Goal: Task Accomplishment & Management: Use online tool/utility

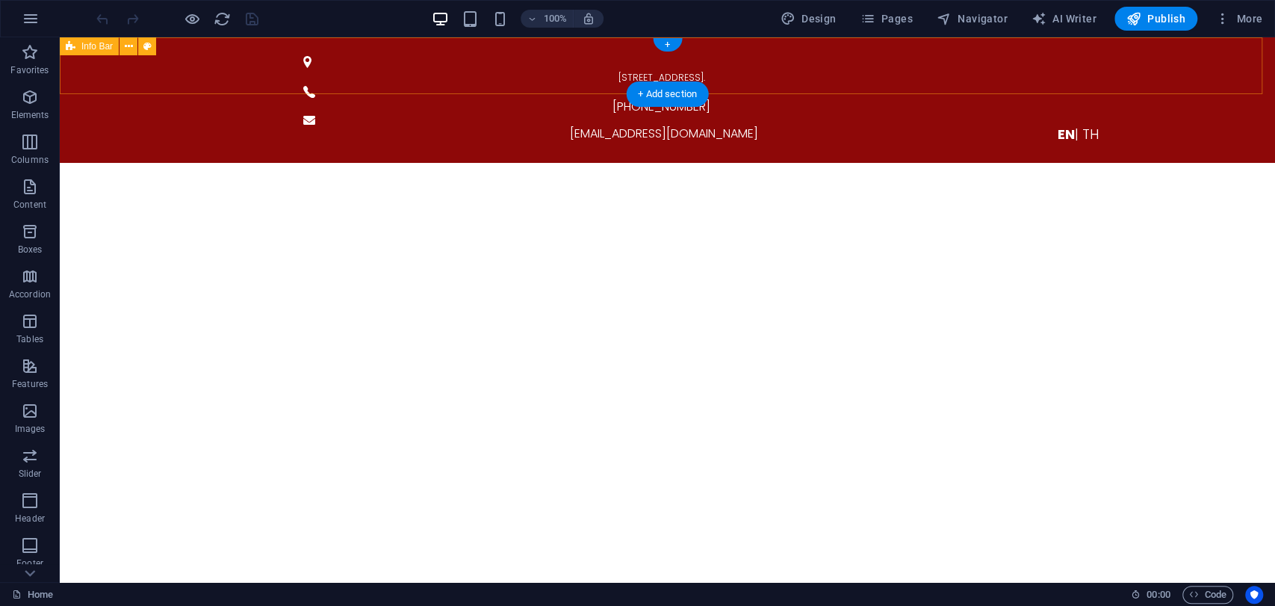
click at [215, 75] on div "59/62 The Eiffel Project, Kanchanaphisek Rd., Rat Phatthana, Saphan Sung, Bangk…" at bounding box center [667, 99] width 1215 height 125
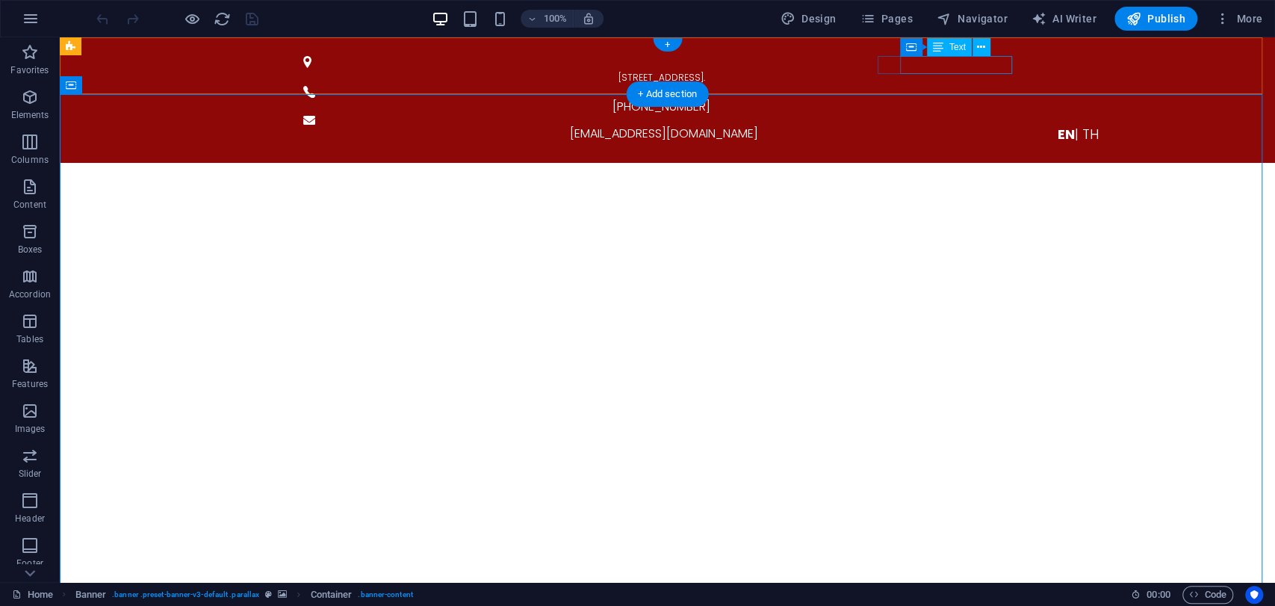
click at [925, 125] on div "[EMAIL_ADDRESS][DOMAIN_NAME]" at bounding box center [664, 134] width 712 height 18
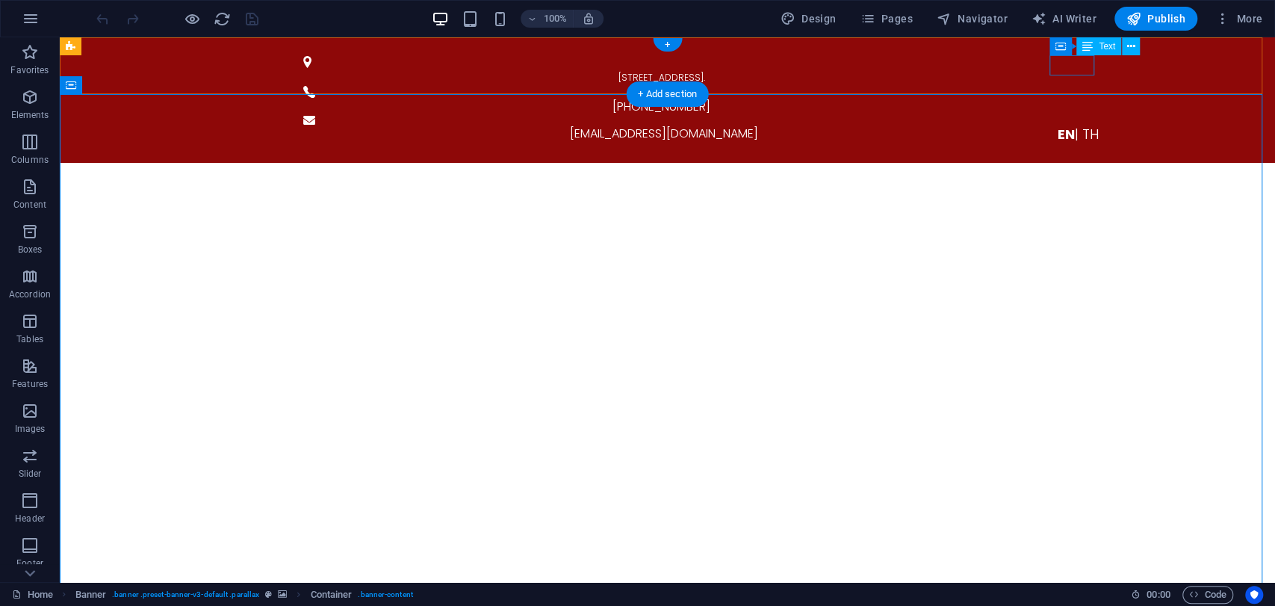
click at [1081, 124] on div "EN | TH" at bounding box center [1078, 134] width 729 height 20
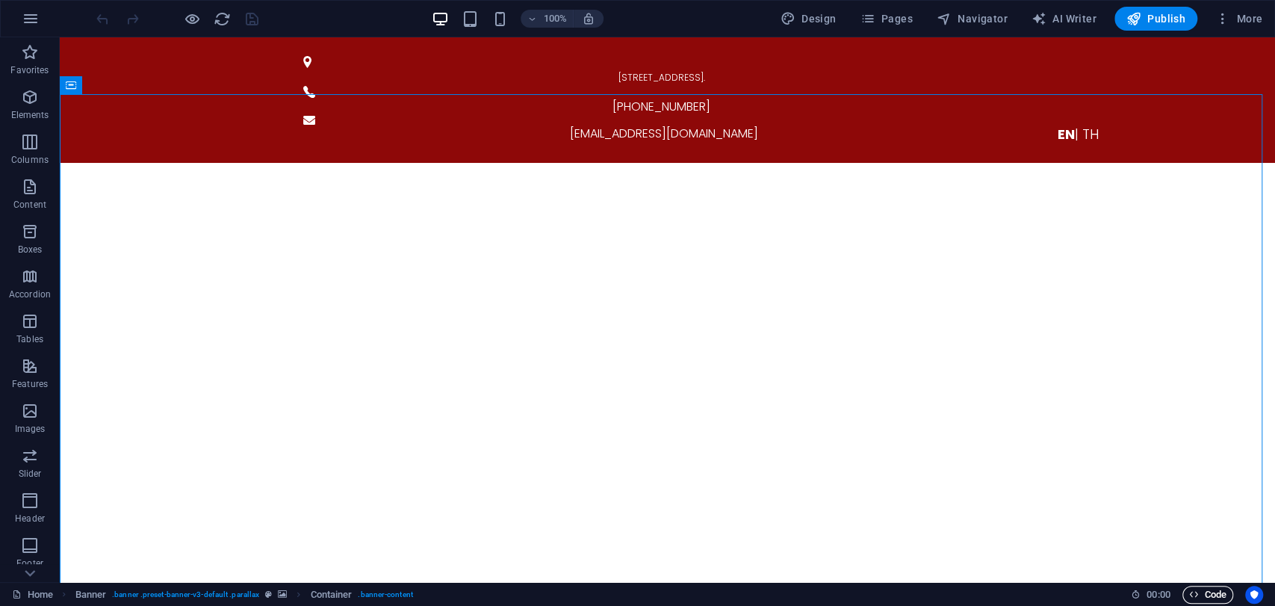
click at [1207, 594] on span "Code" at bounding box center [1207, 594] width 37 height 18
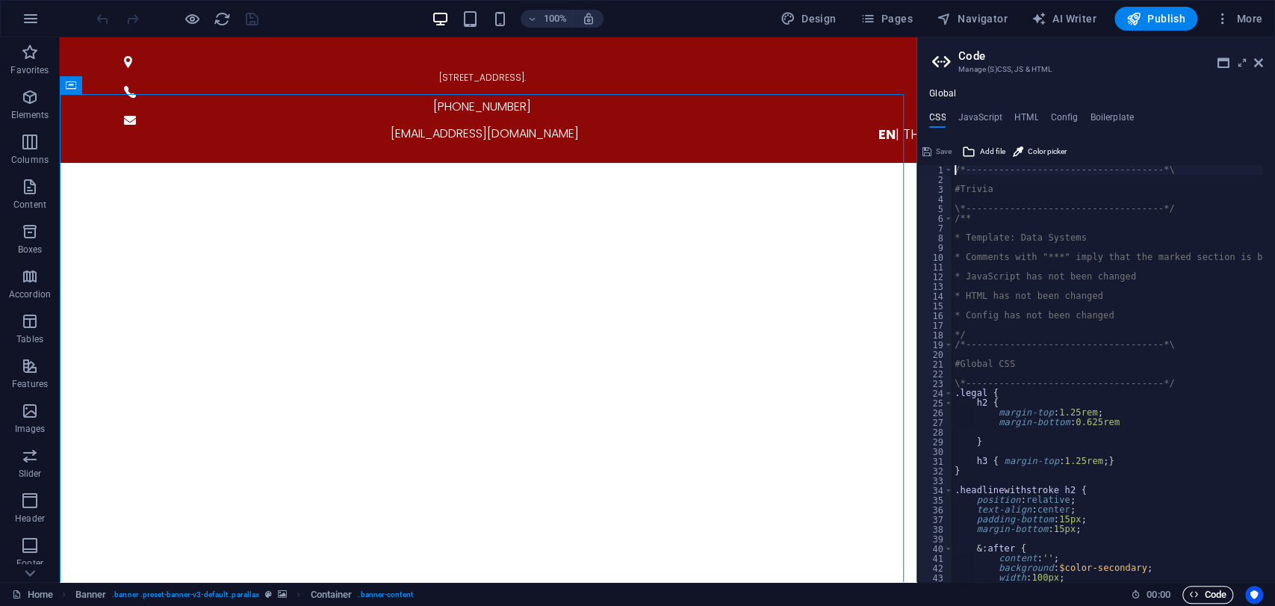
click at [1207, 594] on span "Code" at bounding box center [1207, 594] width 37 height 18
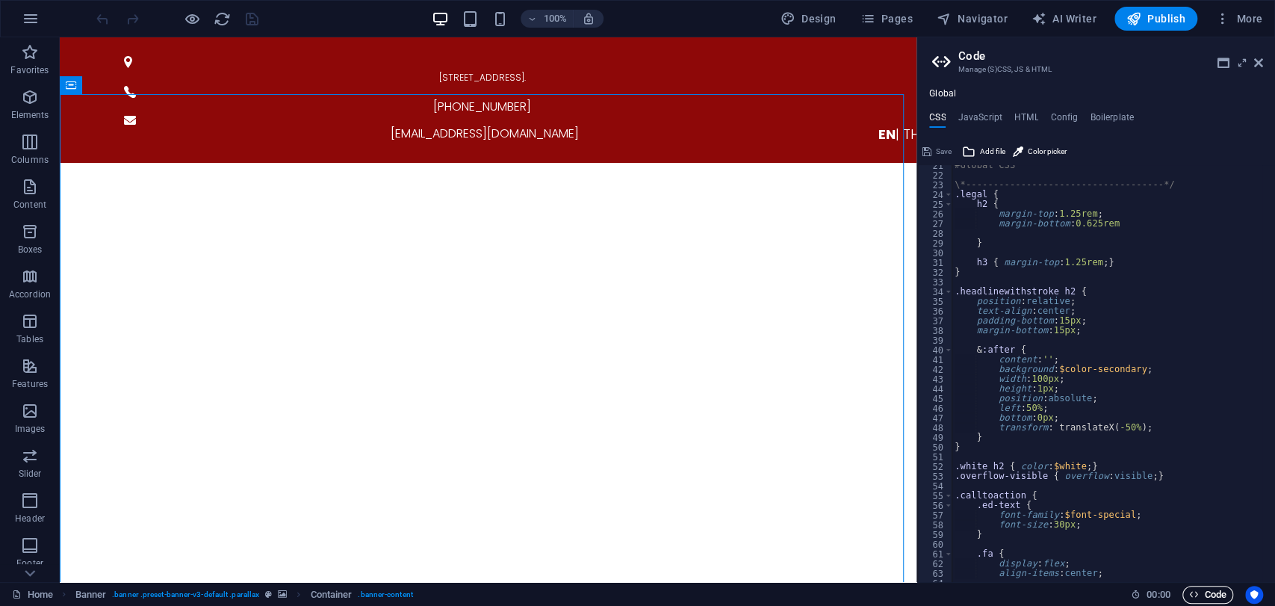
click at [1204, 590] on span "Code" at bounding box center [1207, 594] width 37 height 18
click at [1206, 593] on span "Code" at bounding box center [1207, 594] width 37 height 18
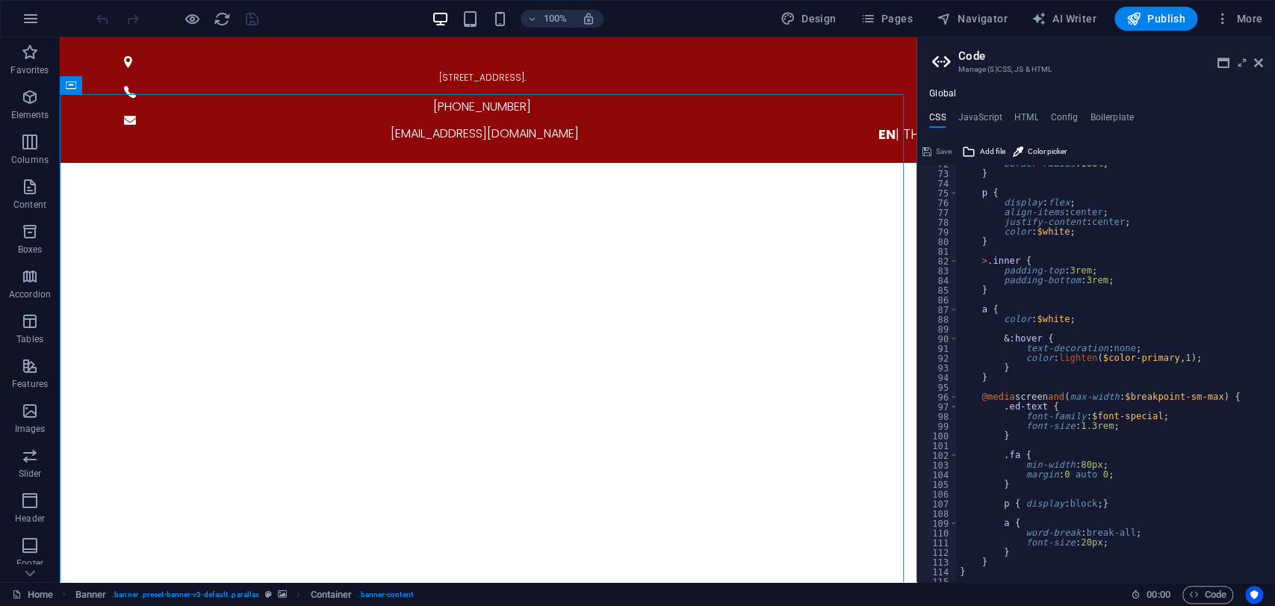
scroll to position [496, 0]
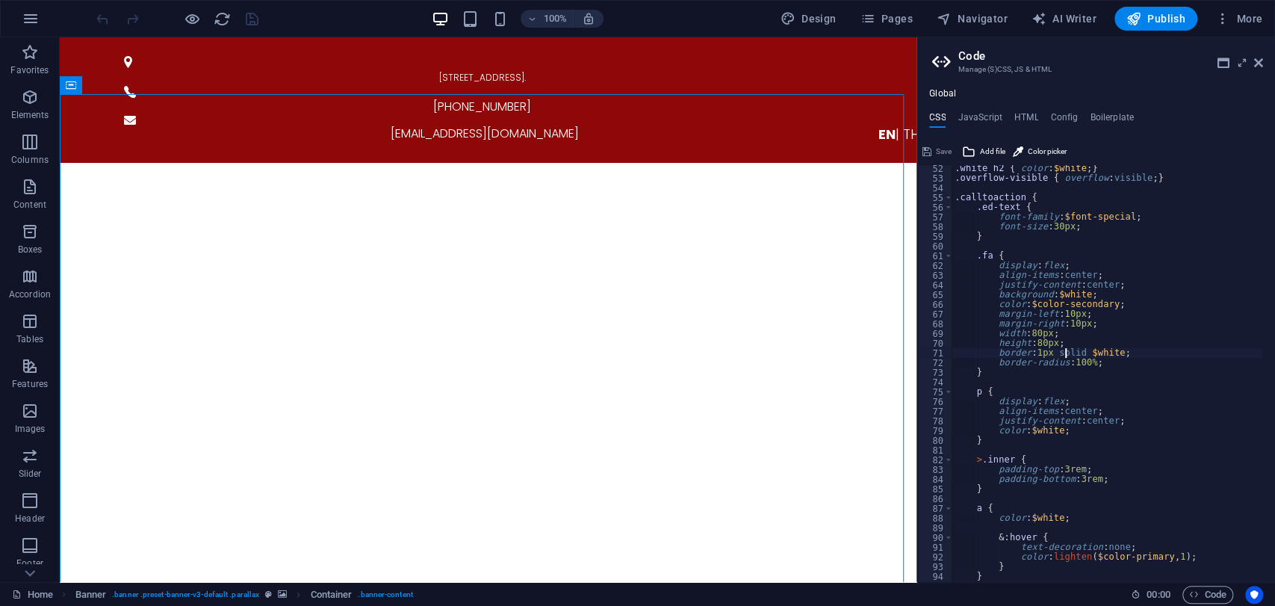
click at [1063, 355] on div ".white h2 { color : $white ; } .overflow-visible { overflow : visible ; } .call…" at bounding box center [1175, 375] width 449 height 423
click at [1072, 373] on div ".white h2 { color : $white ; } .overflow-visible { overflow : visible ; } .call…" at bounding box center [1175, 375] width 449 height 423
click at [1053, 358] on div ".white h2 { color : $white ; } .overflow-visible { overflow : visible ; } .call…" at bounding box center [1175, 375] width 449 height 423
type textarea "border-radius: 100%;"
click at [1119, 364] on div ".white h2 { color : $white ; } .overflow-visible { overflow : visible ; } .call…" at bounding box center [1175, 375] width 449 height 423
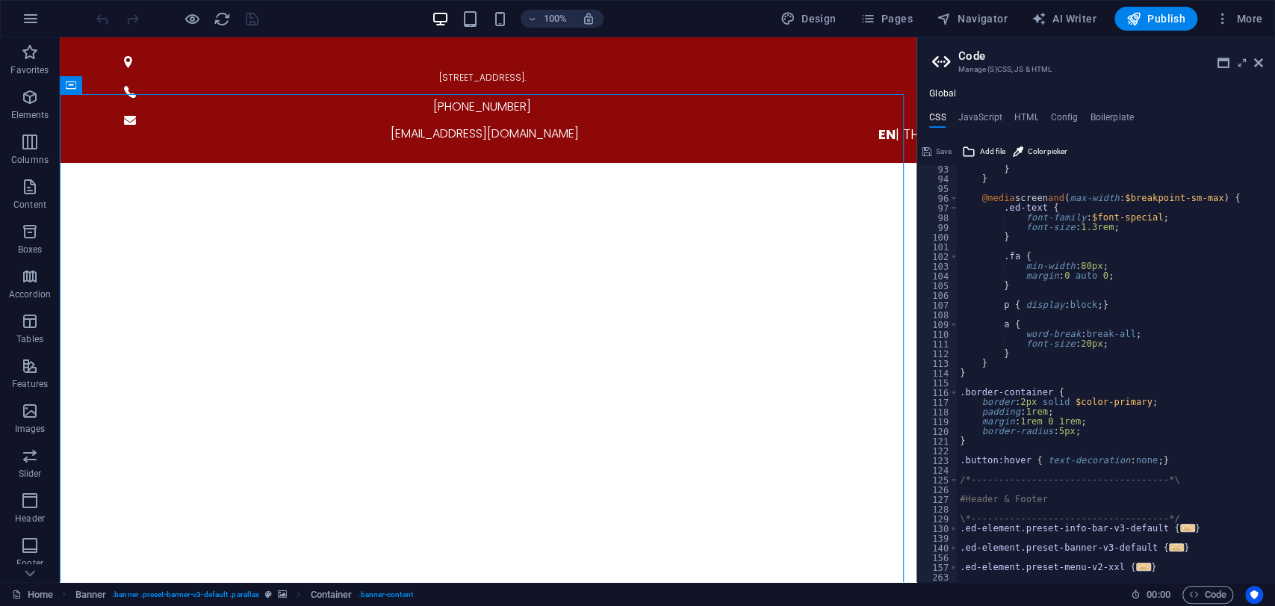
scroll to position [992, 0]
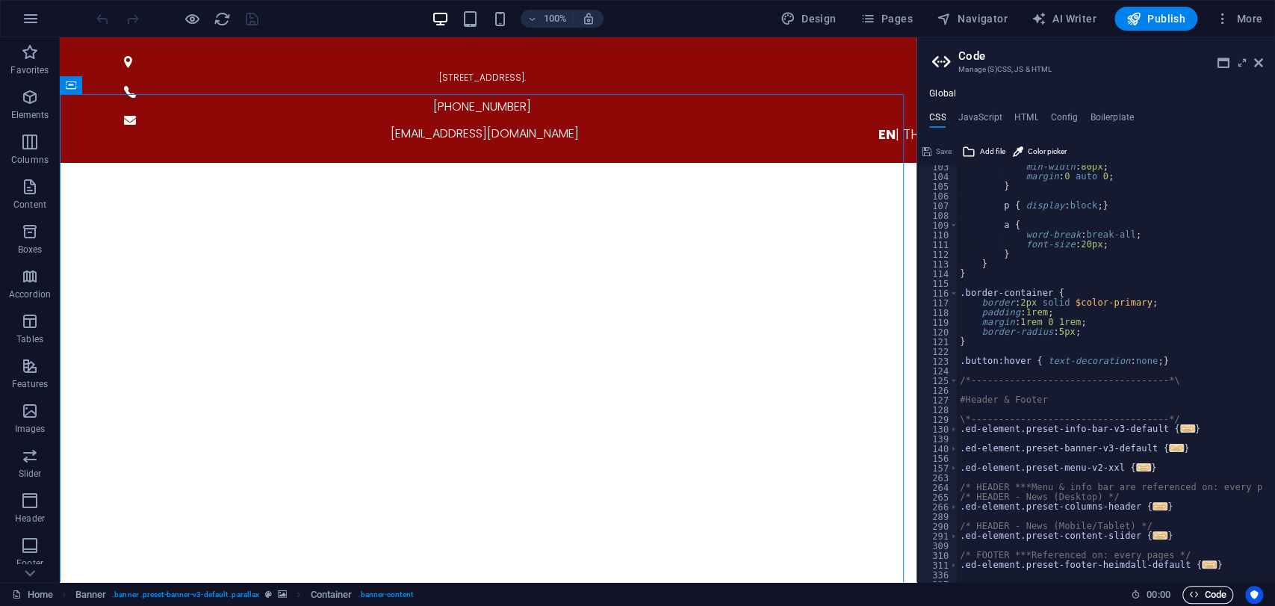
click at [1202, 587] on span "Code" at bounding box center [1207, 594] width 37 height 18
click at [1255, 66] on icon at bounding box center [1258, 63] width 9 height 12
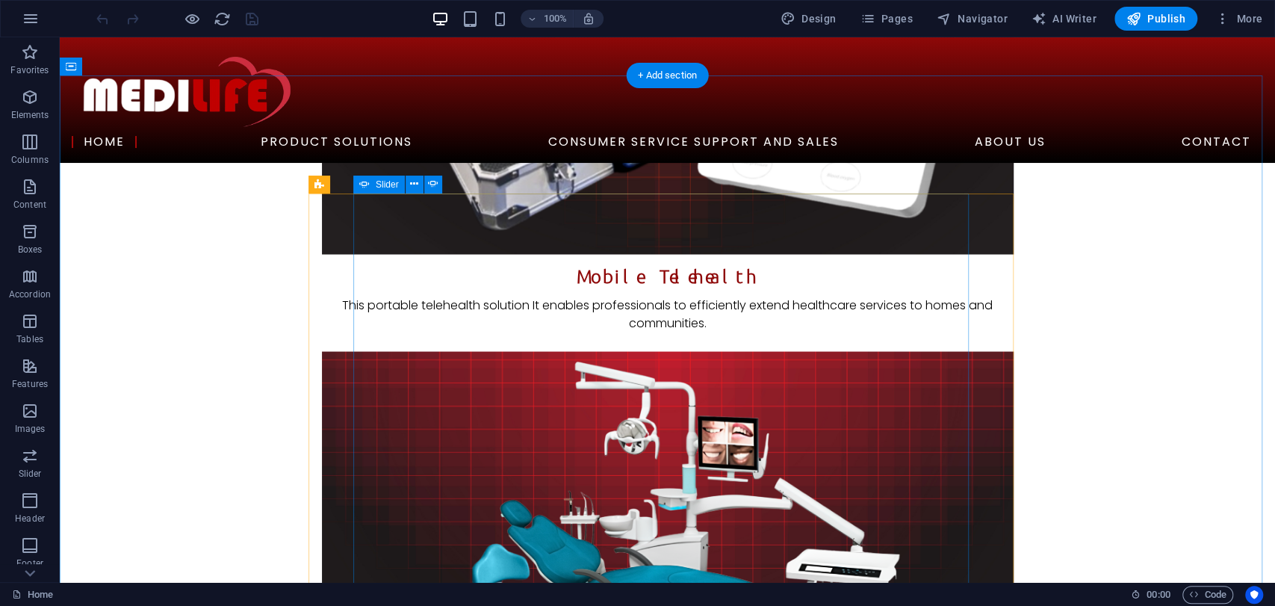
scroll to position [1742, 0]
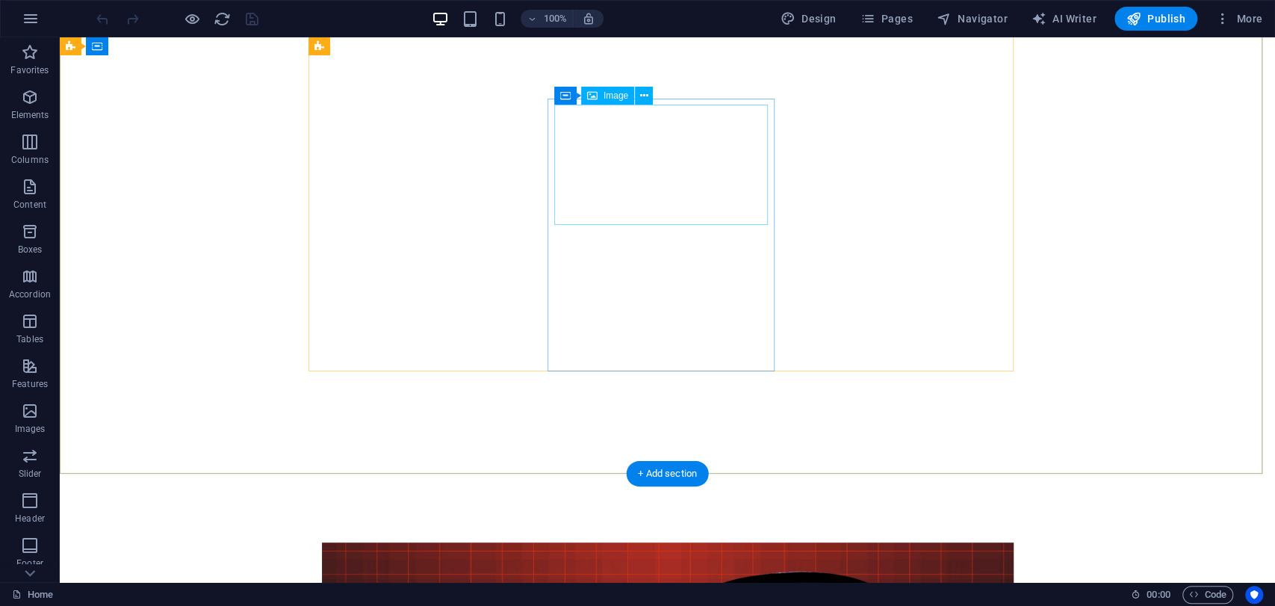
scroll to position [0, 0]
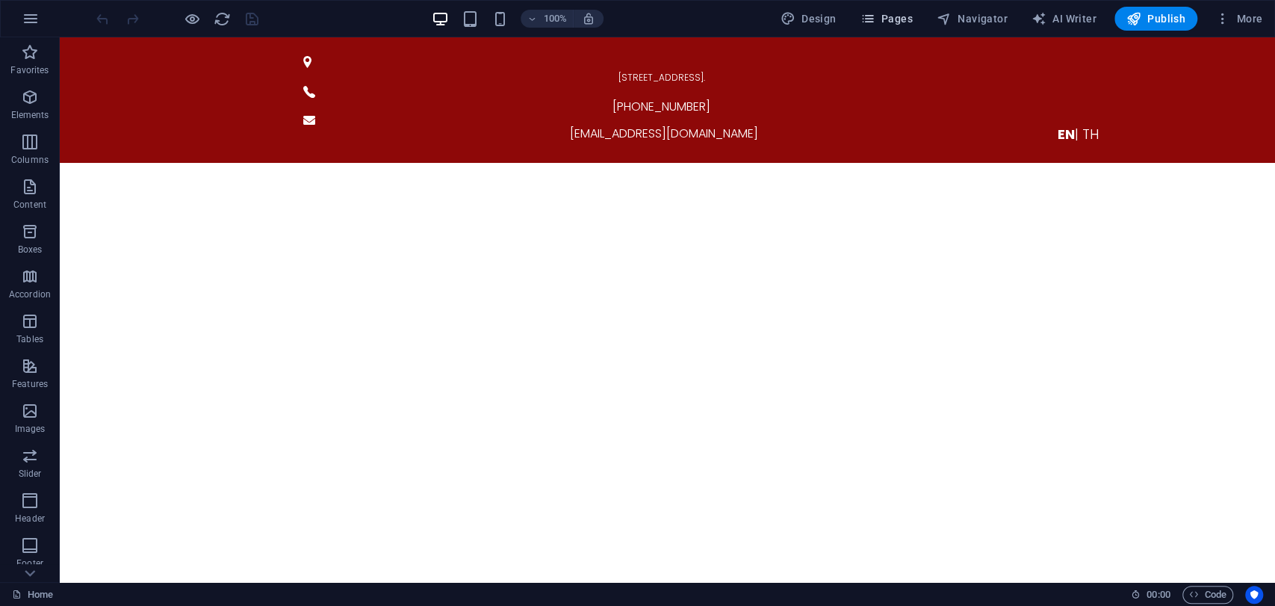
click at [892, 21] on span "Pages" at bounding box center [886, 18] width 52 height 15
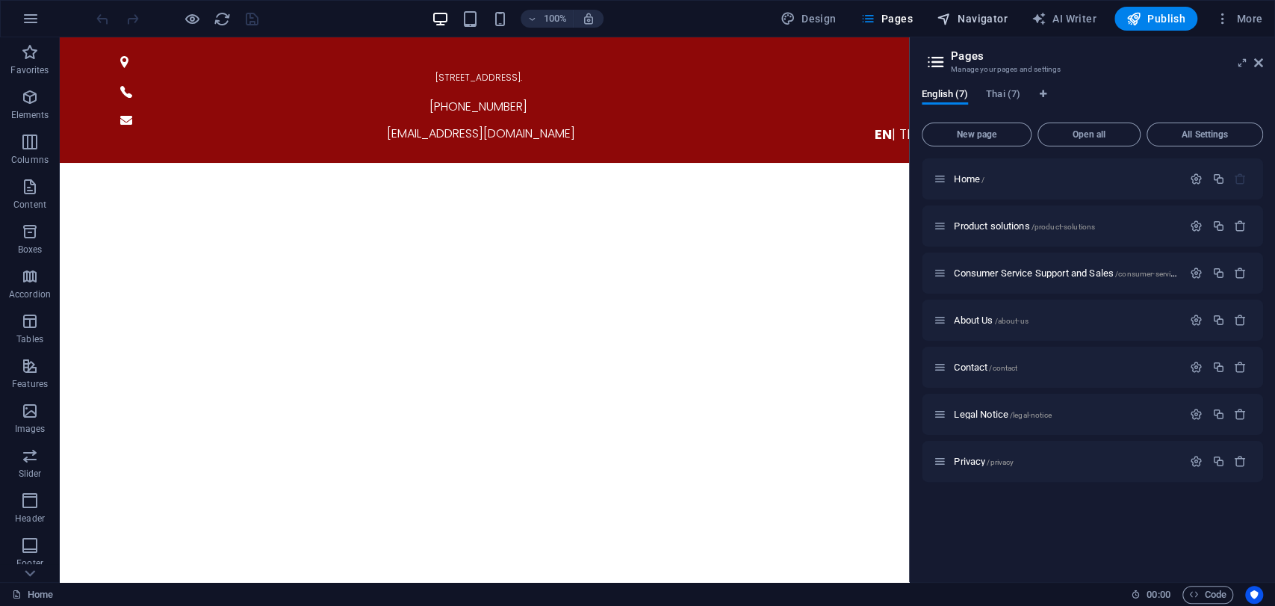
click at [975, 22] on span "Navigator" at bounding box center [971, 18] width 71 height 15
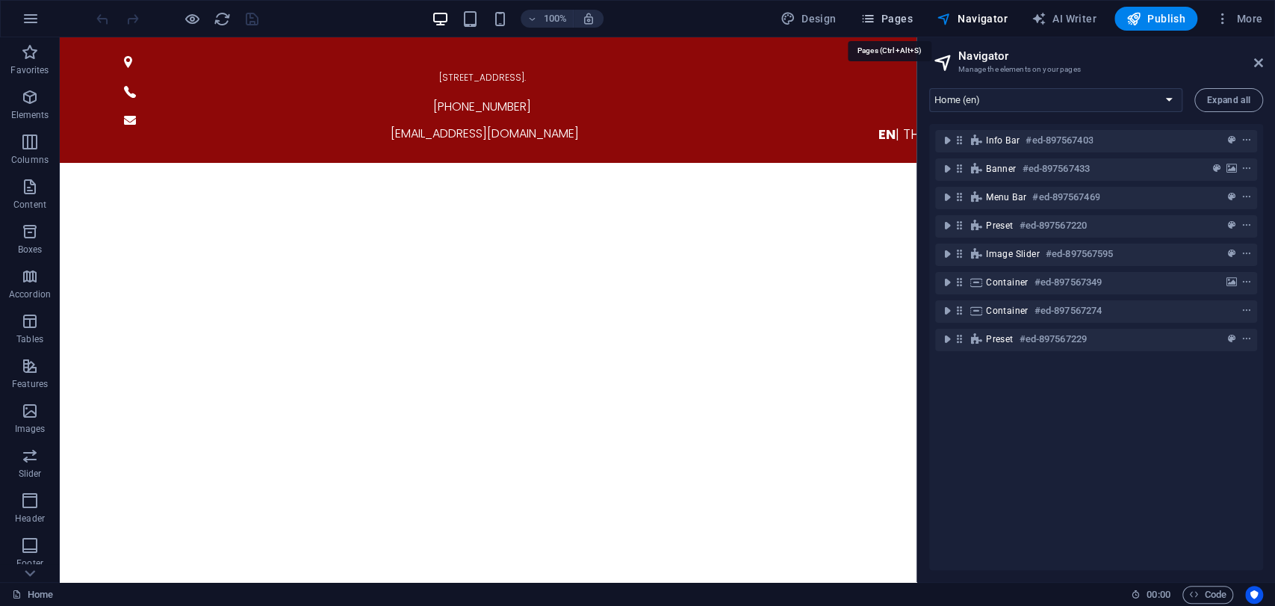
click at [891, 22] on span "Pages" at bounding box center [886, 18] width 52 height 15
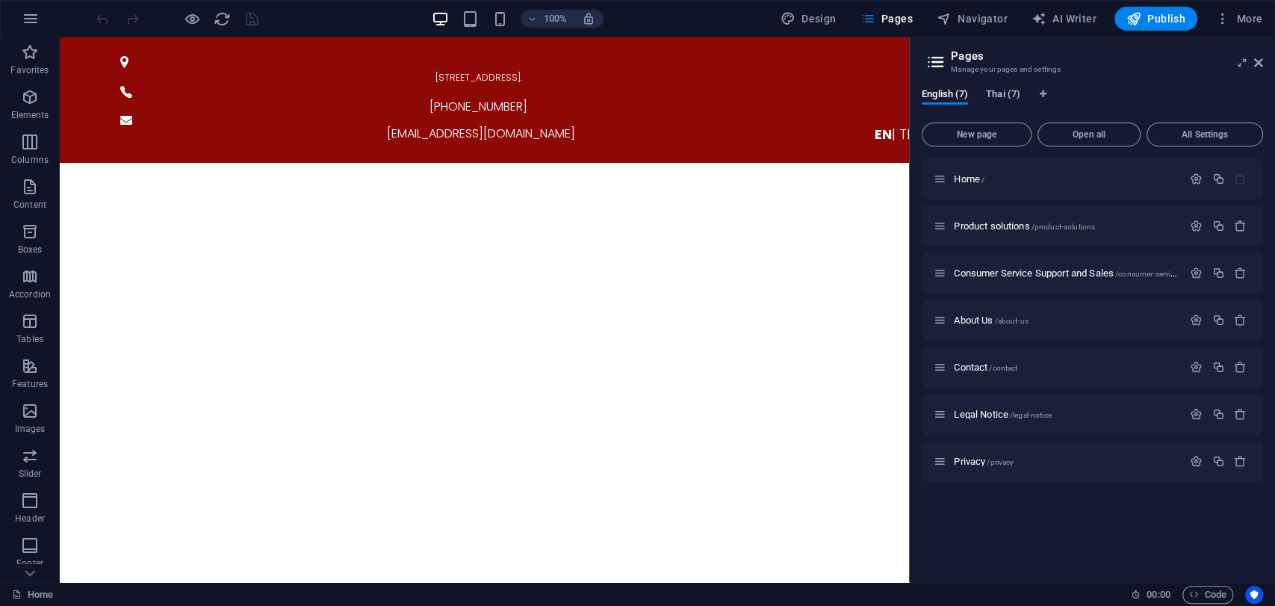
click at [999, 96] on span "Thai (7)" at bounding box center [1003, 95] width 34 height 21
click at [950, 95] on span "English (7)" at bounding box center [945, 95] width 46 height 21
click at [998, 93] on span "Thai (7)" at bounding box center [1003, 95] width 34 height 21
click at [940, 93] on span "English (7)" at bounding box center [945, 95] width 46 height 21
click at [999, 92] on span "Thai (7)" at bounding box center [1003, 95] width 34 height 21
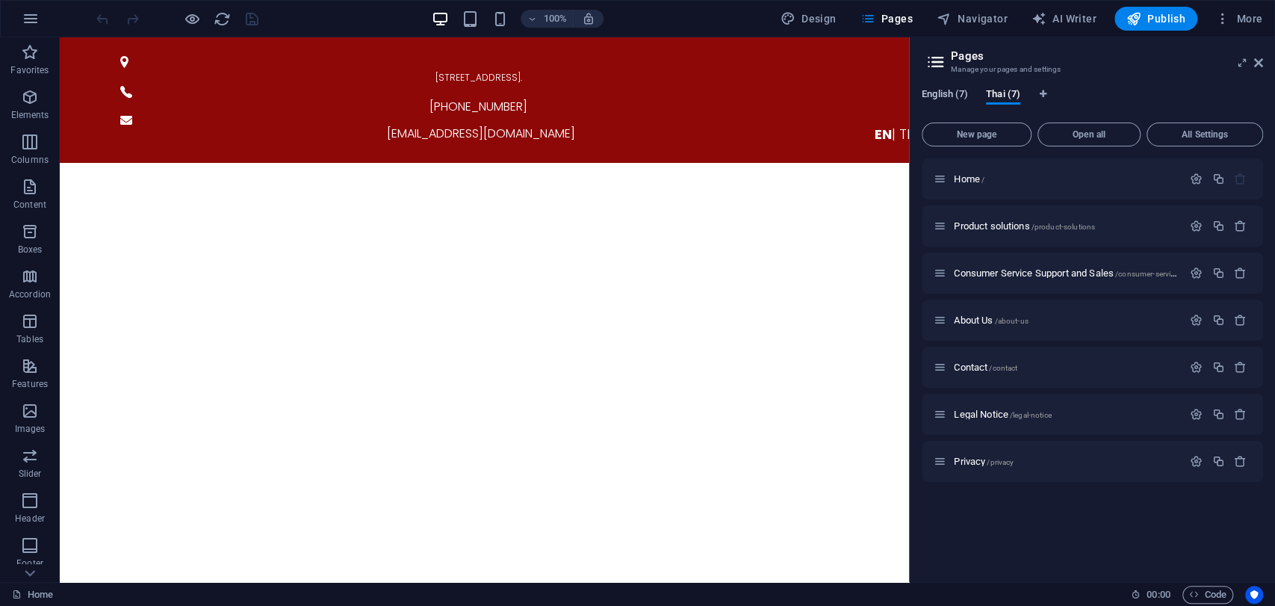
click at [957, 100] on span "English (7)" at bounding box center [945, 95] width 46 height 21
click at [1010, 90] on span "Thai (7)" at bounding box center [1003, 95] width 34 height 21
click at [967, 95] on span "English (7)" at bounding box center [945, 95] width 46 height 21
click at [998, 92] on span "Thai (7)" at bounding box center [1003, 95] width 34 height 21
click at [944, 96] on span "English (7)" at bounding box center [945, 95] width 46 height 21
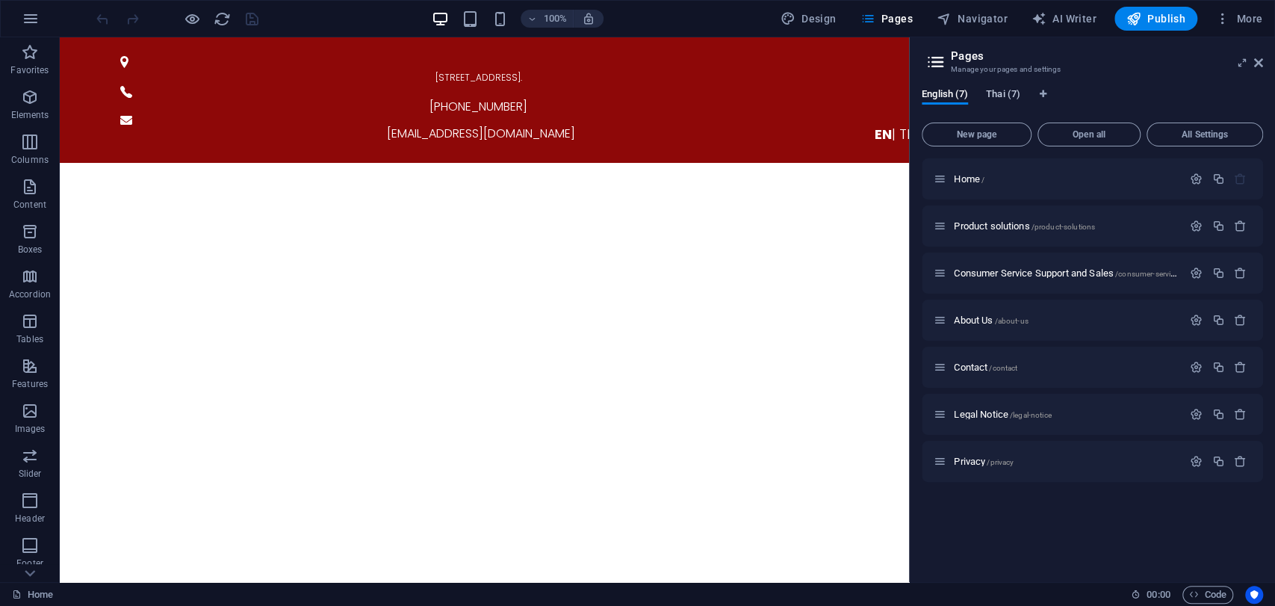
click at [987, 94] on span "Thai (7)" at bounding box center [1003, 95] width 34 height 21
click at [1261, 66] on icon at bounding box center [1258, 63] width 9 height 12
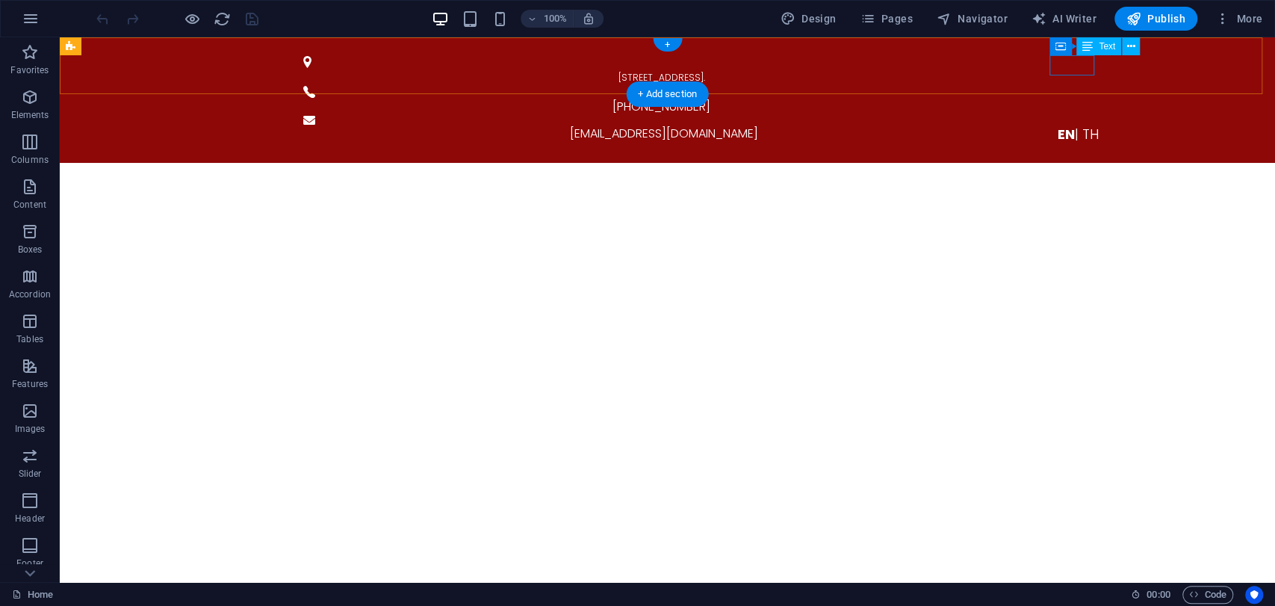
click at [1066, 124] on div "EN | TH" at bounding box center [1078, 134] width 729 height 20
drag, startPoint x: 1066, startPoint y: 62, endPoint x: 1123, endPoint y: 91, distance: 63.8
click at [1066, 124] on div "EN | TH" at bounding box center [1078, 134] width 729 height 20
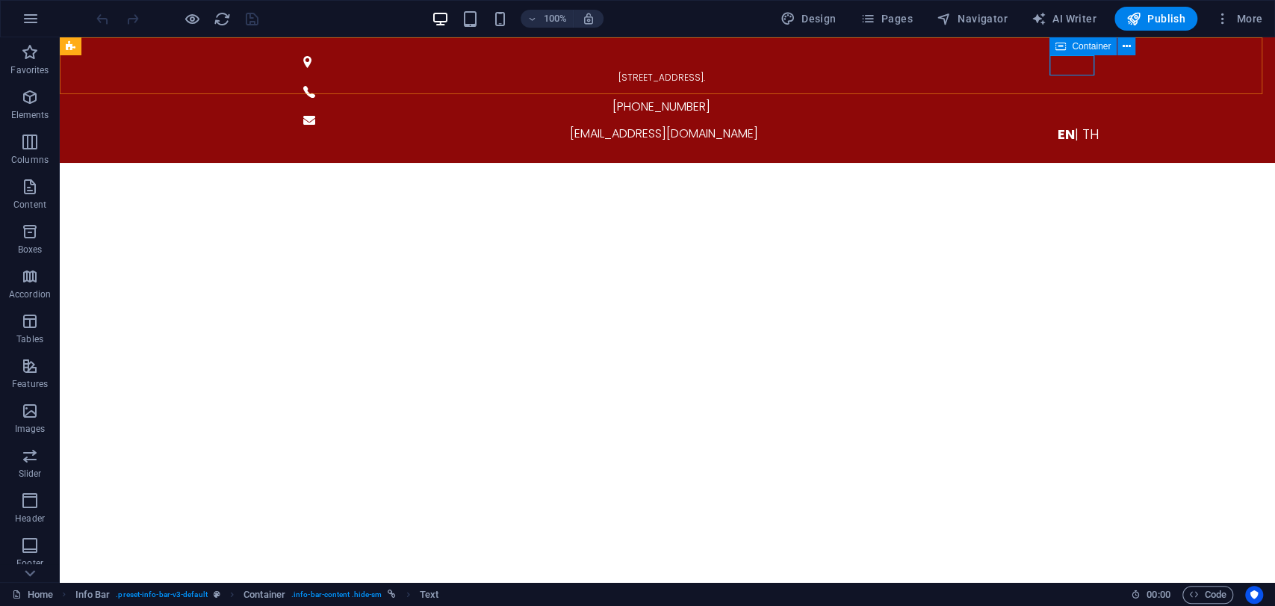
click at [1072, 48] on span "Container" at bounding box center [1091, 46] width 39 height 9
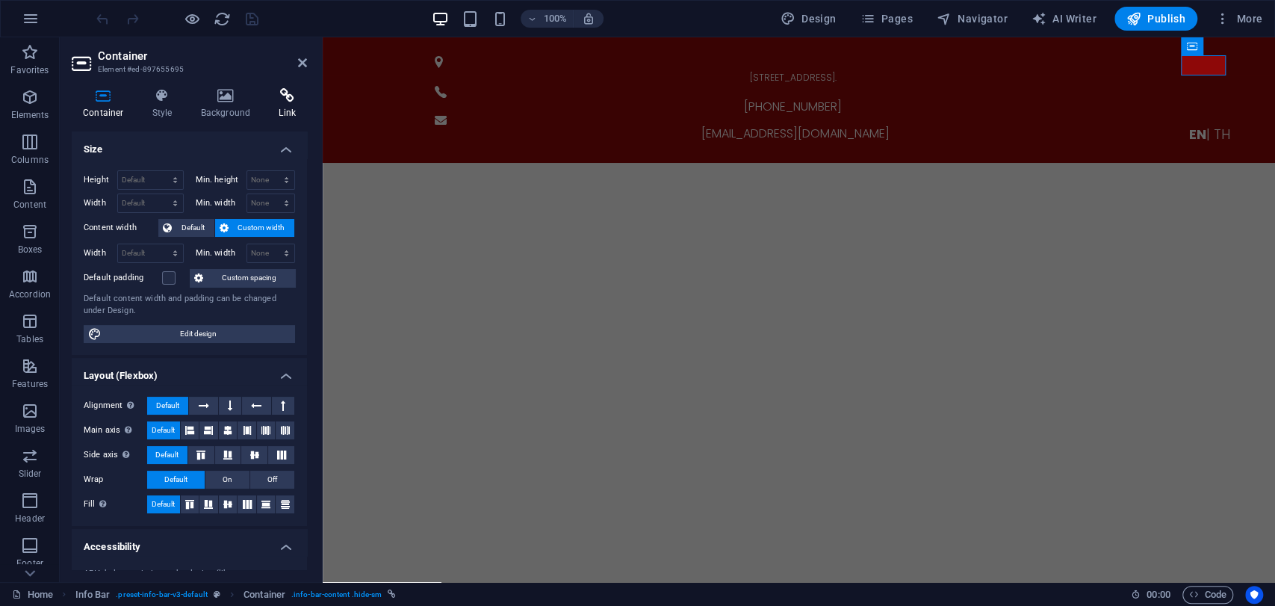
click at [288, 93] on icon at bounding box center [287, 95] width 40 height 15
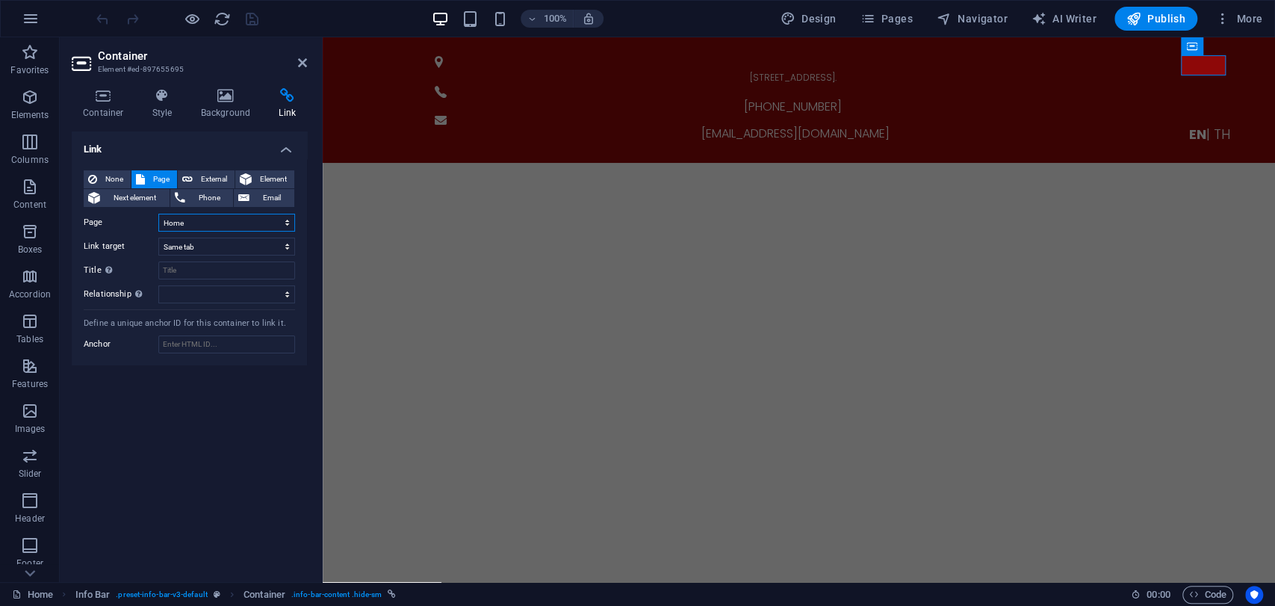
click at [218, 227] on select "Home Product solutions Consumer Service Support and Sales About Us Contact Lega…" at bounding box center [226, 223] width 137 height 18
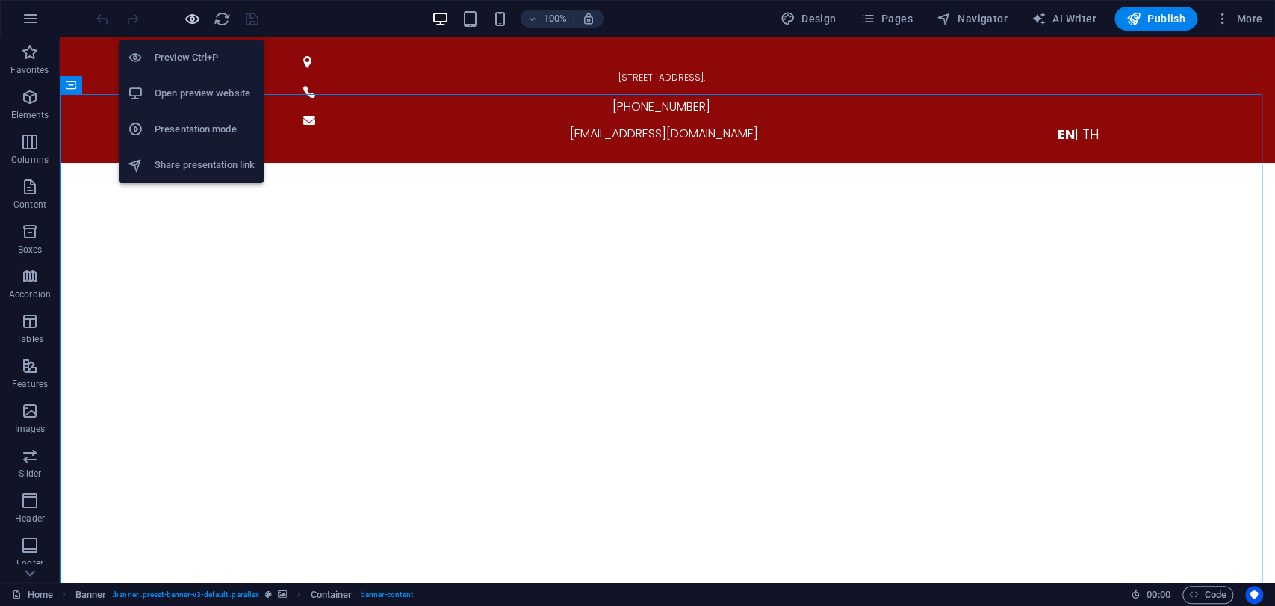
click at [196, 18] on icon "button" at bounding box center [192, 18] width 17 height 17
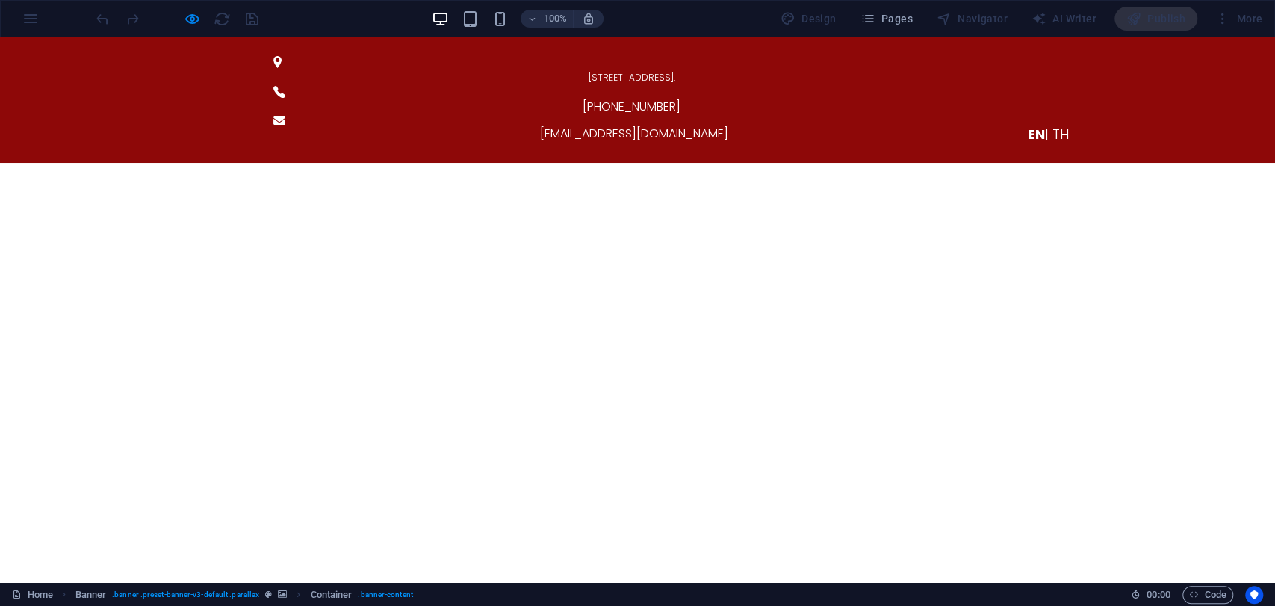
click at [1045, 125] on span "| TH" at bounding box center [1057, 134] width 24 height 19
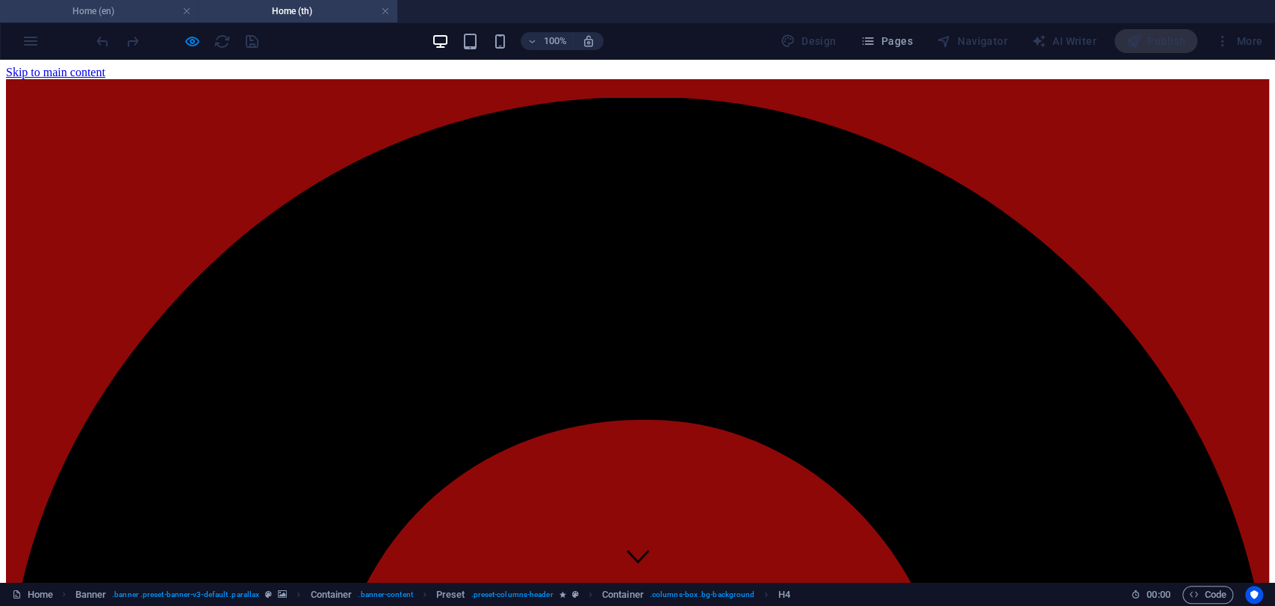
click at [129, 13] on h4 "Home (en)" at bounding box center [99, 11] width 199 height 16
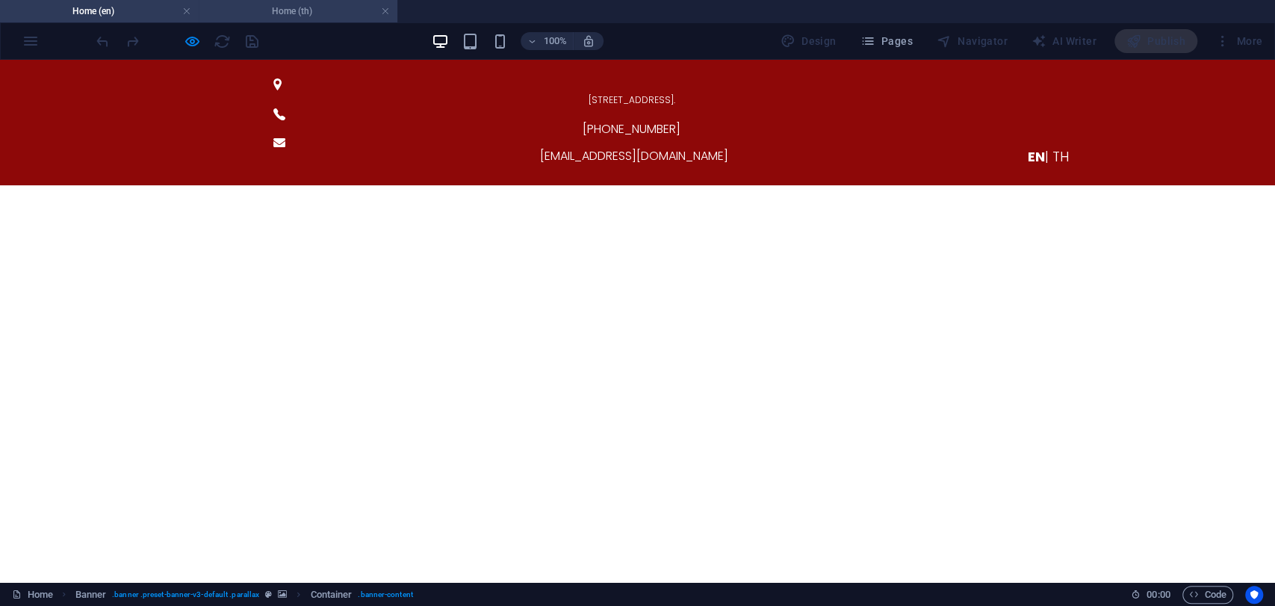
click at [314, 13] on h4 "Home (th)" at bounding box center [298, 11] width 199 height 16
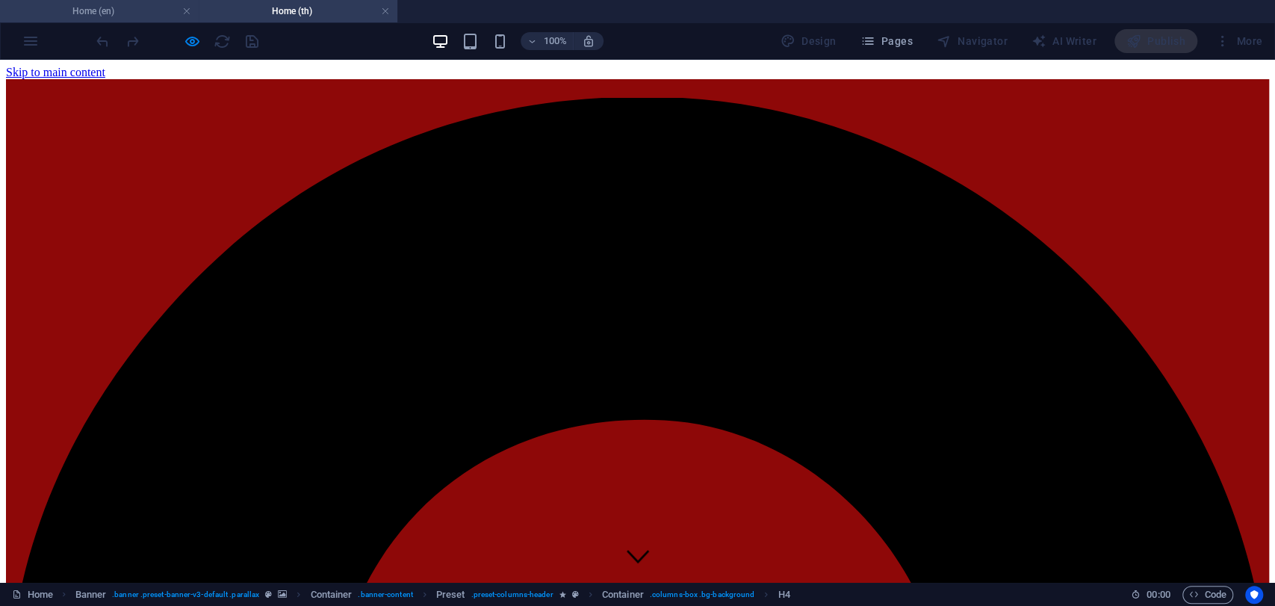
click at [128, 19] on li "Home (en)" at bounding box center [99, 11] width 199 height 22
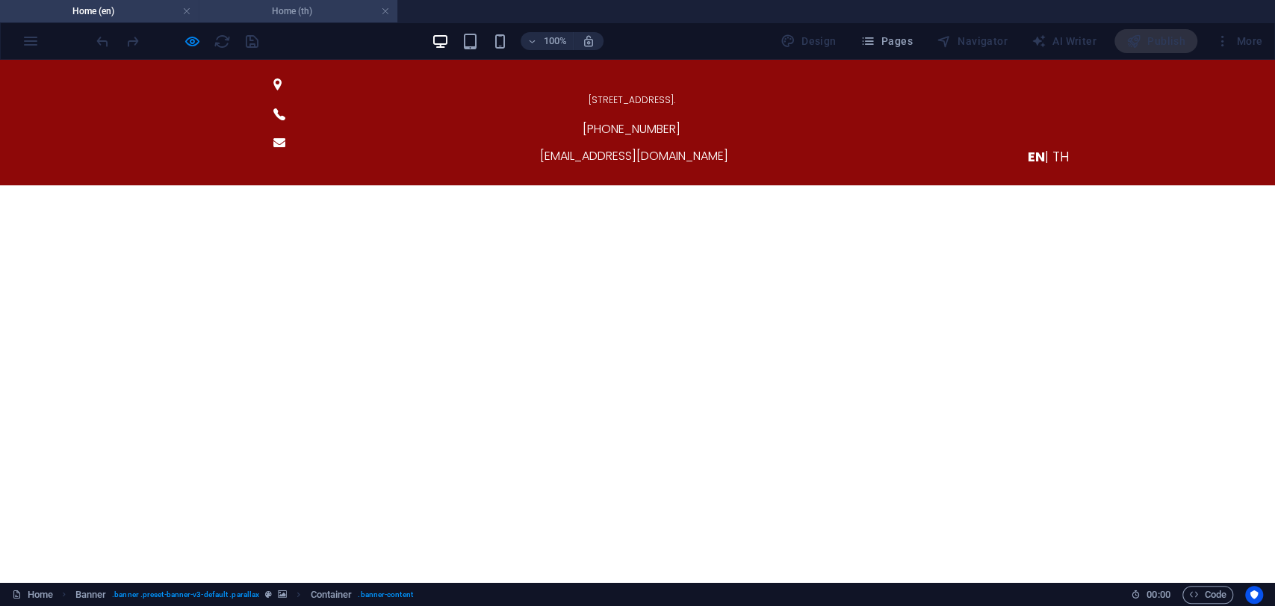
click at [266, 17] on h4 "Home (th)" at bounding box center [298, 11] width 199 height 16
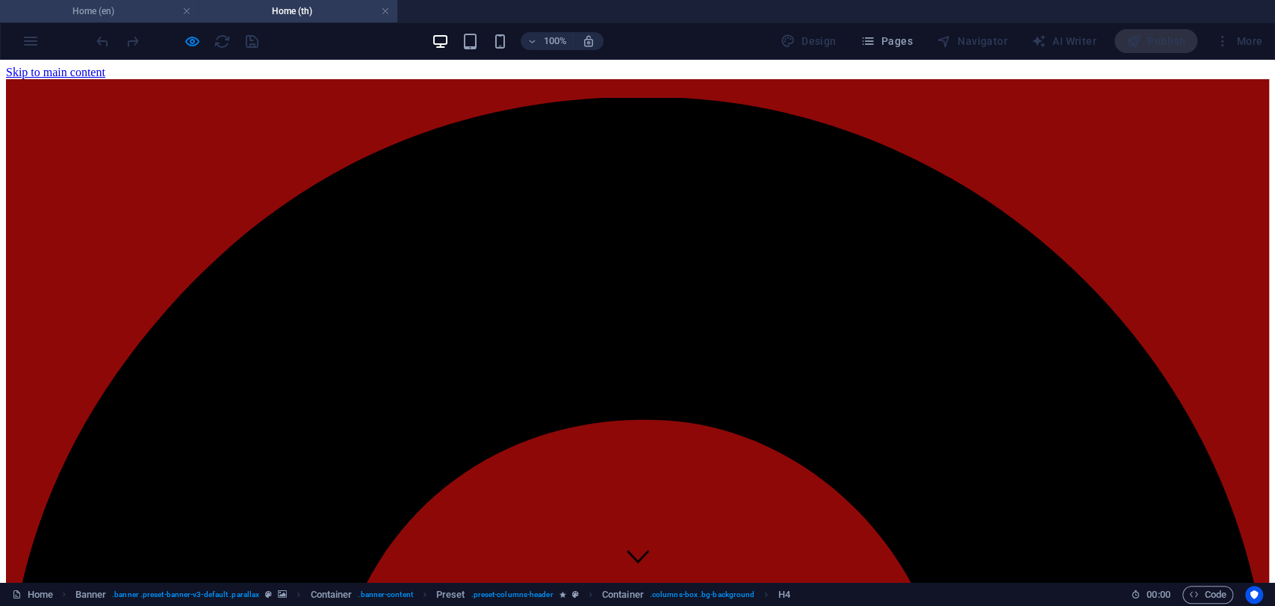
click at [115, 14] on h4 "Home (en)" at bounding box center [99, 11] width 199 height 16
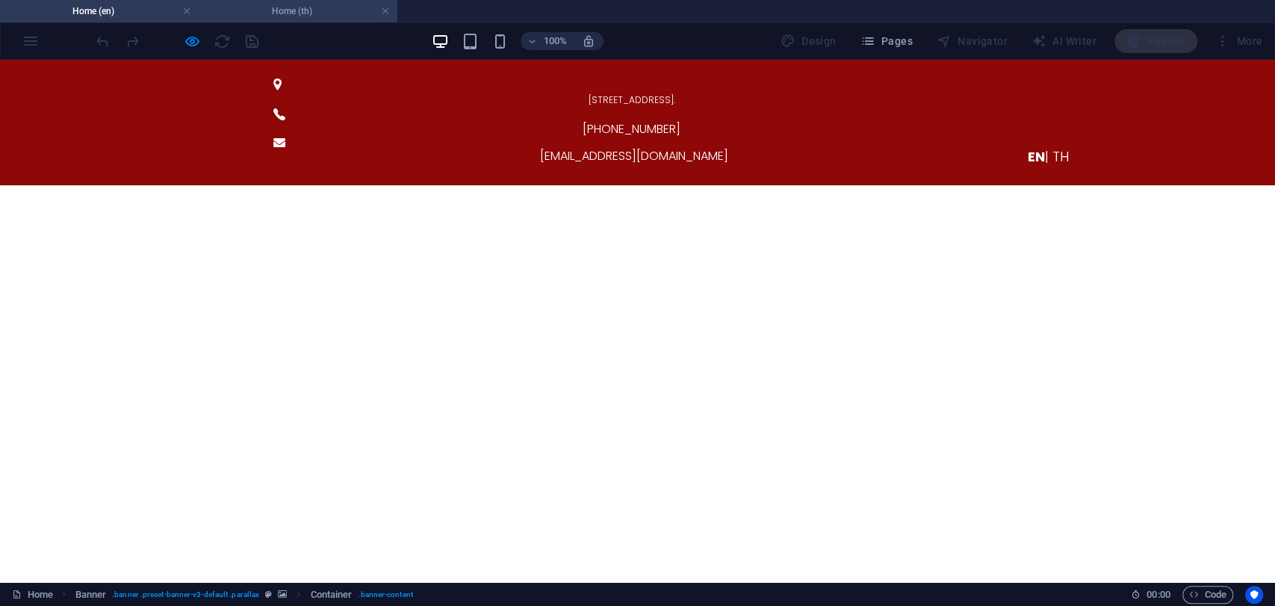
click at [346, 13] on h4 "Home (th)" at bounding box center [298, 11] width 199 height 16
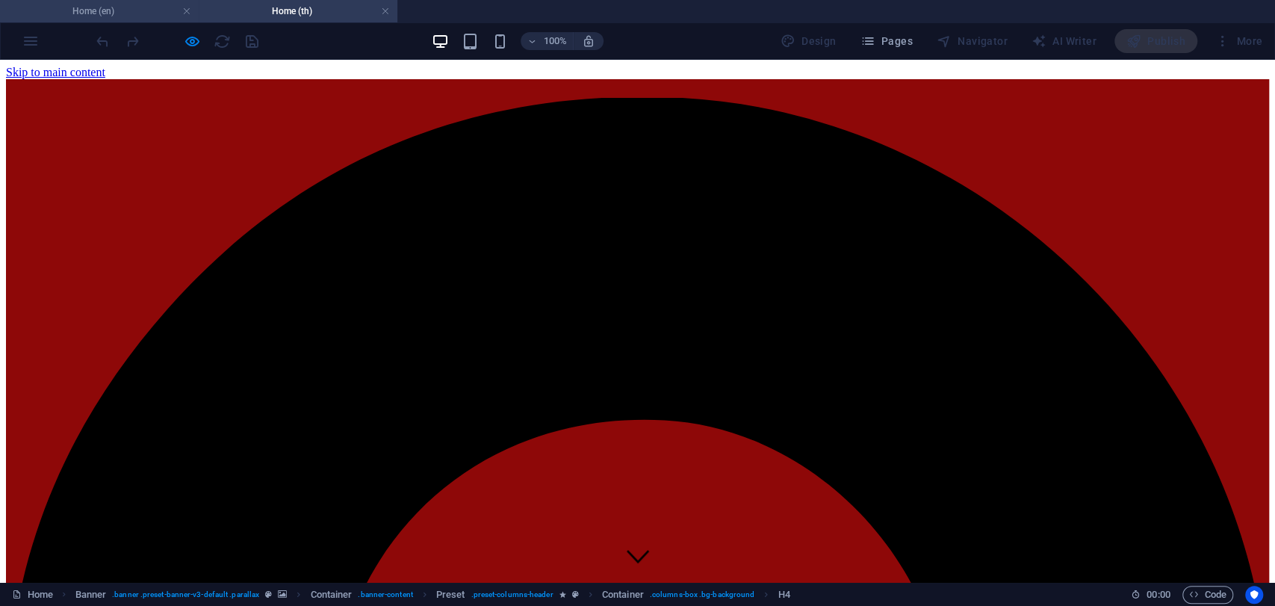
click at [113, 14] on h4 "Home (en)" at bounding box center [99, 11] width 199 height 16
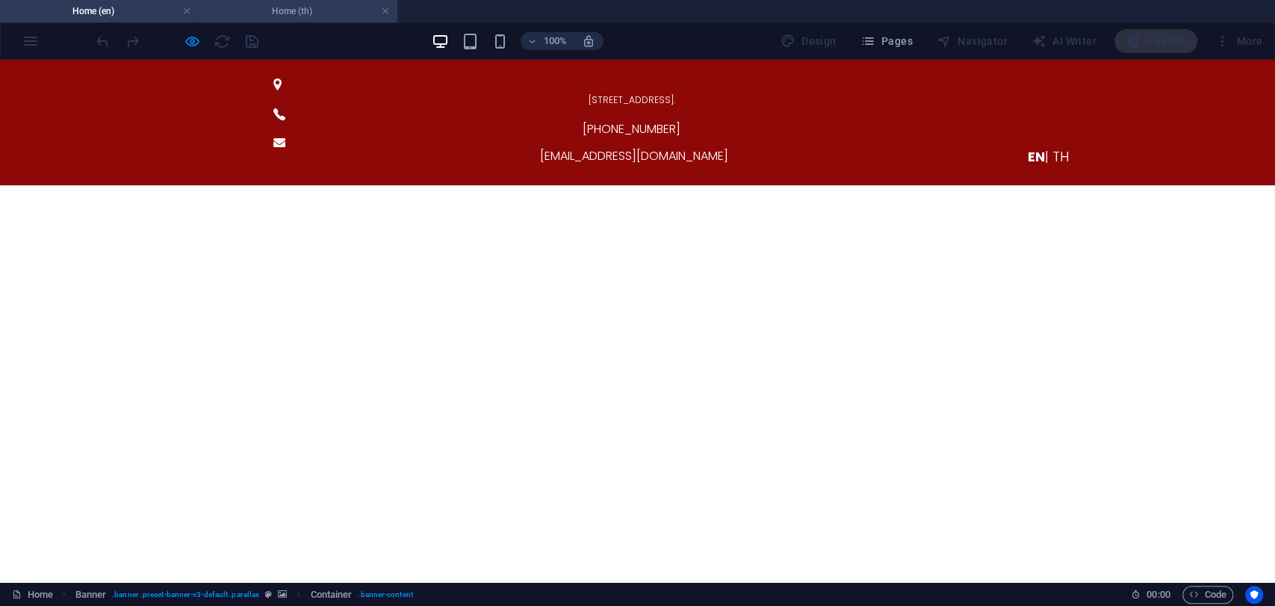
click at [317, 17] on h4 "Home (th)" at bounding box center [298, 11] width 199 height 16
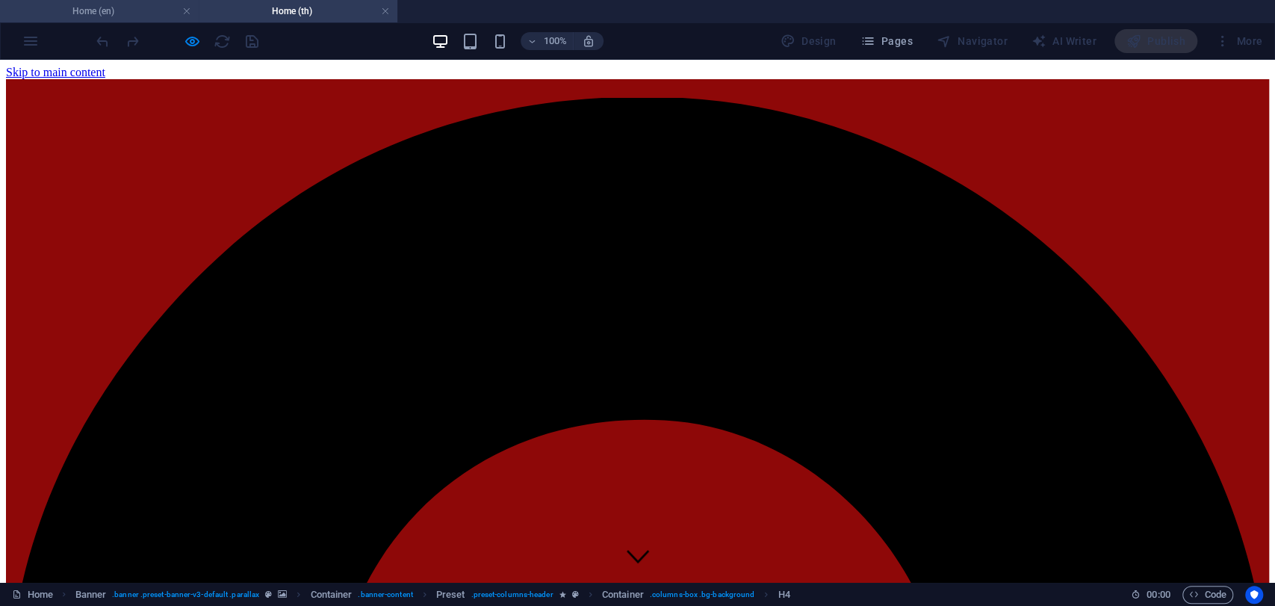
click at [144, 13] on h4 "Home (en)" at bounding box center [99, 11] width 199 height 16
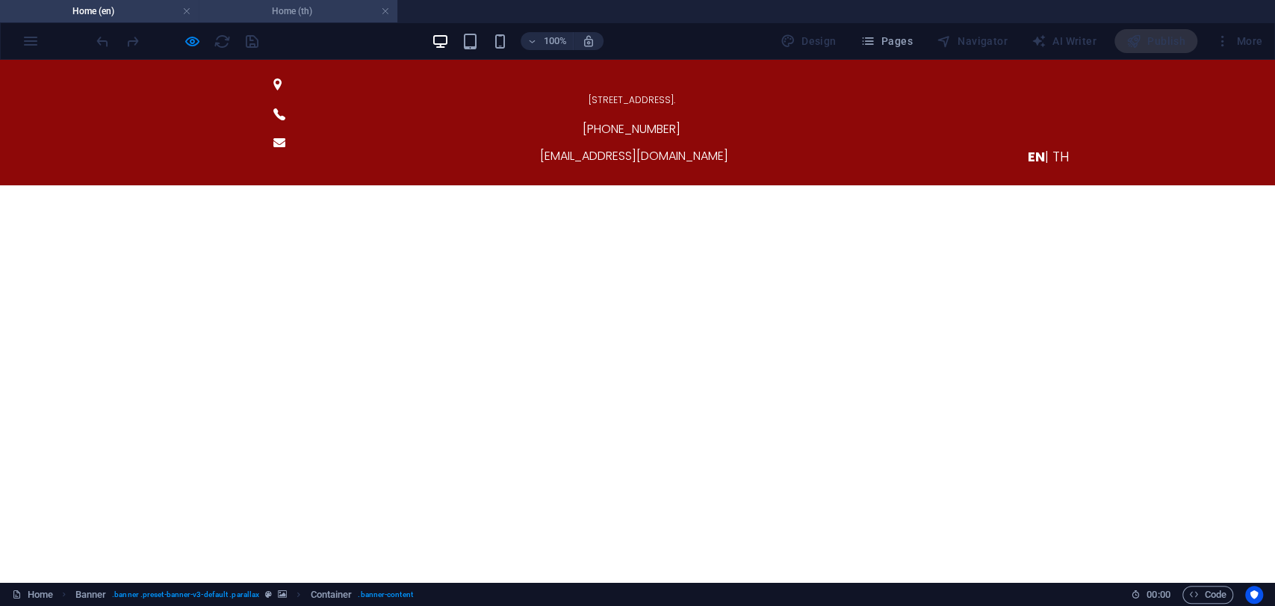
click at [249, 11] on h4 "Home (th)" at bounding box center [298, 11] width 199 height 16
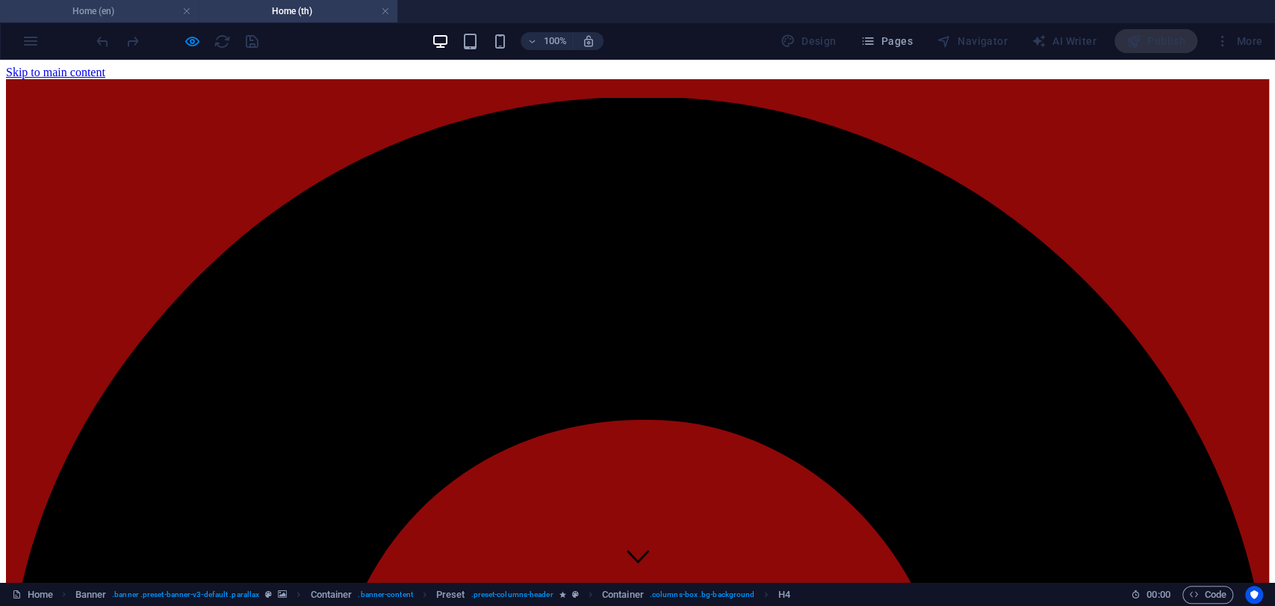
click at [109, 17] on h4 "Home (en)" at bounding box center [99, 11] width 199 height 16
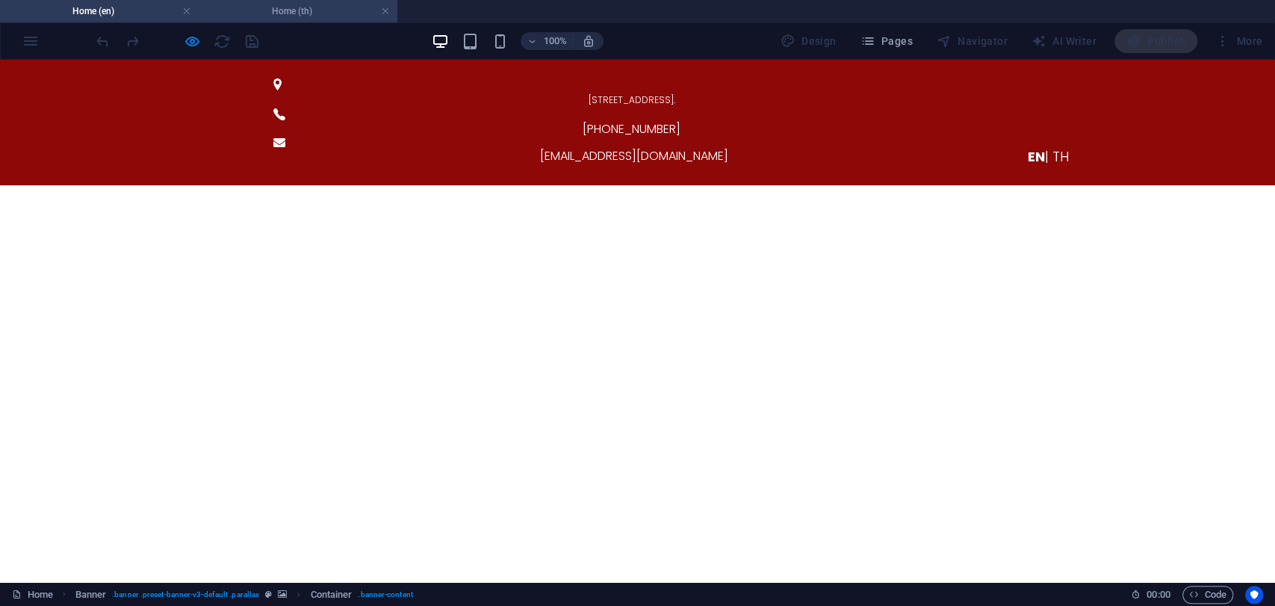
click at [287, 14] on h4 "Home (th)" at bounding box center [298, 11] width 199 height 16
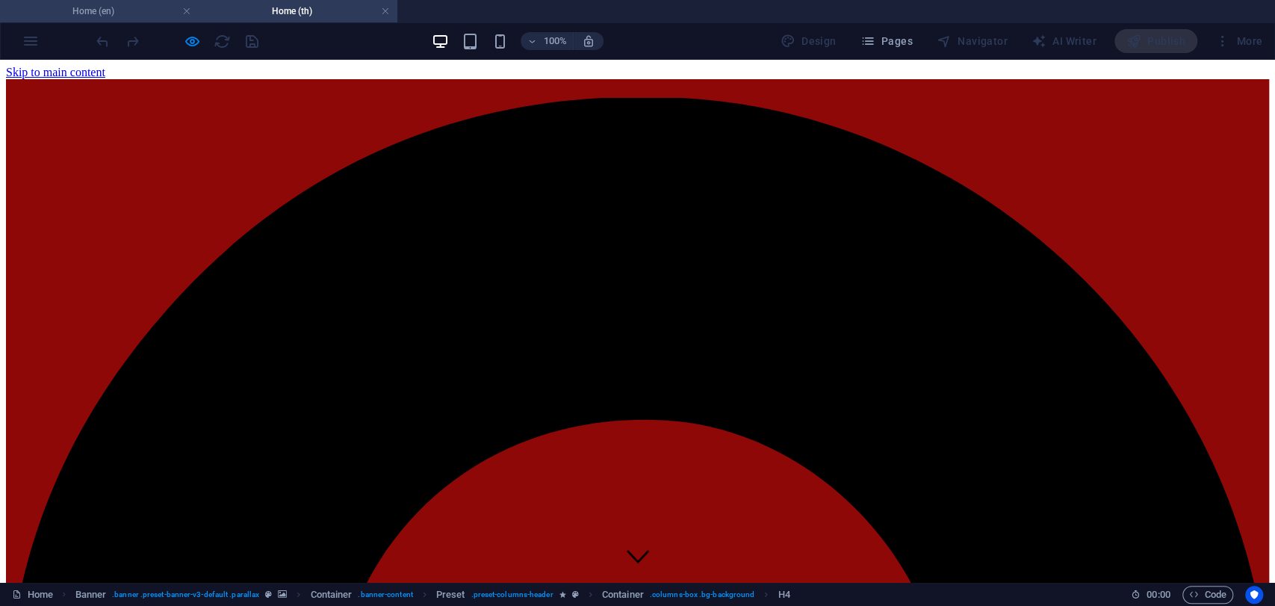
click at [137, 8] on h4 "Home (en)" at bounding box center [99, 11] width 199 height 16
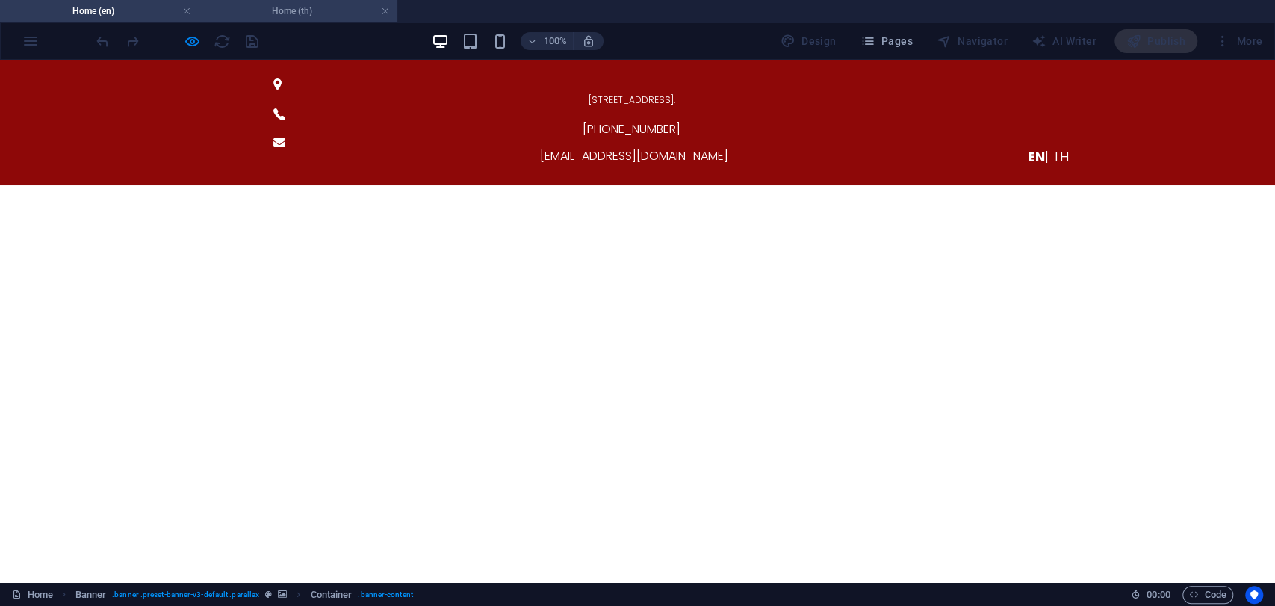
click at [263, 13] on h4 "Home (th)" at bounding box center [298, 11] width 199 height 16
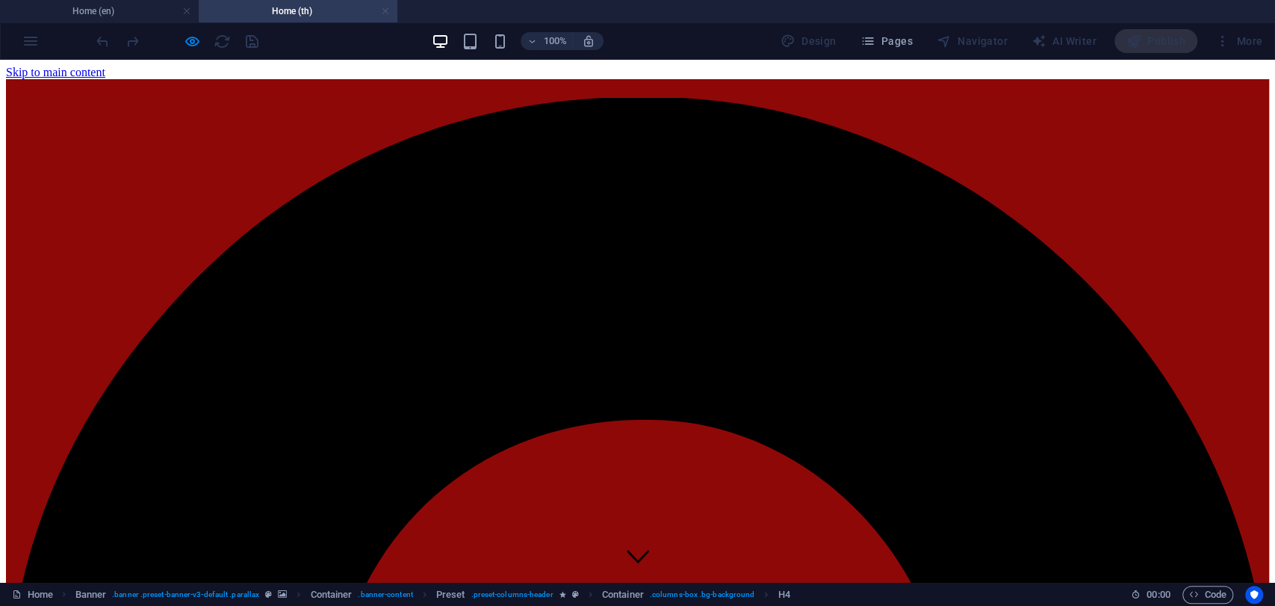
click at [384, 11] on link at bounding box center [385, 11] width 9 height 14
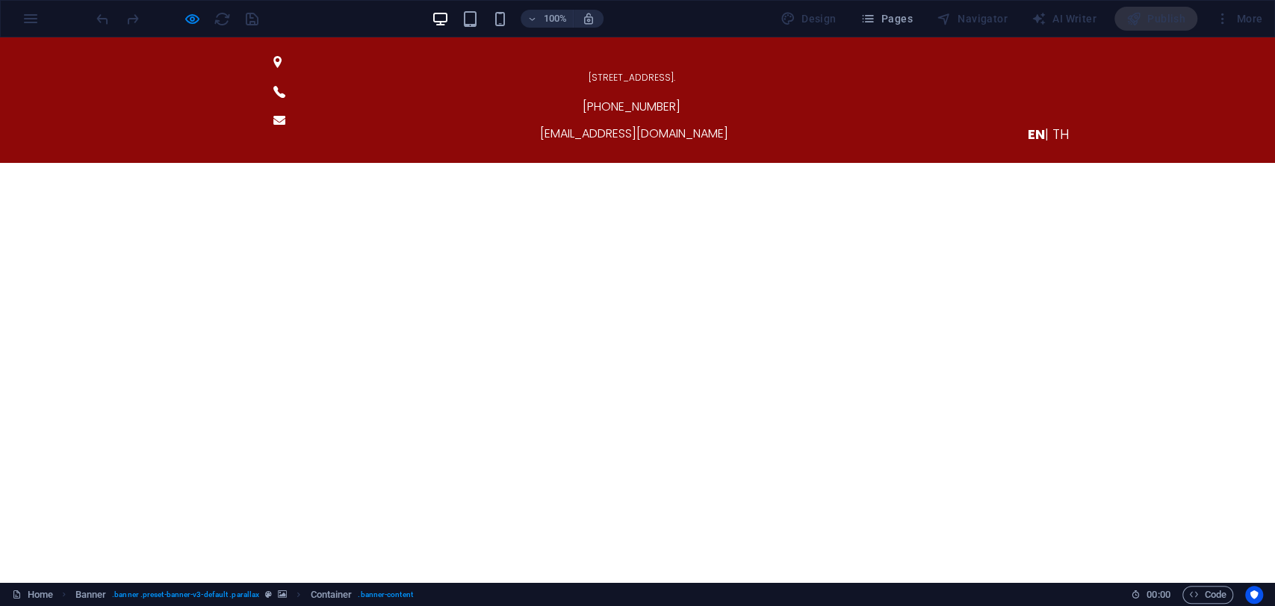
click at [669, 19] on div "100% Design Pages Navigator AI Writer Publish More" at bounding box center [680, 19] width 1175 height 24
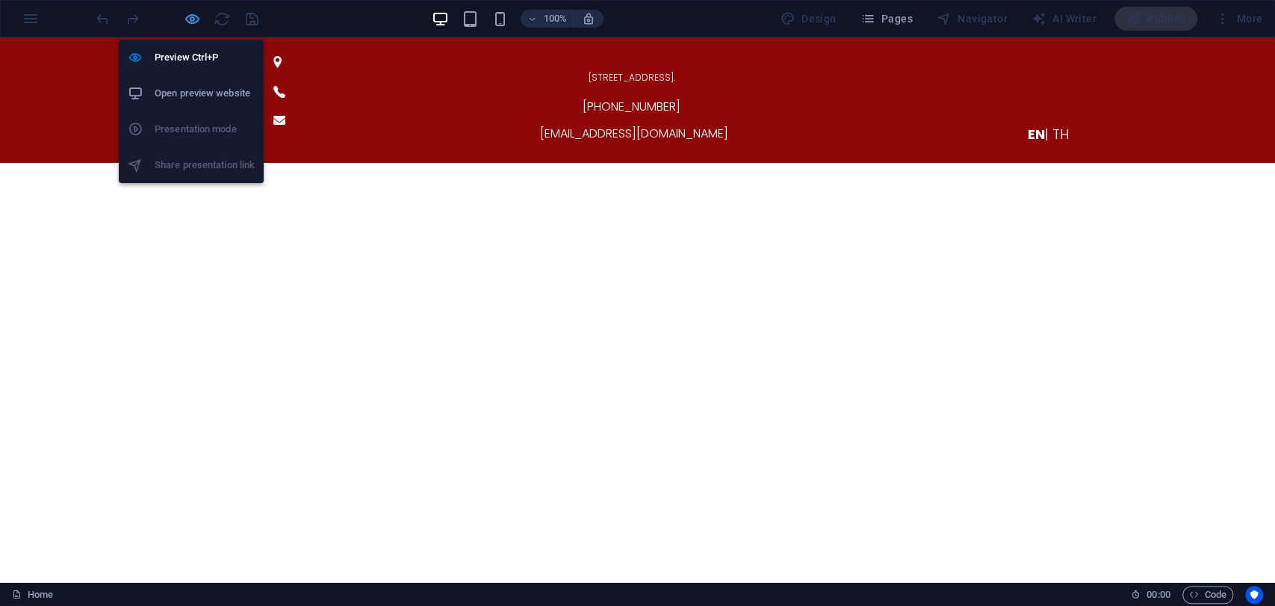
click at [192, 22] on icon "button" at bounding box center [192, 18] width 17 height 17
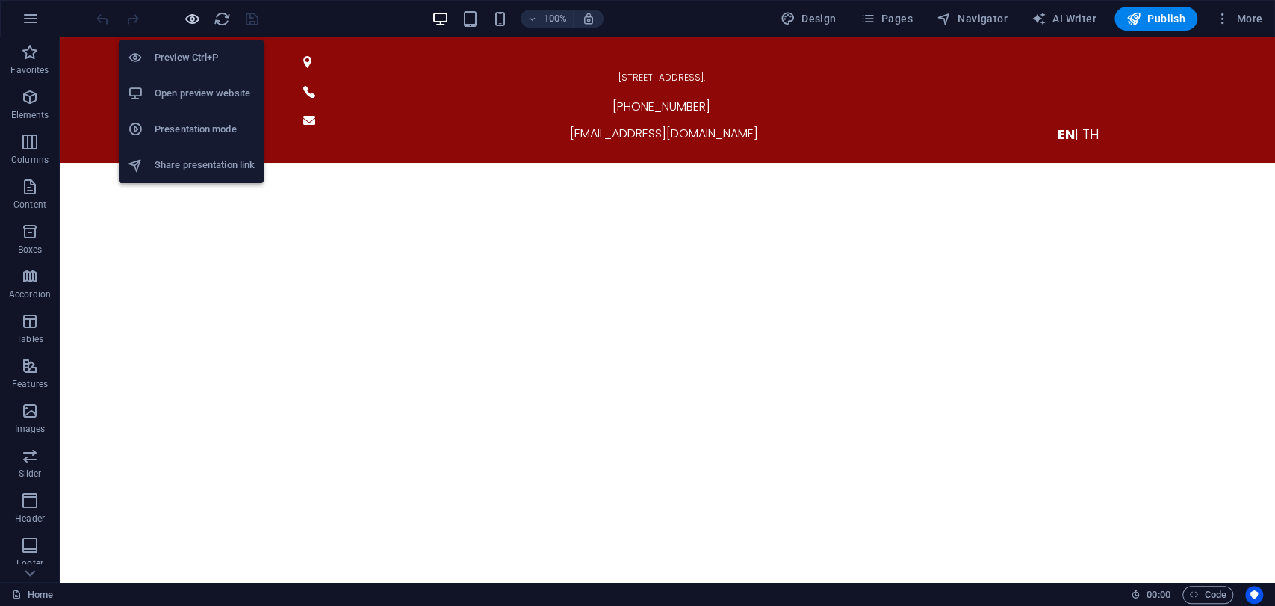
drag, startPoint x: 192, startPoint y: 22, endPoint x: 273, endPoint y: 46, distance: 84.8
click at [192, 22] on icon "button" at bounding box center [192, 18] width 17 height 17
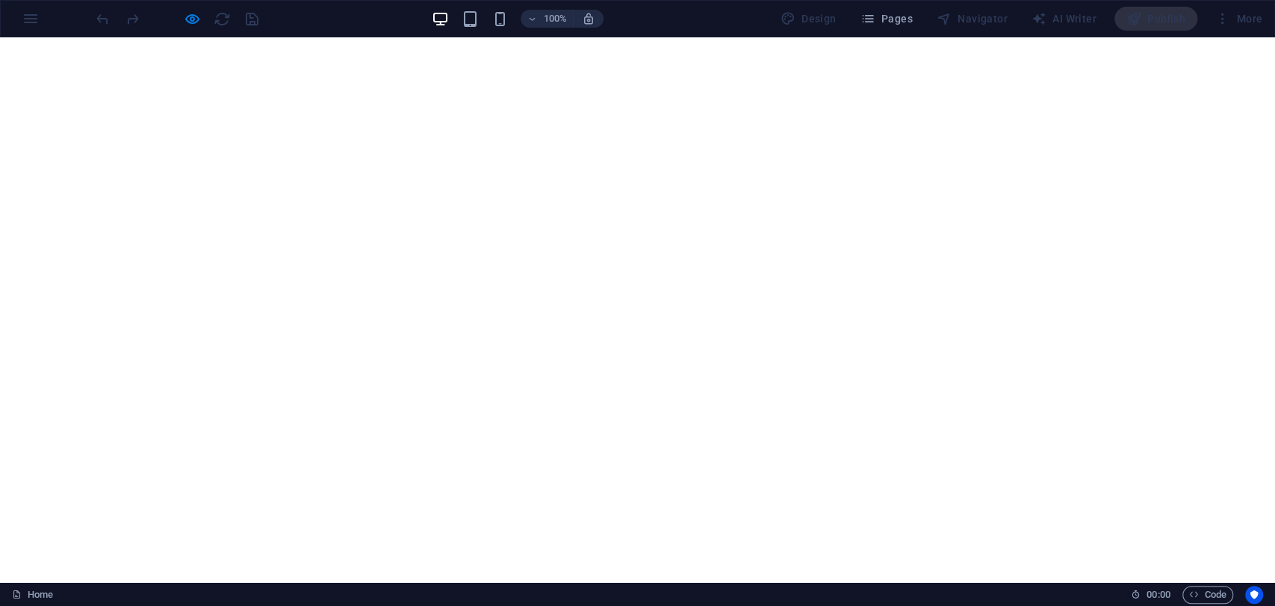
scroll to position [414, 0]
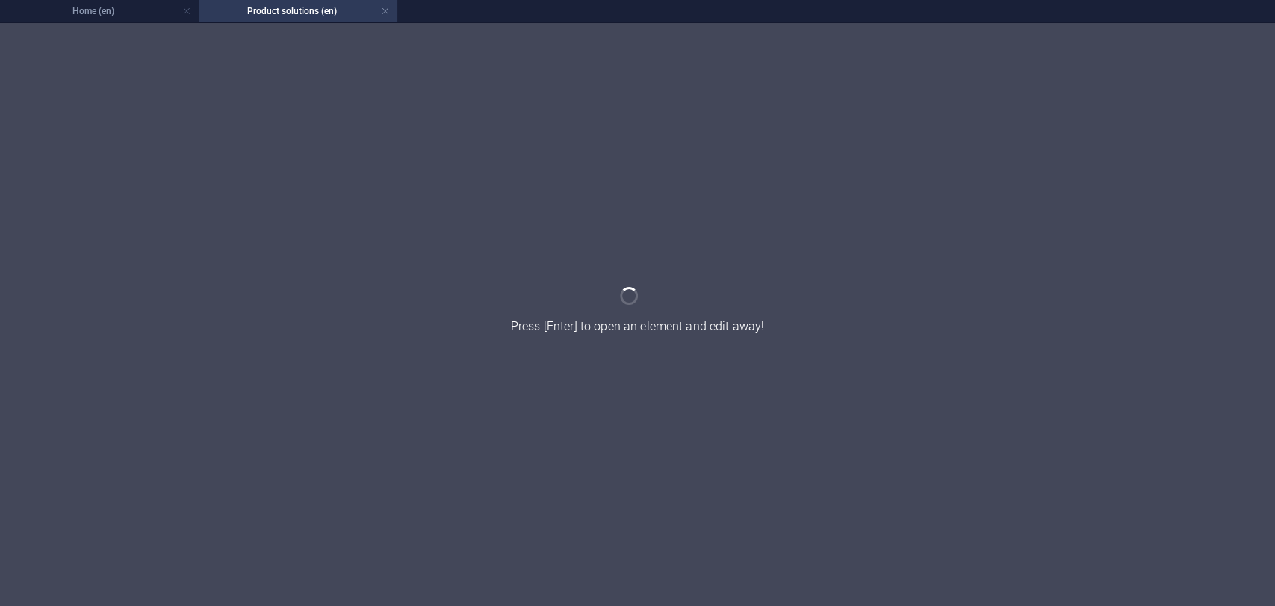
scroll to position [0, 0]
click at [133, 19] on h4 "Home (en)" at bounding box center [99, 11] width 199 height 16
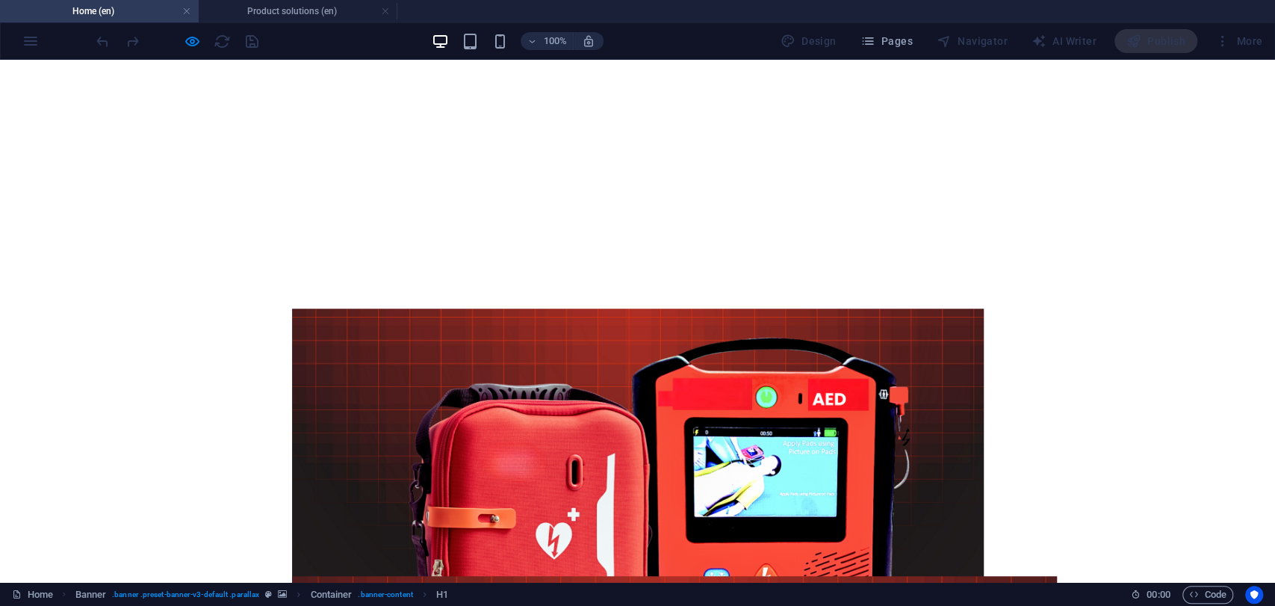
scroll to position [580, 0]
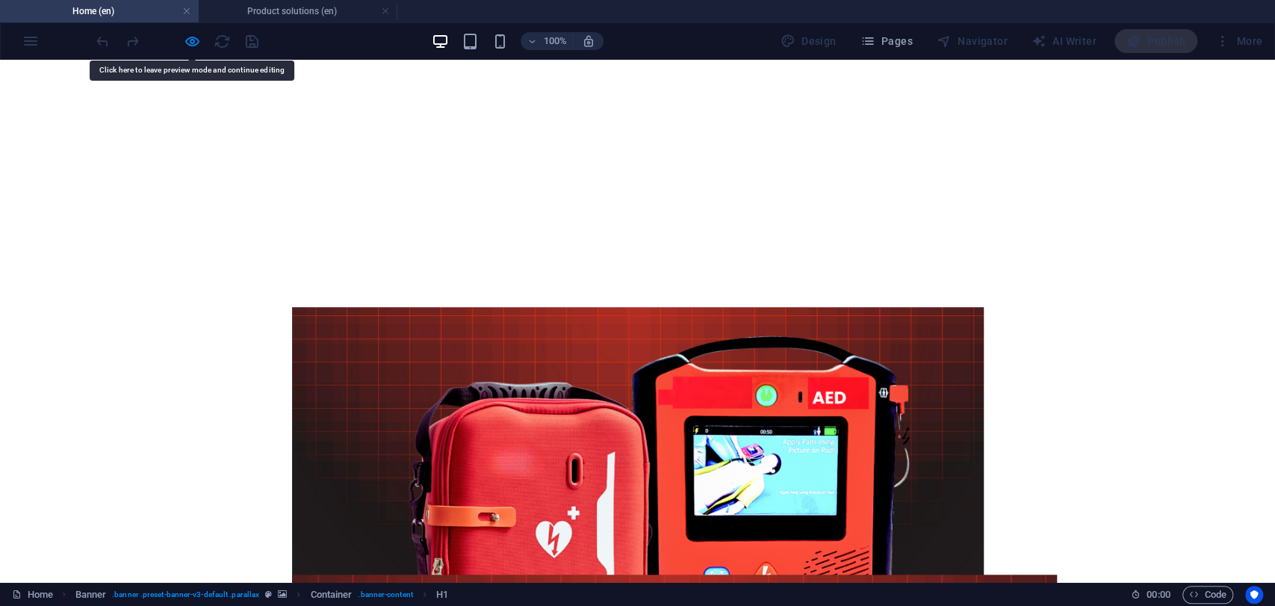
click at [388, 10] on link at bounding box center [385, 11] width 9 height 14
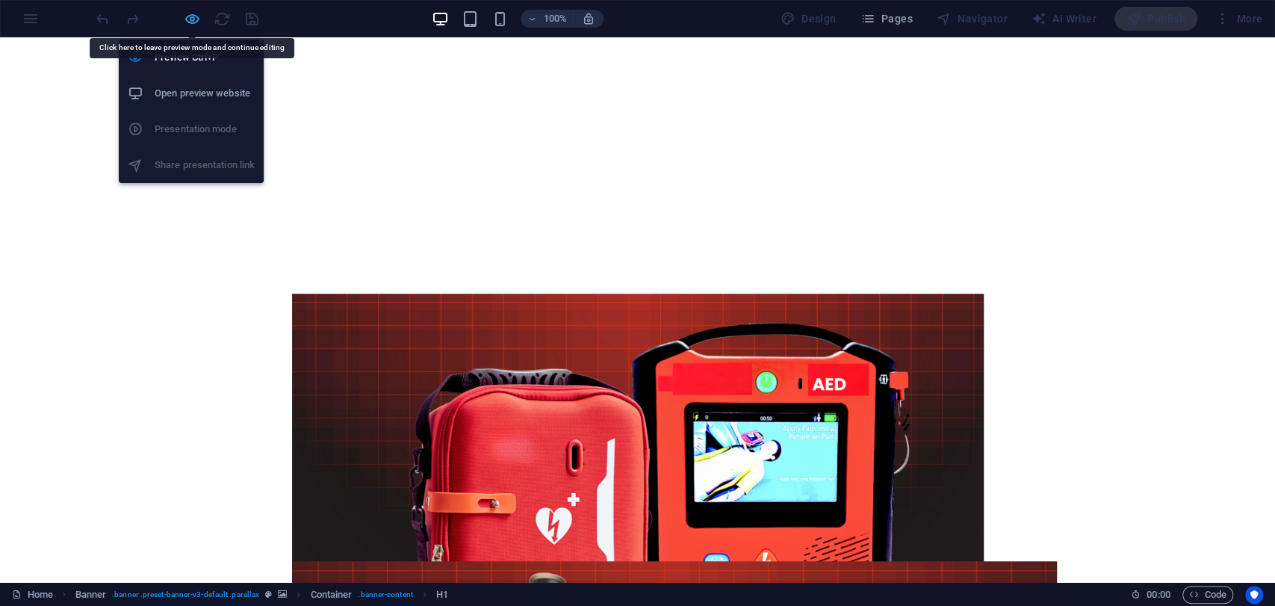
click at [199, 16] on icon "button" at bounding box center [192, 18] width 17 height 17
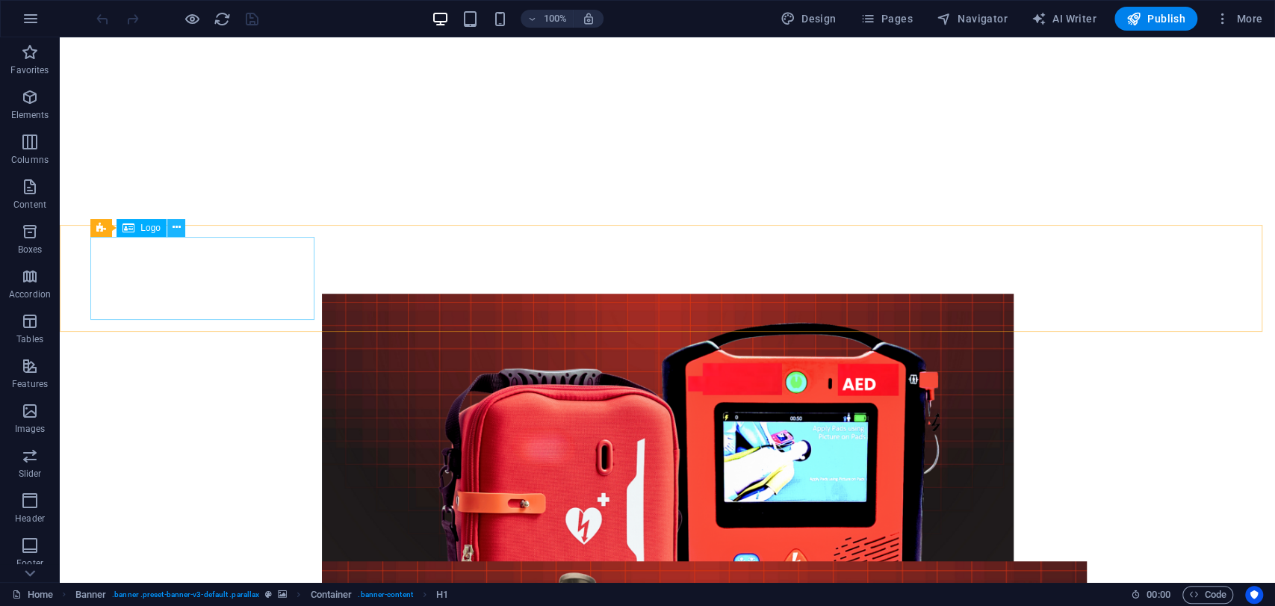
click at [177, 230] on icon at bounding box center [177, 228] width 8 height 16
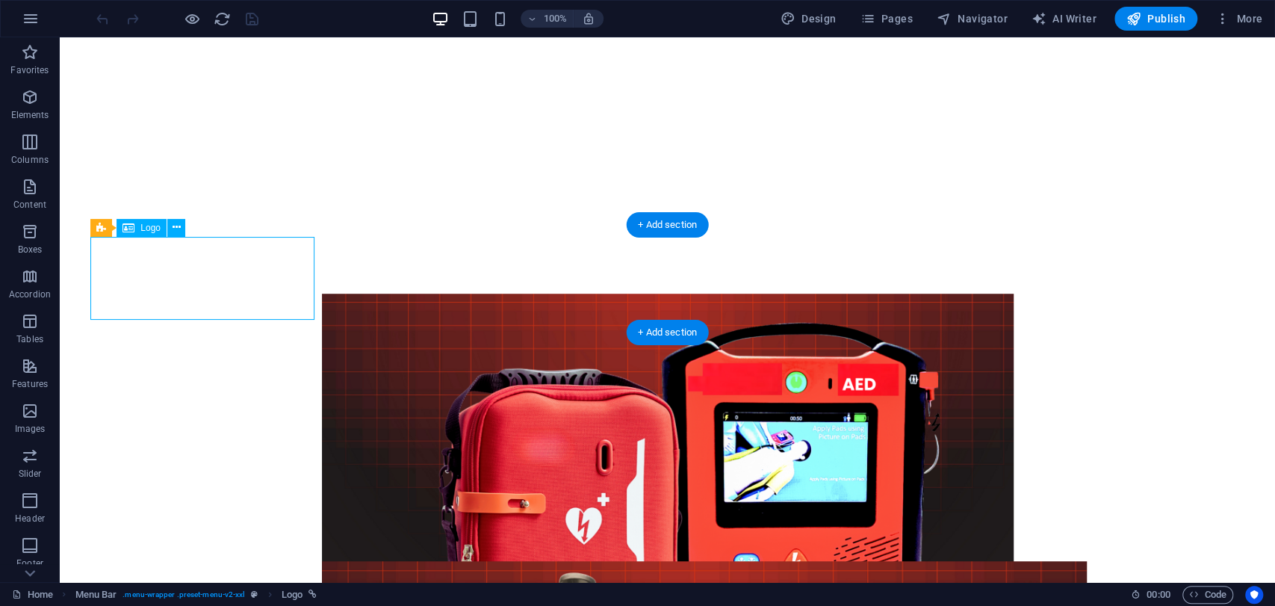
select select "px"
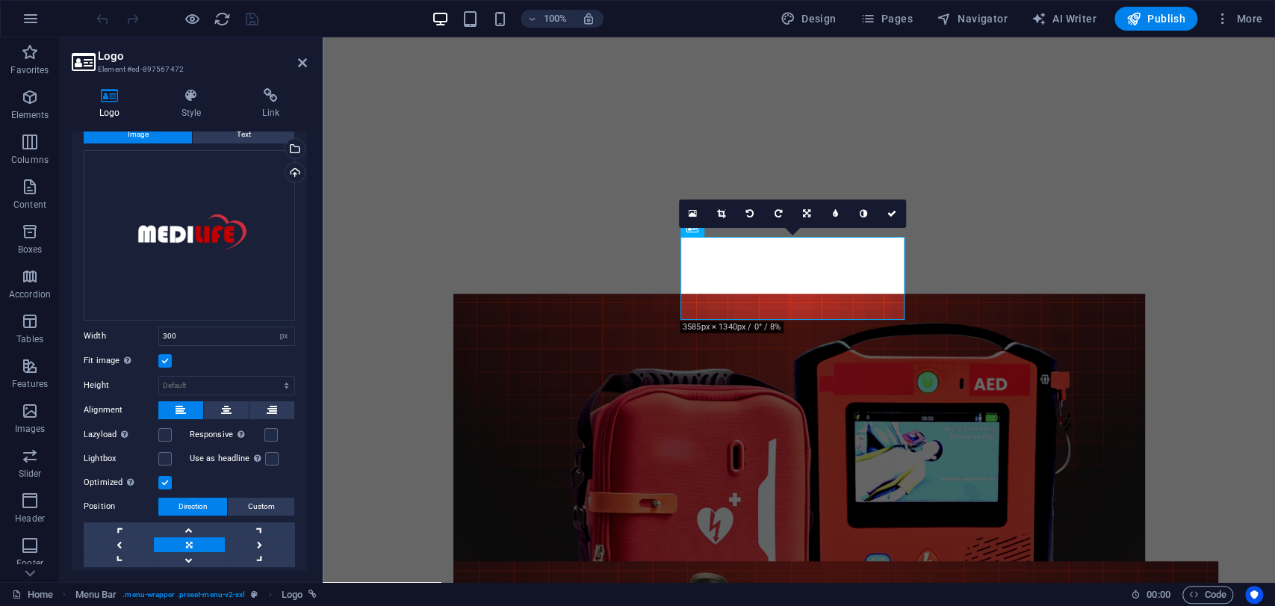
scroll to position [0, 0]
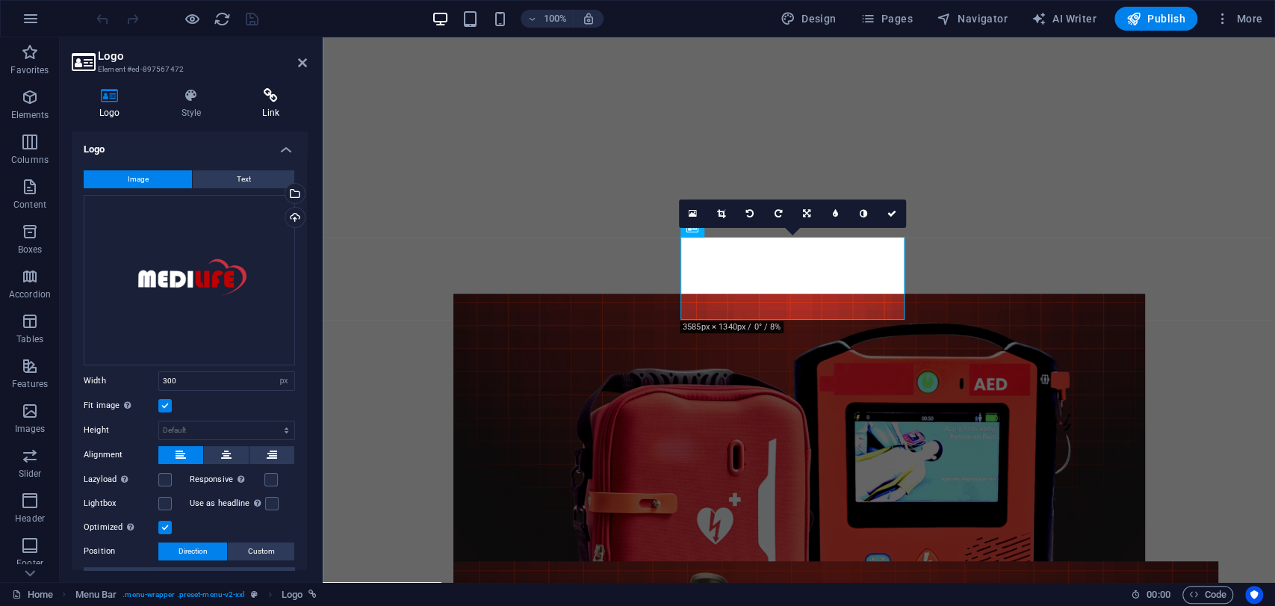
click at [286, 97] on icon at bounding box center [270, 95] width 72 height 15
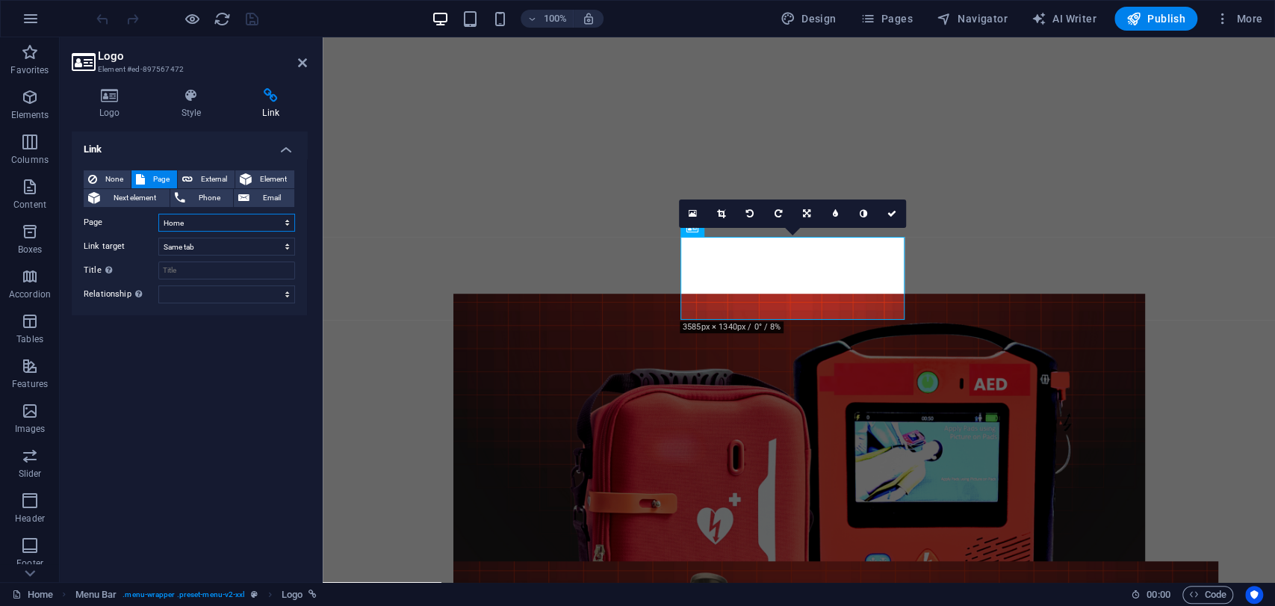
click at [190, 223] on select "Home Product solutions Consumer Service Support and Sales About Us Contact Lega…" at bounding box center [226, 223] width 137 height 18
click at [119, 228] on label "Page" at bounding box center [121, 223] width 75 height 18
click at [158, 228] on select "Home Product solutions Consumer Service Support and Sales About Us Contact Lega…" at bounding box center [226, 223] width 137 height 18
drag, startPoint x: 111, startPoint y: 246, endPoint x: 155, endPoint y: 246, distance: 44.1
click at [137, 246] on label "Link target" at bounding box center [121, 246] width 75 height 18
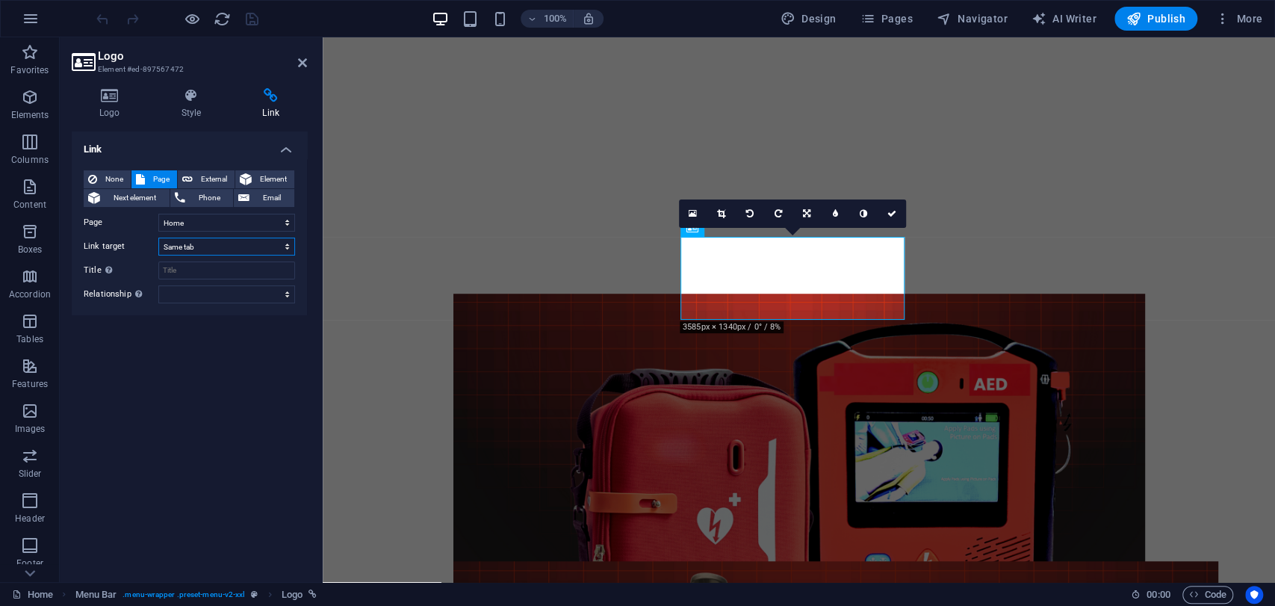
click at [158, 246] on select "New tab Same tab Overlay" at bounding box center [226, 246] width 137 height 18
click at [188, 246] on select "New tab Same tab Overlay" at bounding box center [226, 246] width 137 height 18
click at [303, 63] on icon at bounding box center [302, 63] width 9 height 12
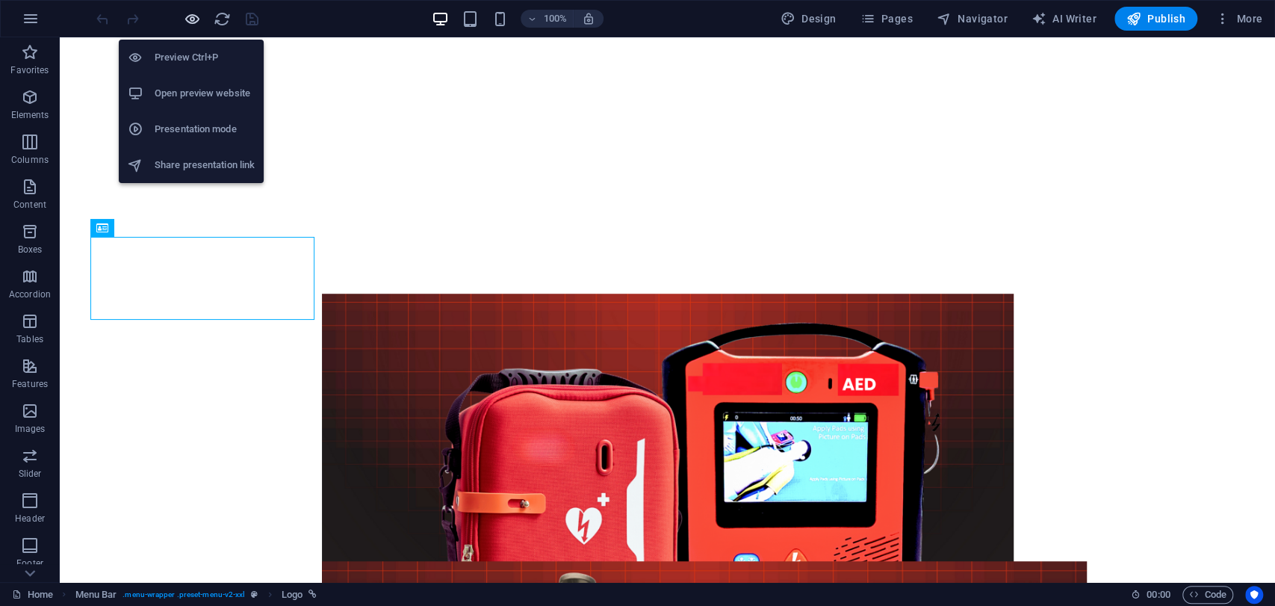
click at [198, 17] on icon "button" at bounding box center [192, 18] width 17 height 17
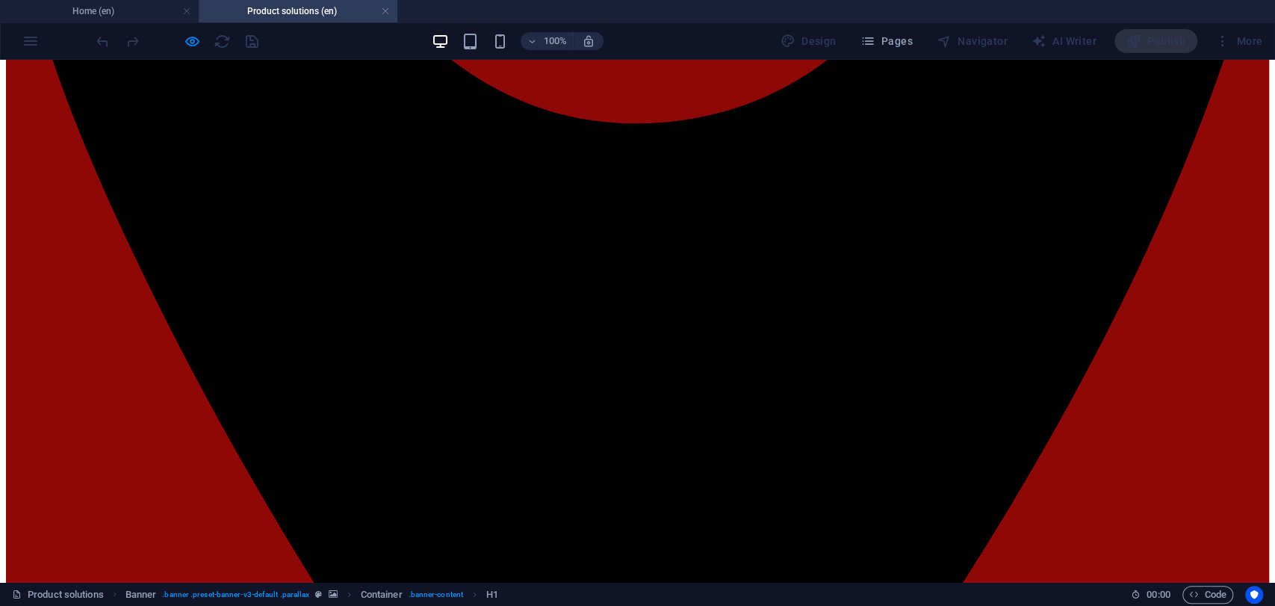
scroll to position [913, 0]
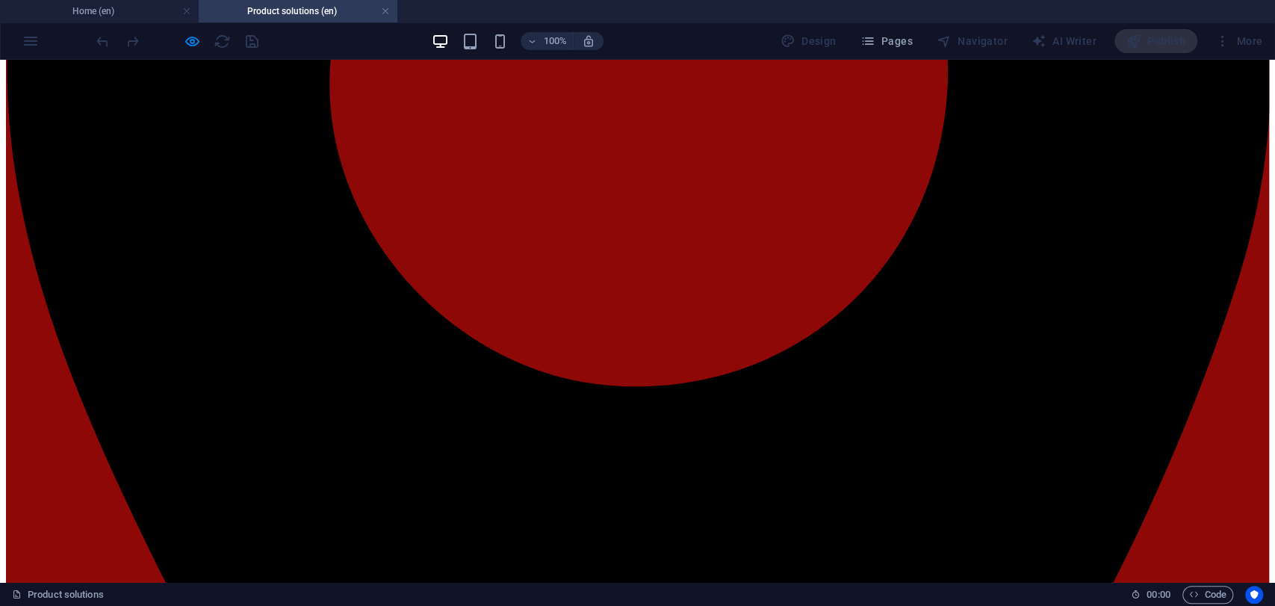
scroll to position [830, 0]
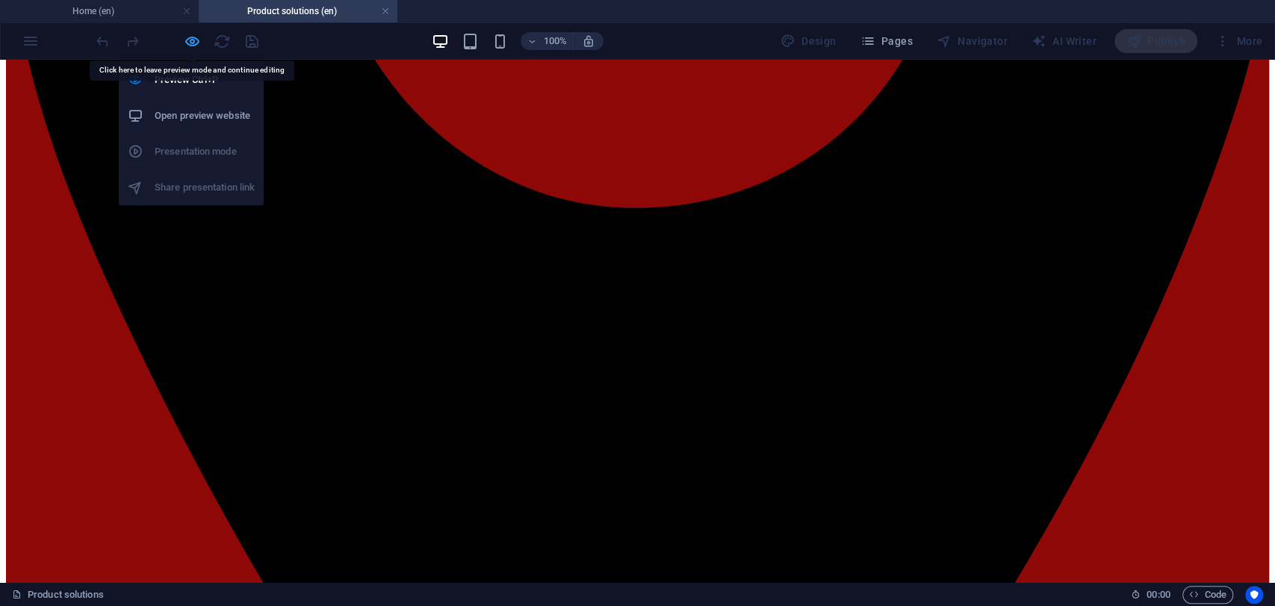
click at [192, 43] on icon "button" at bounding box center [192, 41] width 17 height 17
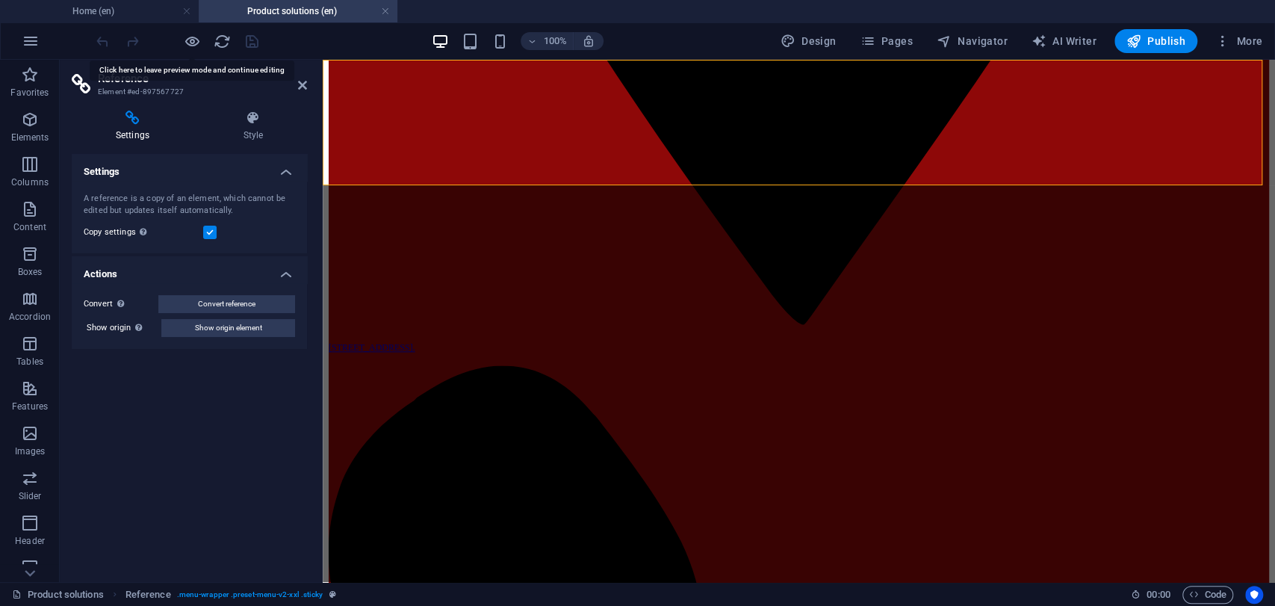
scroll to position [1173, 0]
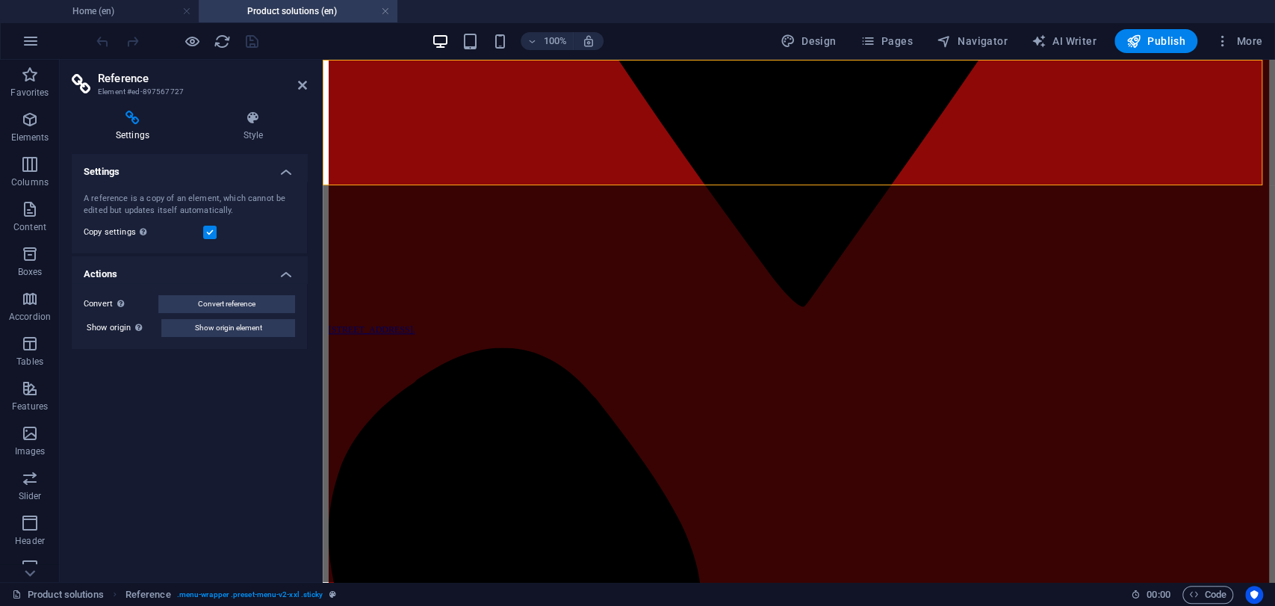
click at [311, 88] on aside "Reference Element #ed-897567727 Settings Style Settings A reference is a copy o…" at bounding box center [191, 321] width 263 height 522
click at [305, 87] on icon at bounding box center [302, 85] width 9 height 12
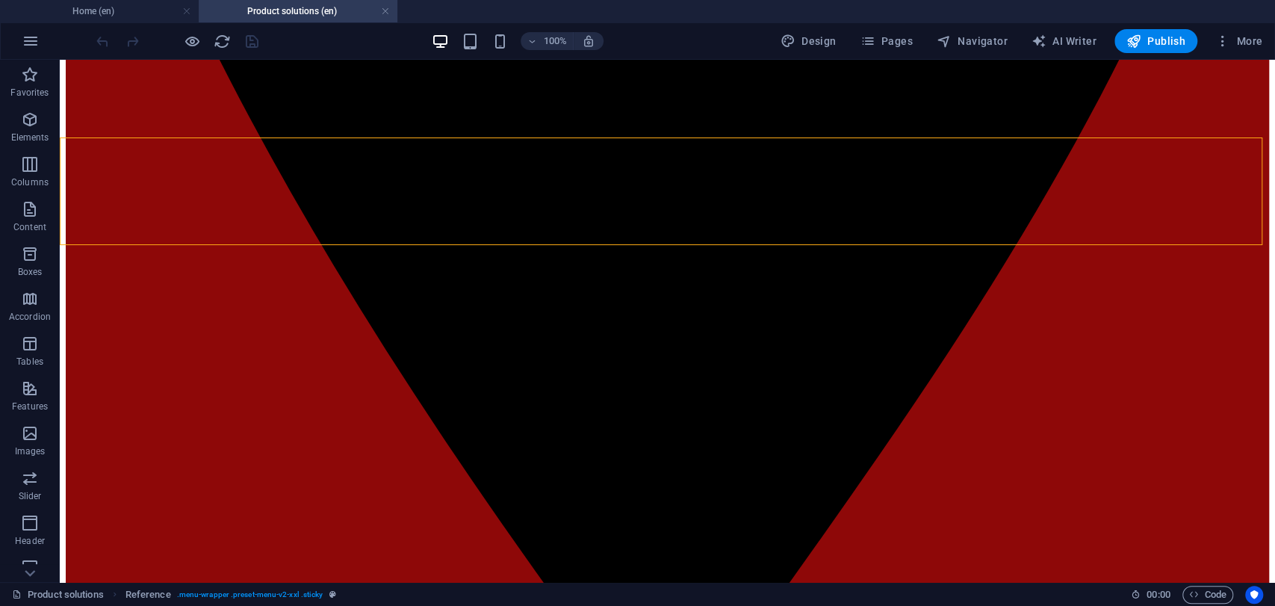
scroll to position [1155, 0]
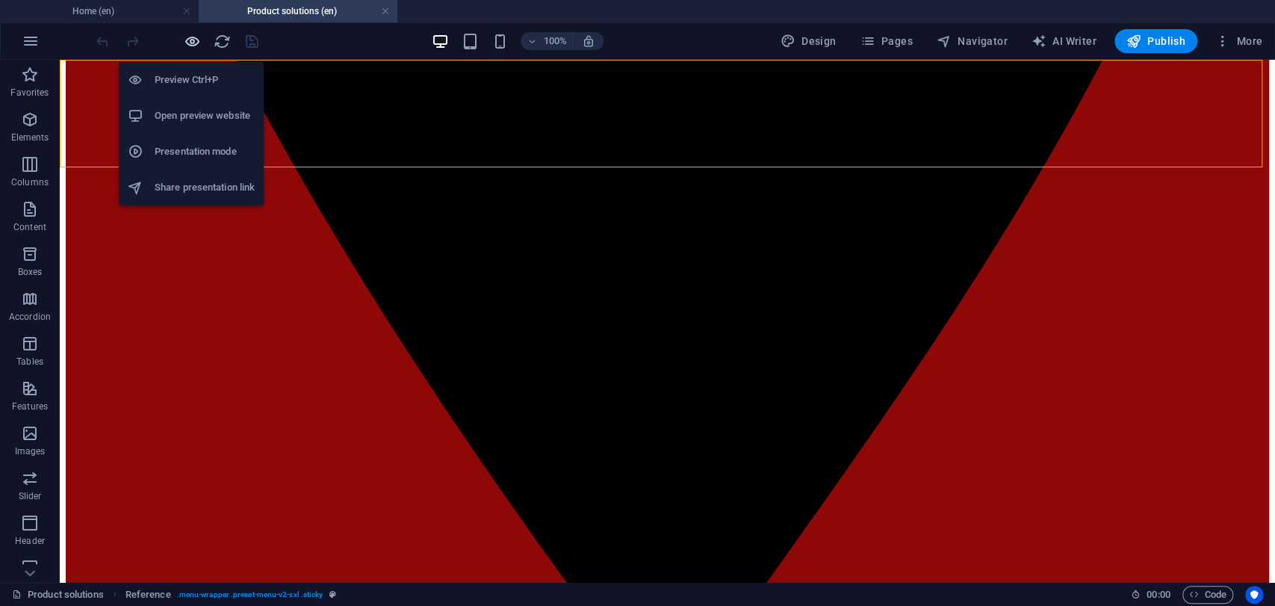
click at [196, 44] on icon "button" at bounding box center [192, 41] width 17 height 17
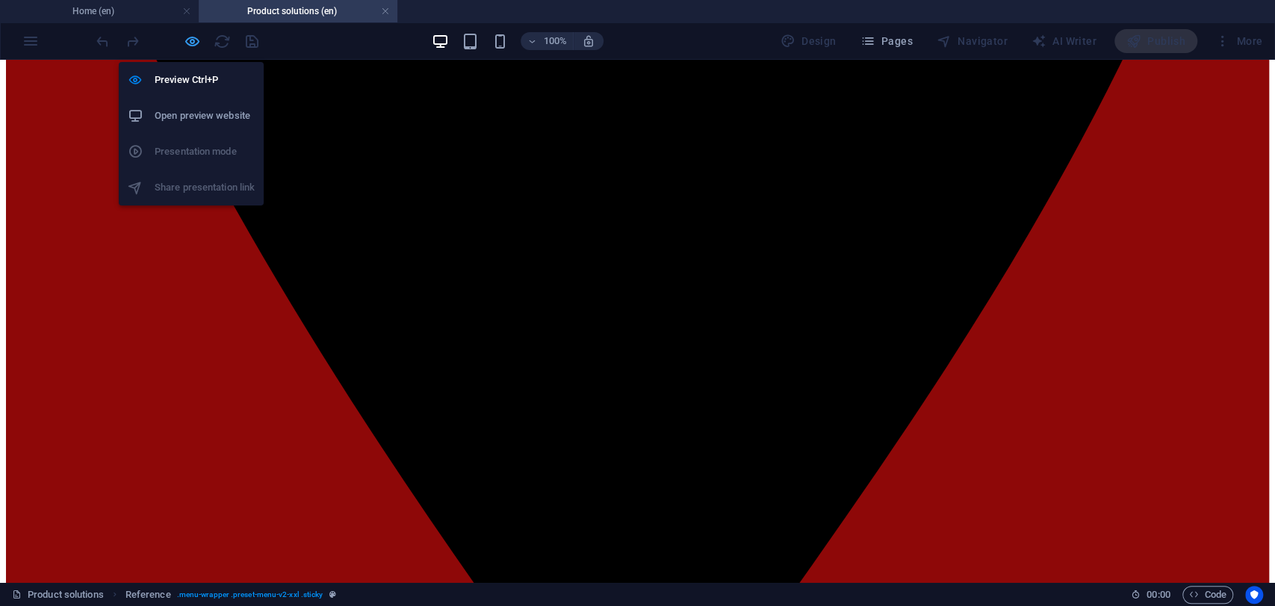
click at [196, 43] on icon "button" at bounding box center [192, 41] width 17 height 17
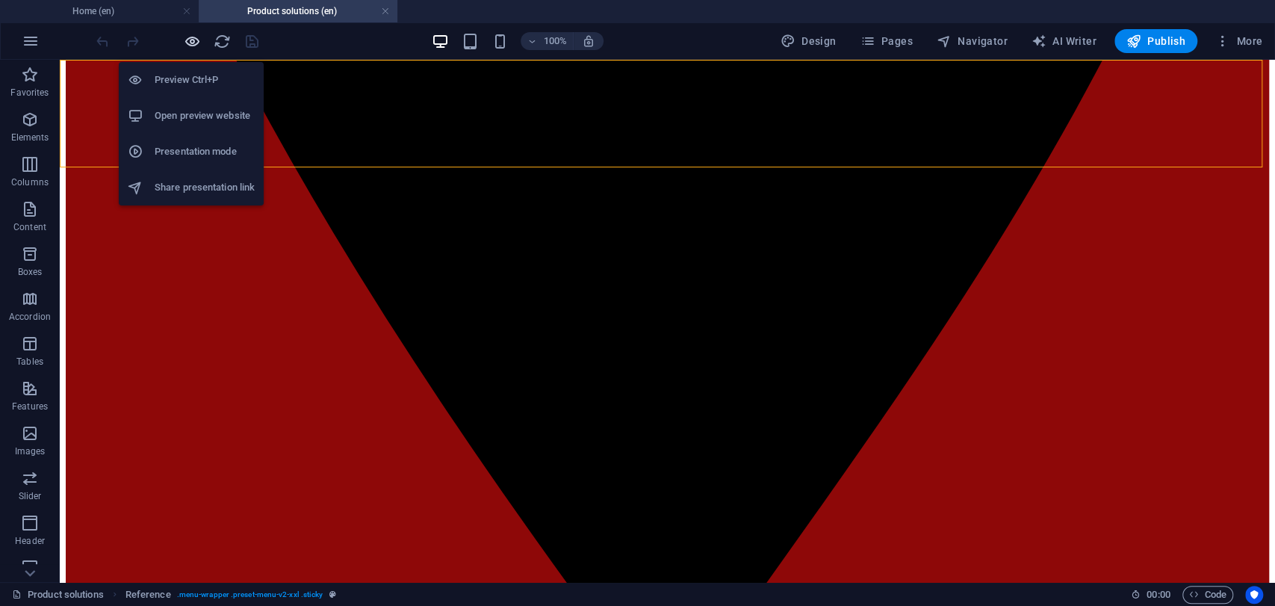
click at [197, 46] on icon "button" at bounding box center [192, 41] width 17 height 17
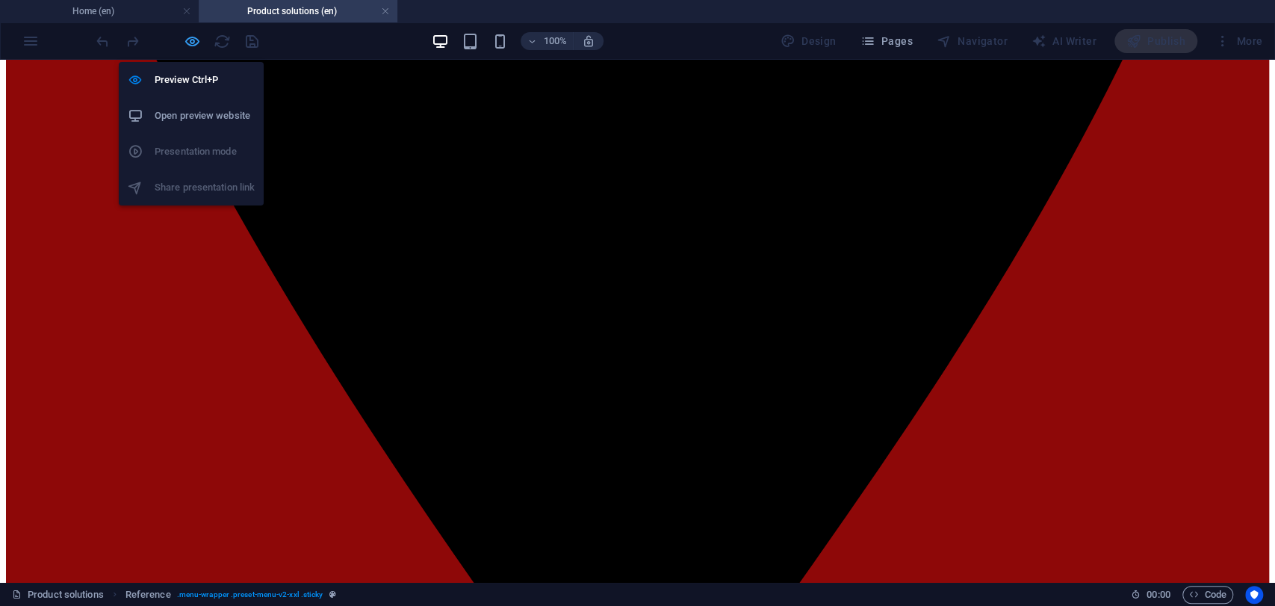
click at [197, 46] on icon "button" at bounding box center [192, 41] width 17 height 17
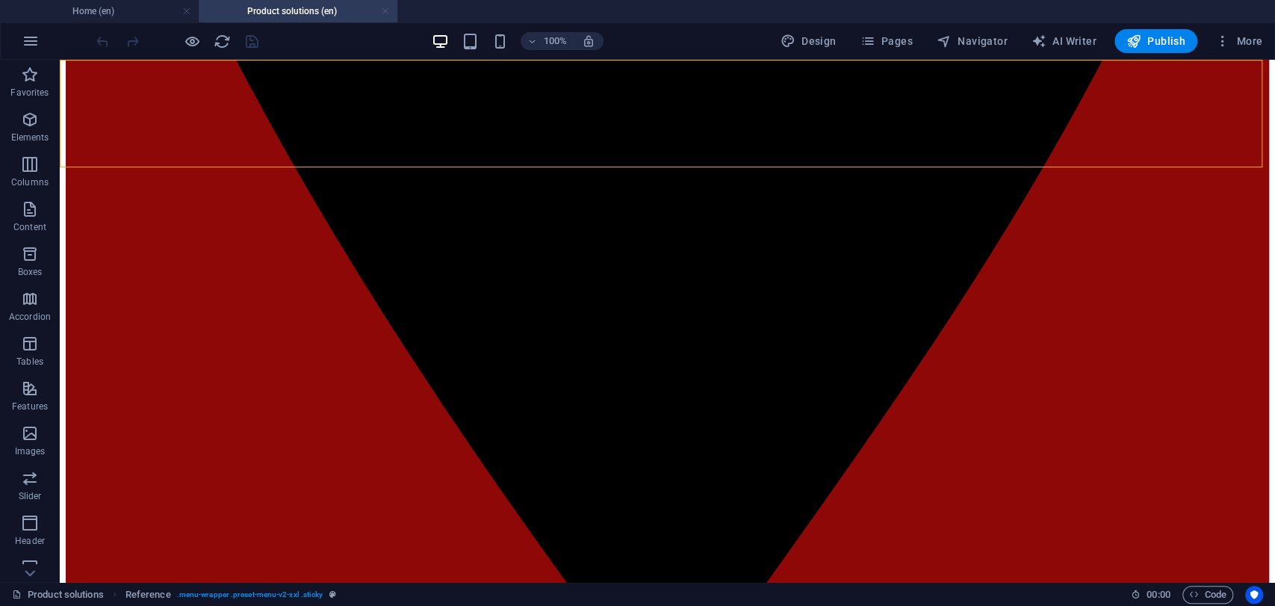
click at [384, 11] on link at bounding box center [385, 11] width 9 height 14
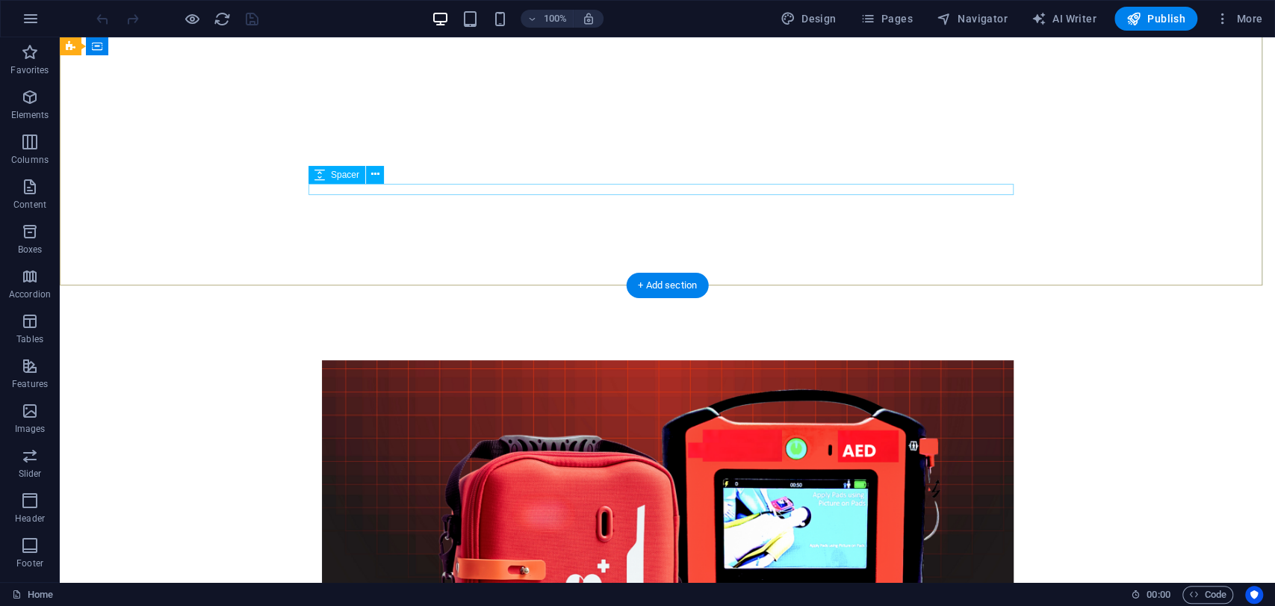
scroll to position [559, 0]
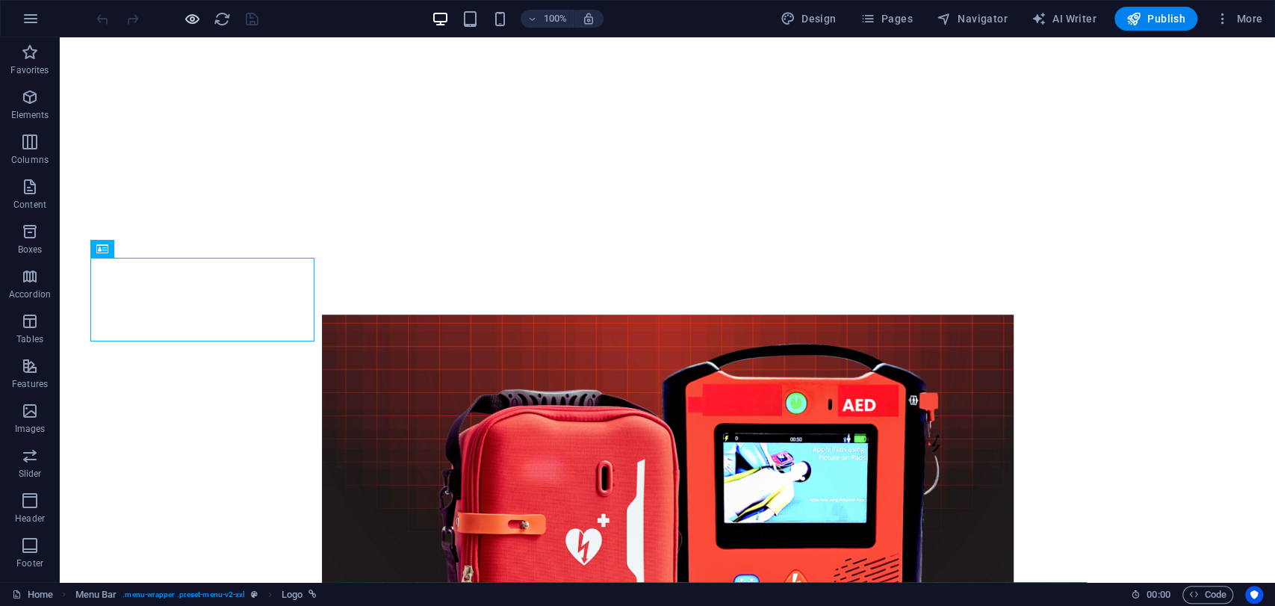
click at [185, 17] on icon "button" at bounding box center [192, 18] width 17 height 17
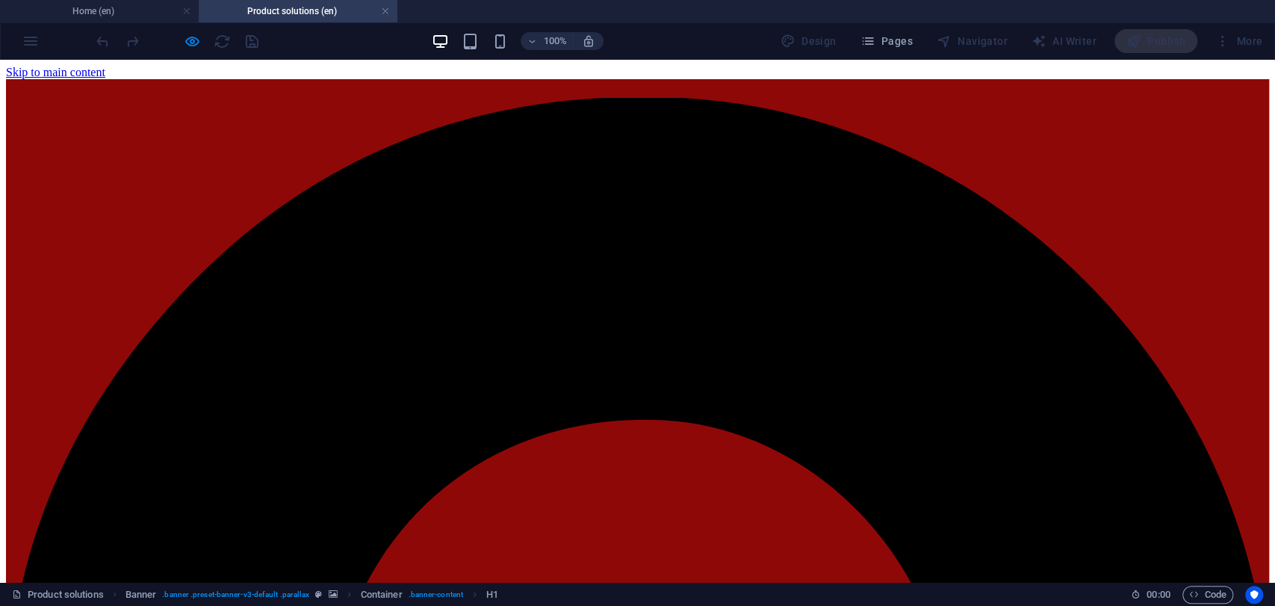
scroll to position [0, 0]
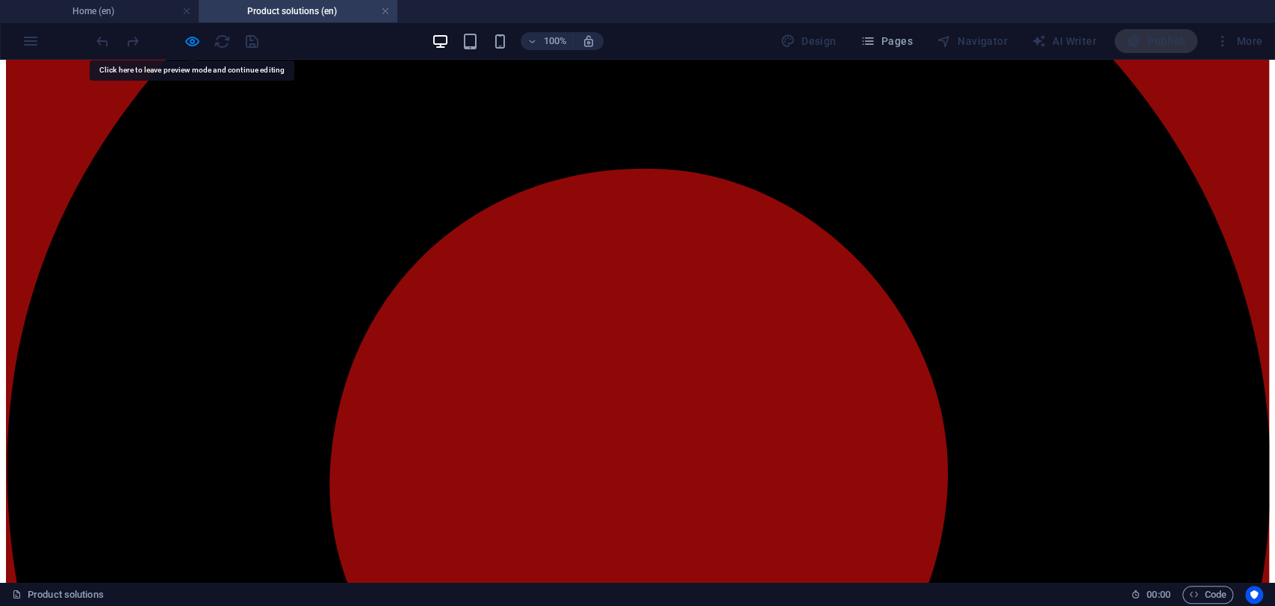
scroll to position [249, 0]
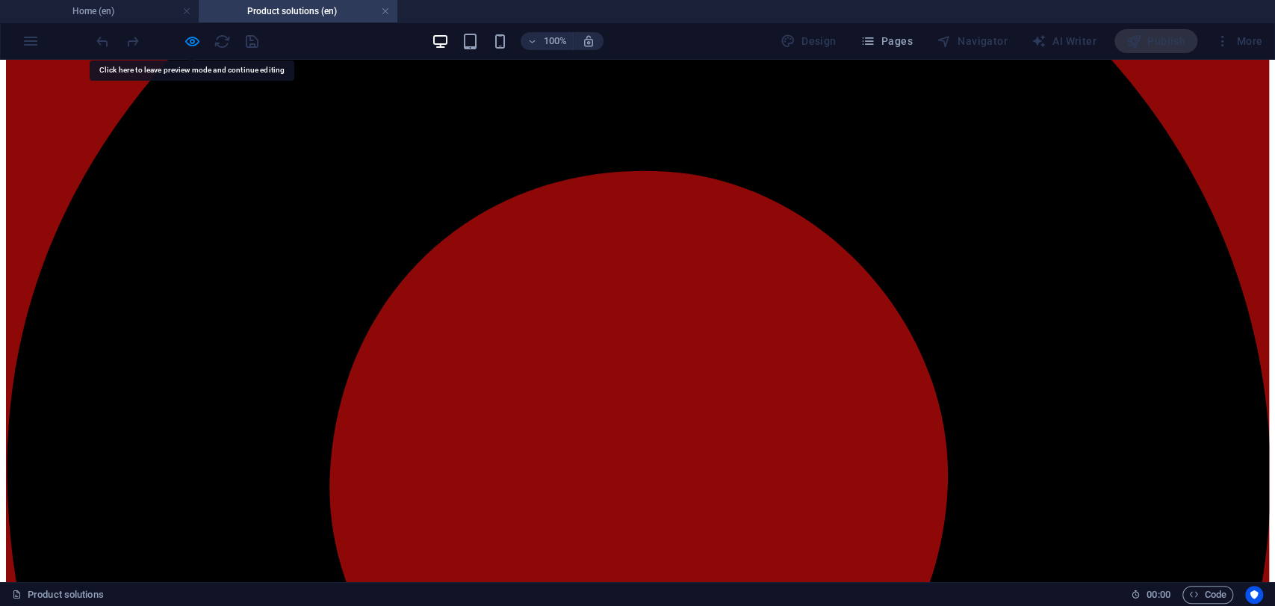
drag, startPoint x: 1128, startPoint y: 227, endPoint x: 1210, endPoint y: 223, distance: 82.3
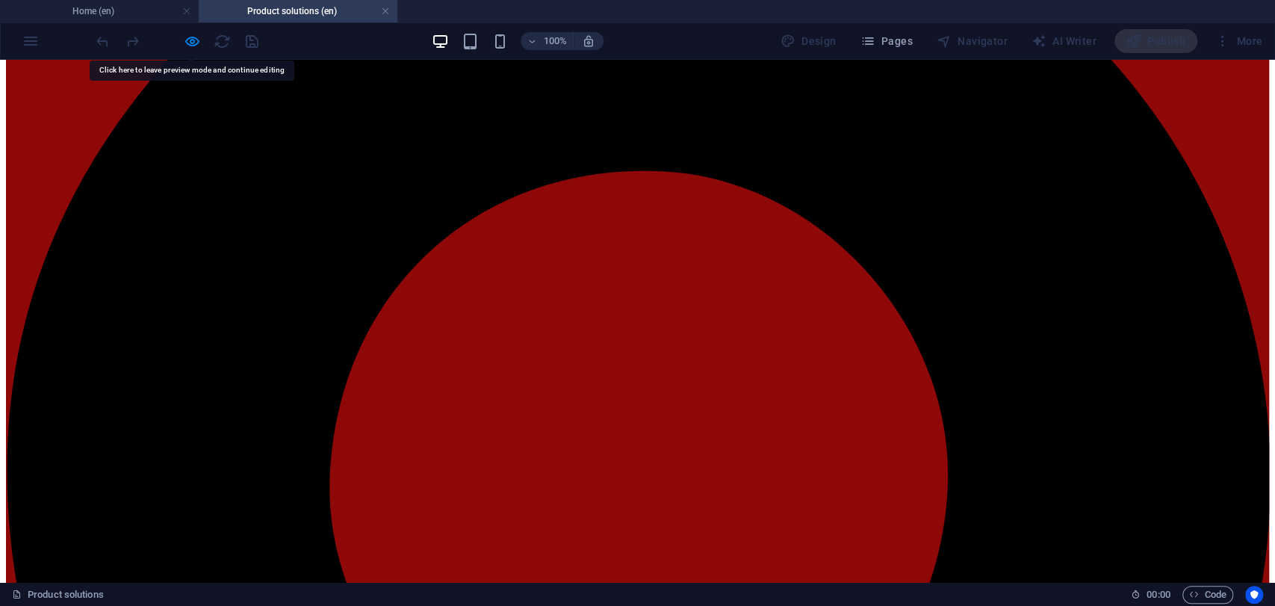
drag, startPoint x: 705, startPoint y: 229, endPoint x: 419, endPoint y: 231, distance: 286.0
drag, startPoint x: 399, startPoint y: 232, endPoint x: 325, endPoint y: 227, distance: 74.1
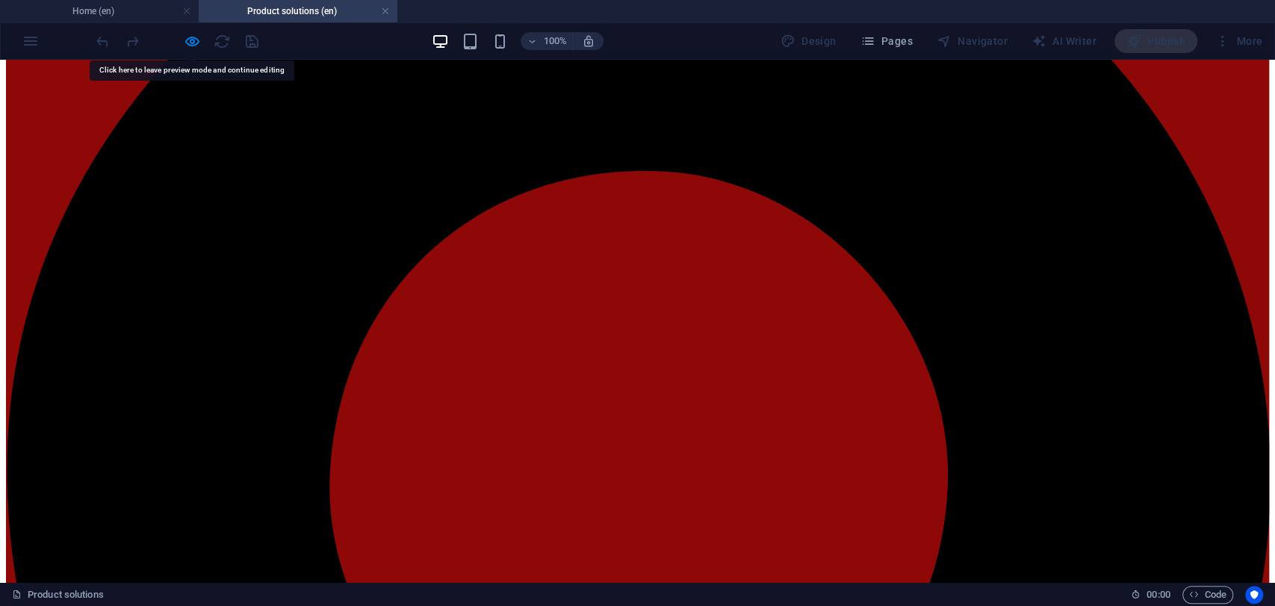
click at [114, 13] on h4 "Home (en)" at bounding box center [99, 11] width 199 height 16
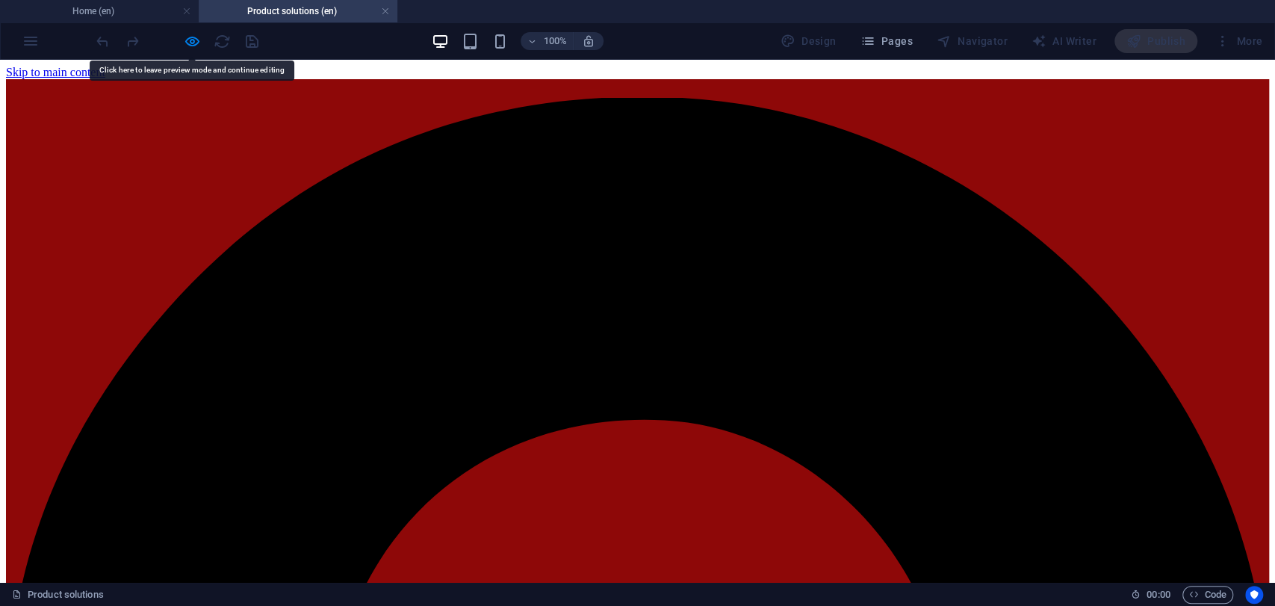
scroll to position [559, 0]
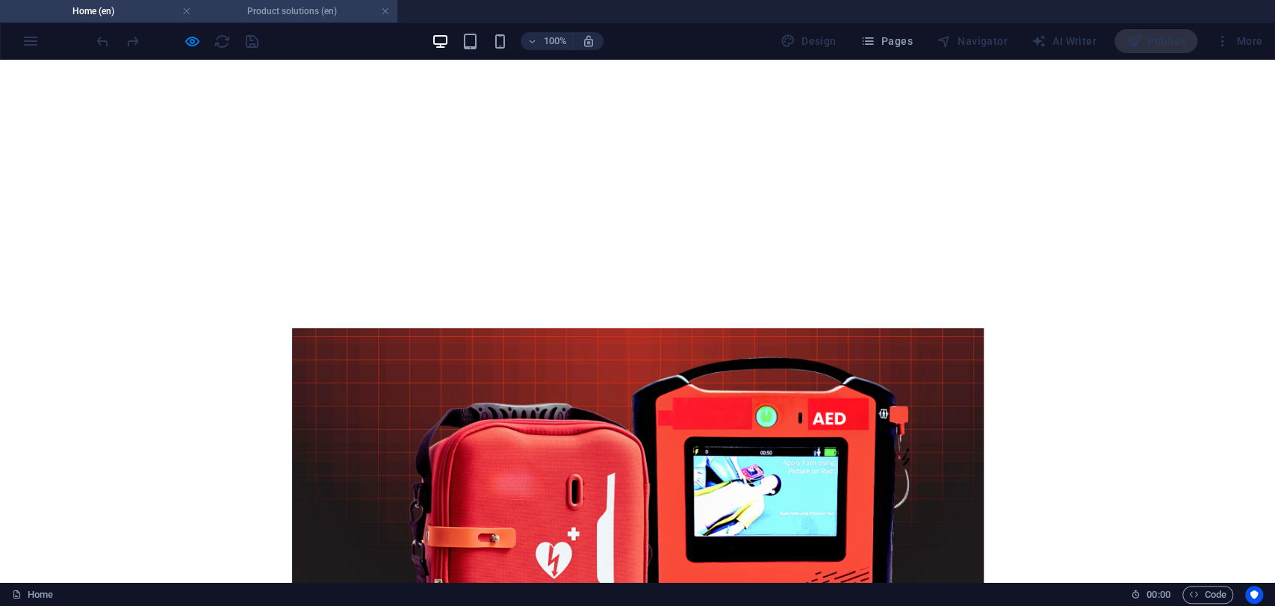
click at [290, 14] on h4 "Product solutions (en)" at bounding box center [298, 11] width 199 height 16
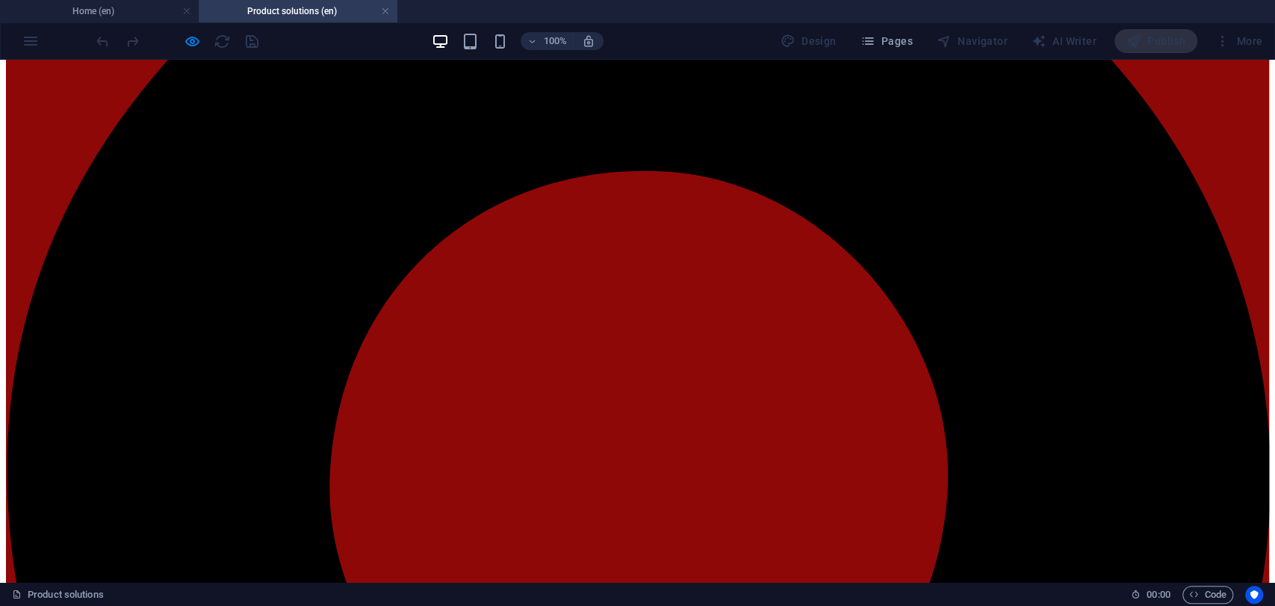
click at [382, 15] on link at bounding box center [385, 11] width 9 height 14
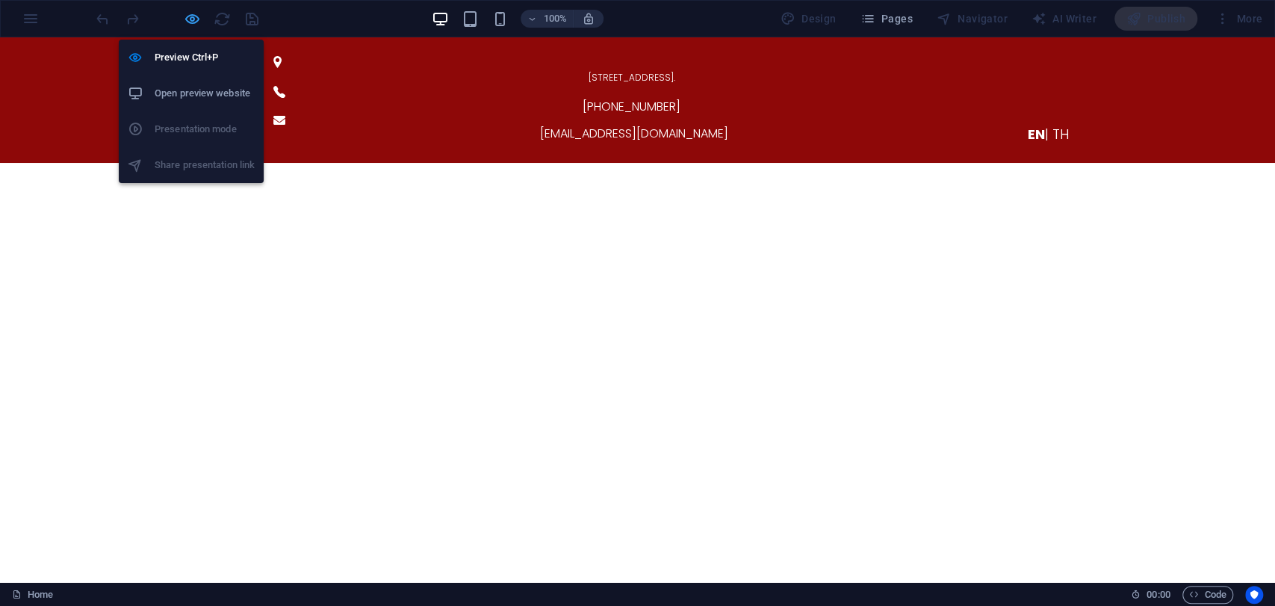
click at [200, 19] on span "button" at bounding box center [192, 18] width 18 height 17
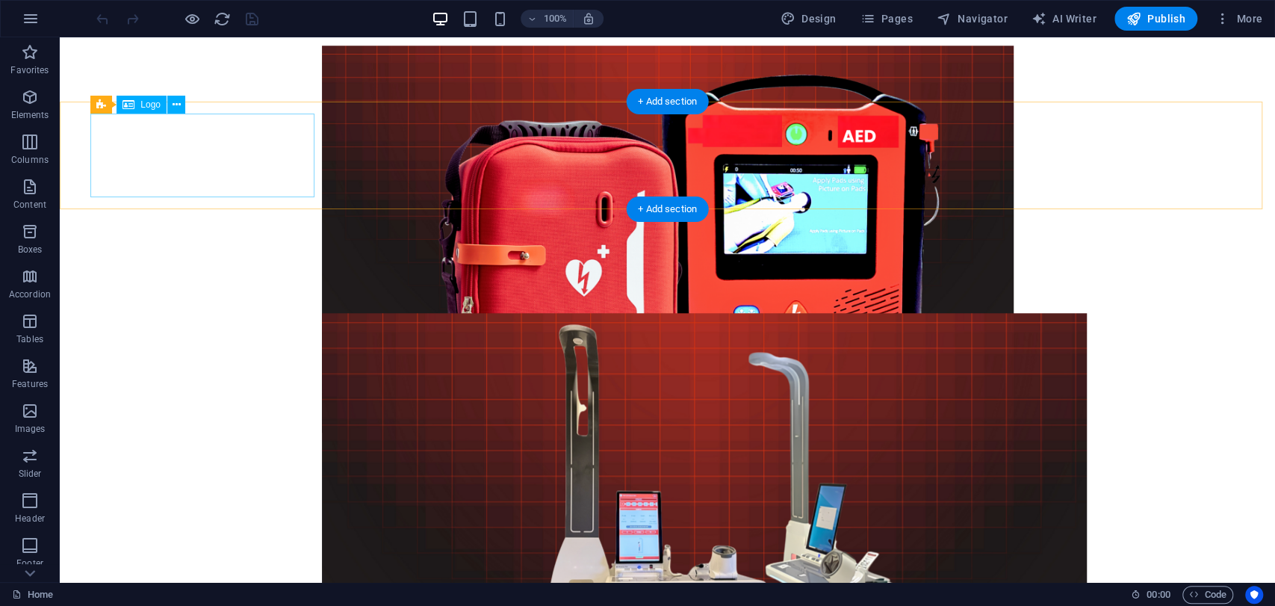
scroll to position [830, 0]
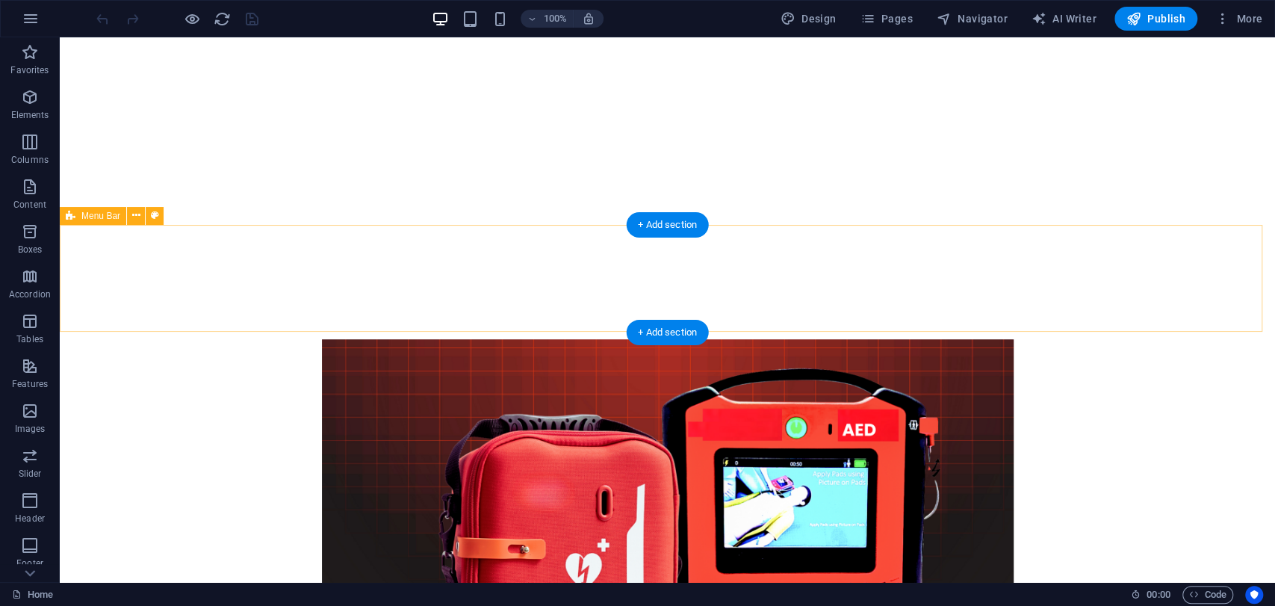
scroll to position [0, 0]
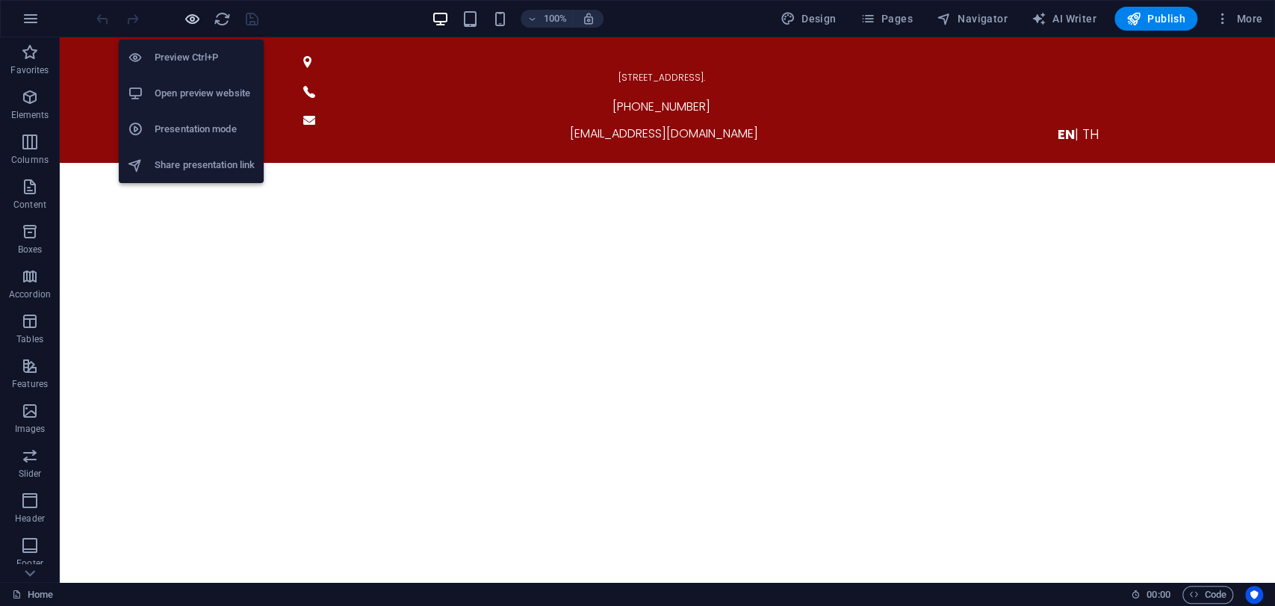
click at [197, 19] on icon "button" at bounding box center [192, 18] width 17 height 17
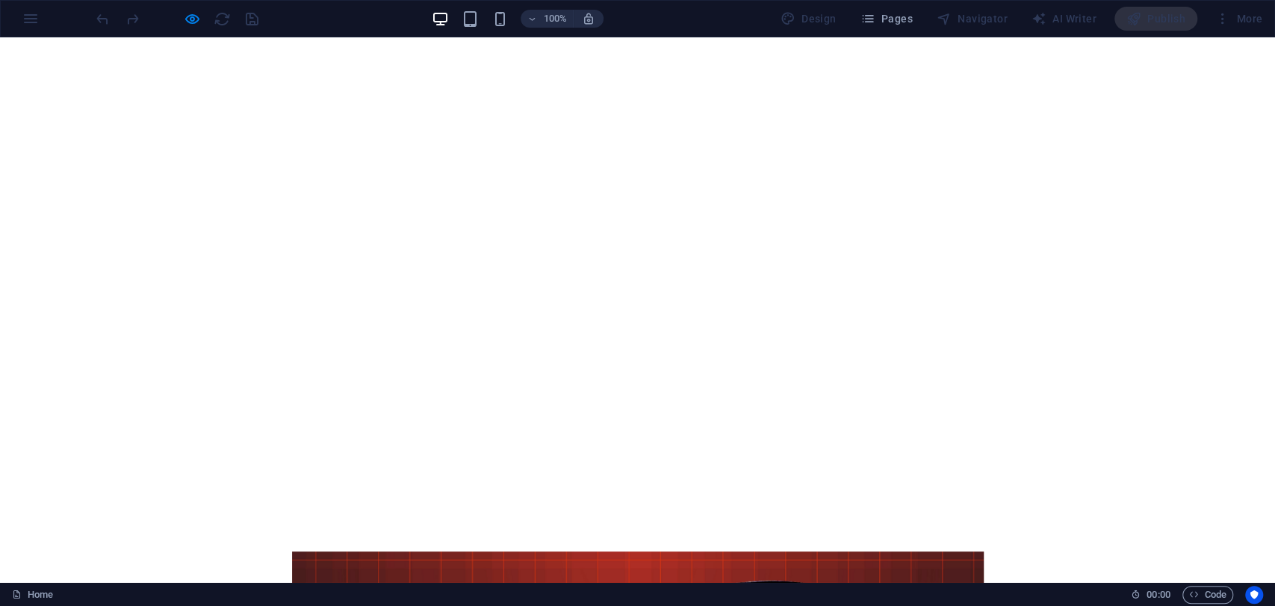
scroll to position [332, 0]
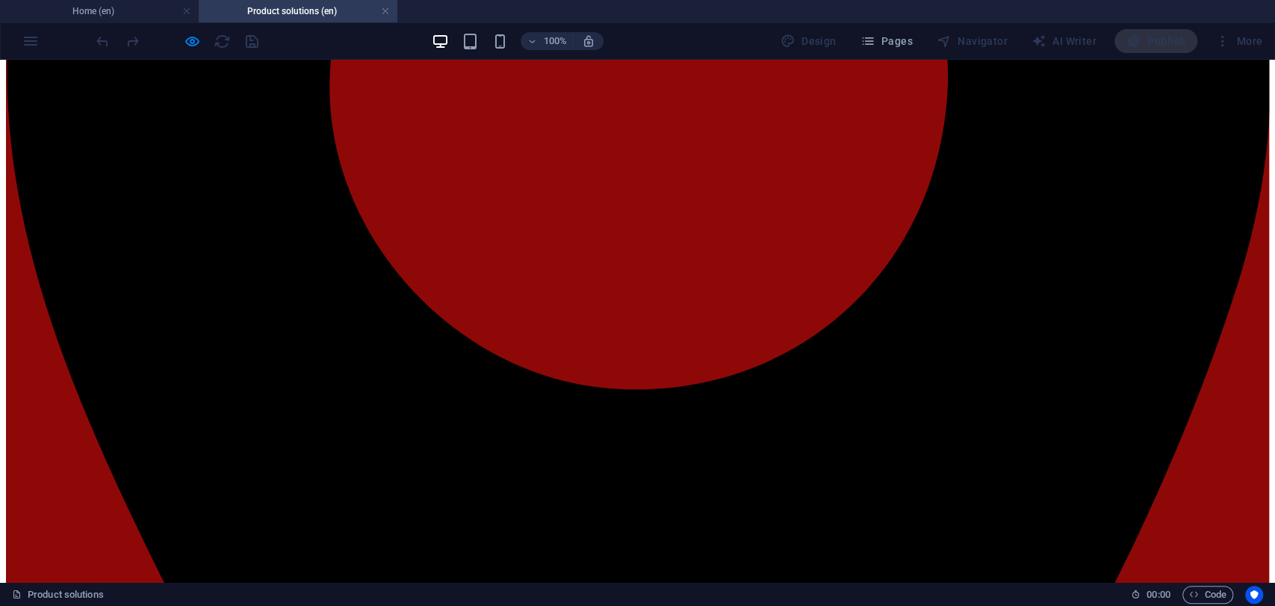
scroll to position [663, 0]
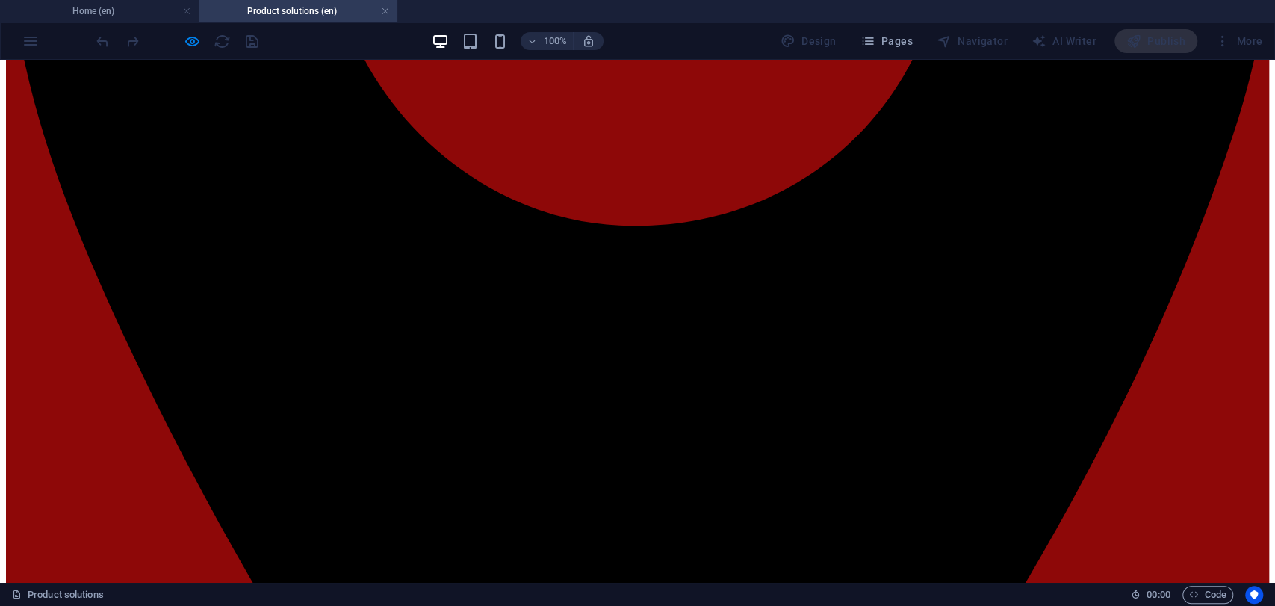
scroll to position [747, 0]
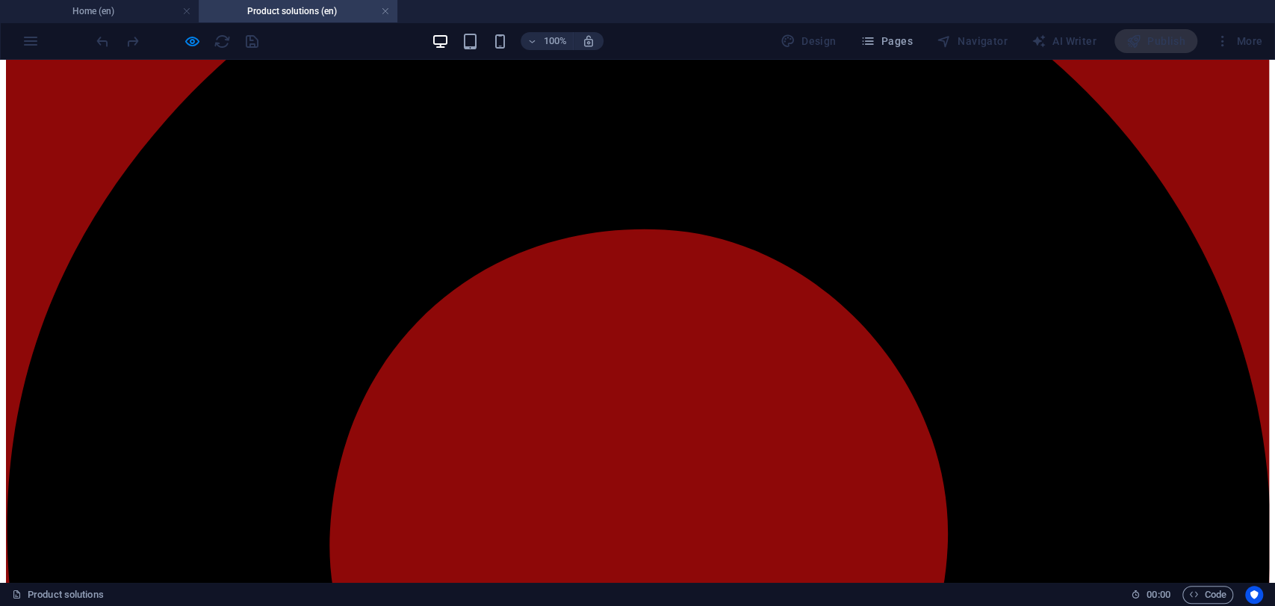
scroll to position [497, 0]
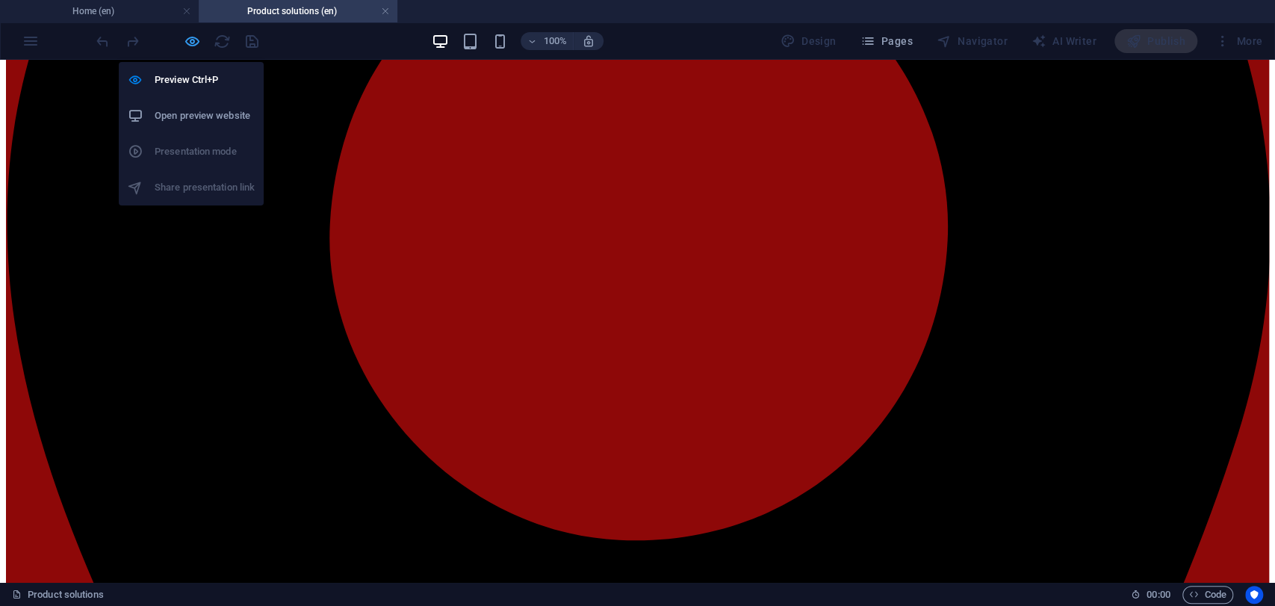
click at [191, 40] on icon "button" at bounding box center [192, 41] width 17 height 17
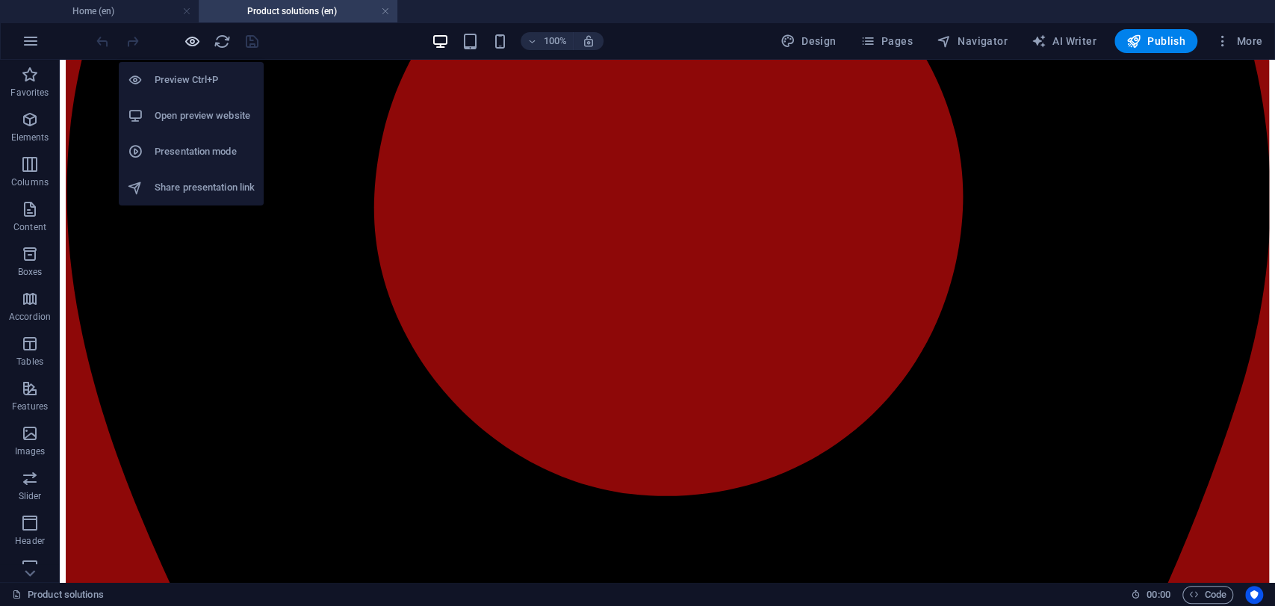
click at [191, 40] on icon "button" at bounding box center [192, 41] width 17 height 17
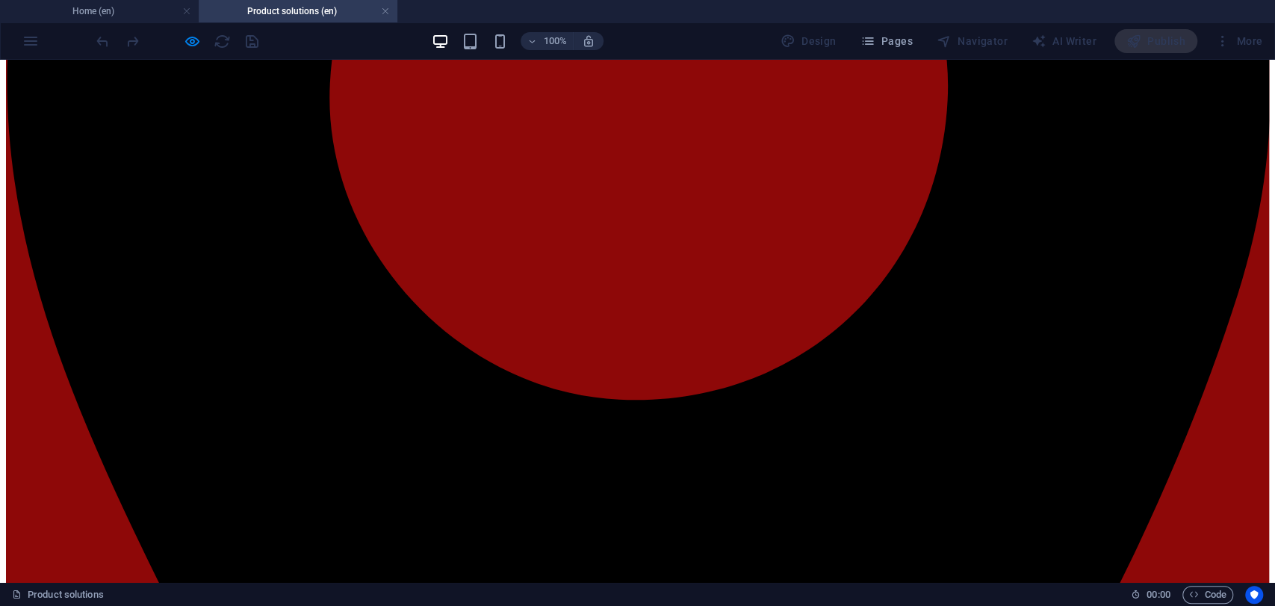
scroll to position [663, 0]
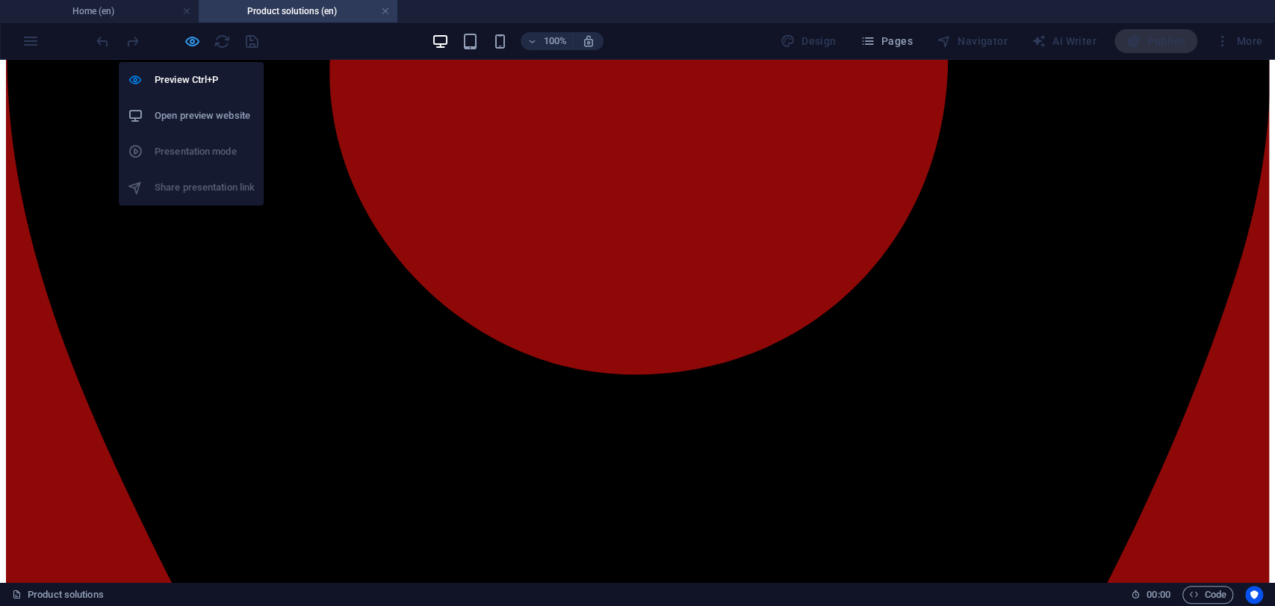
click at [185, 45] on icon "button" at bounding box center [192, 41] width 17 height 17
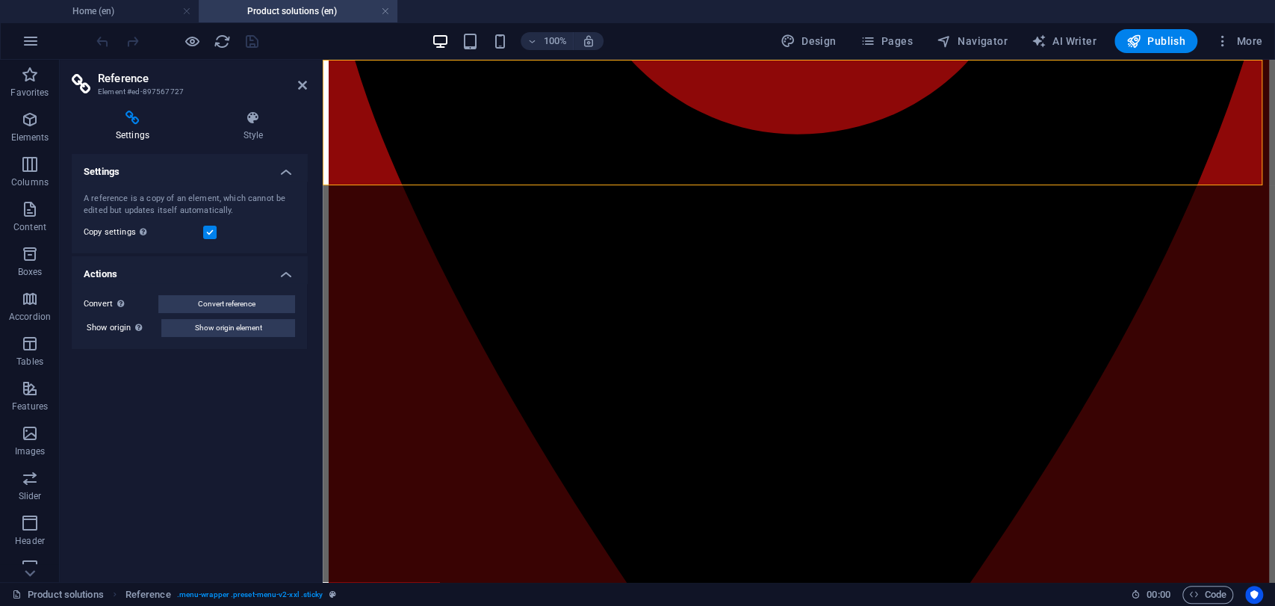
scroll to position [681, 0]
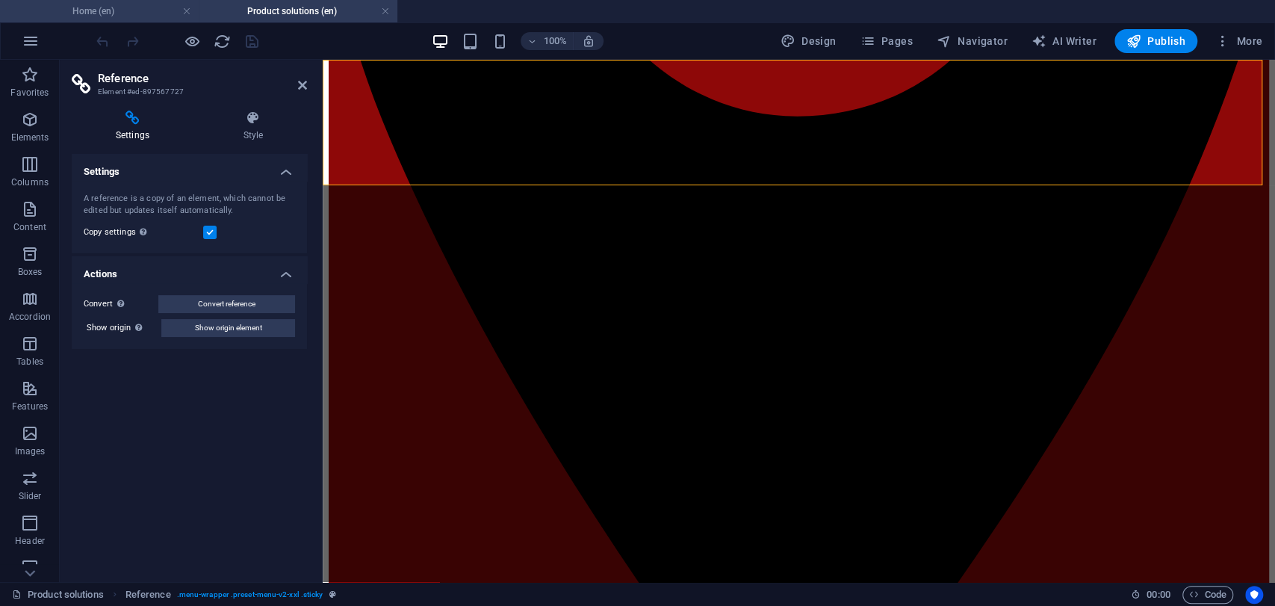
click at [137, 16] on h4 "Home (en)" at bounding box center [99, 11] width 199 height 16
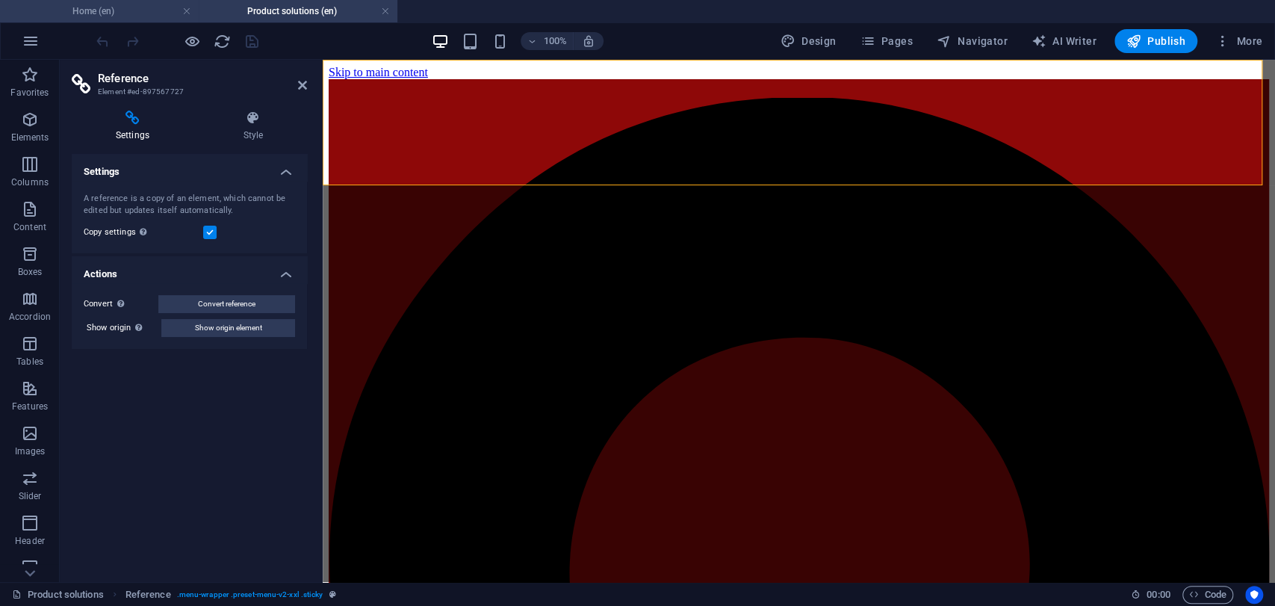
scroll to position [332, 0]
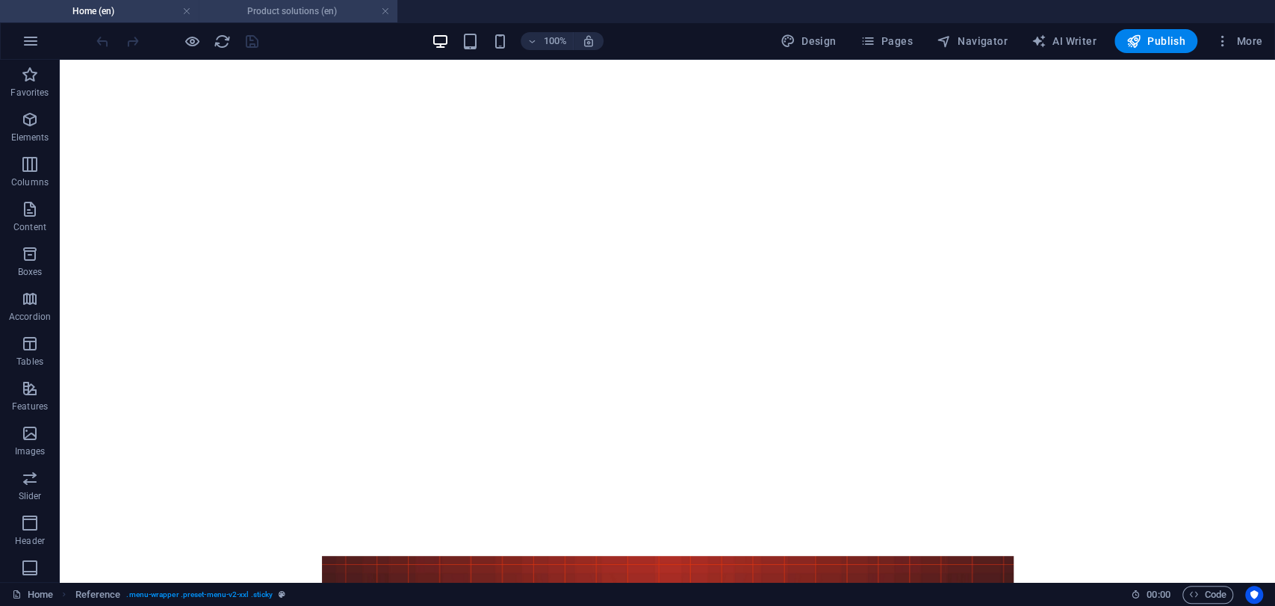
click at [241, 16] on h4 "Product solutions (en)" at bounding box center [298, 11] width 199 height 16
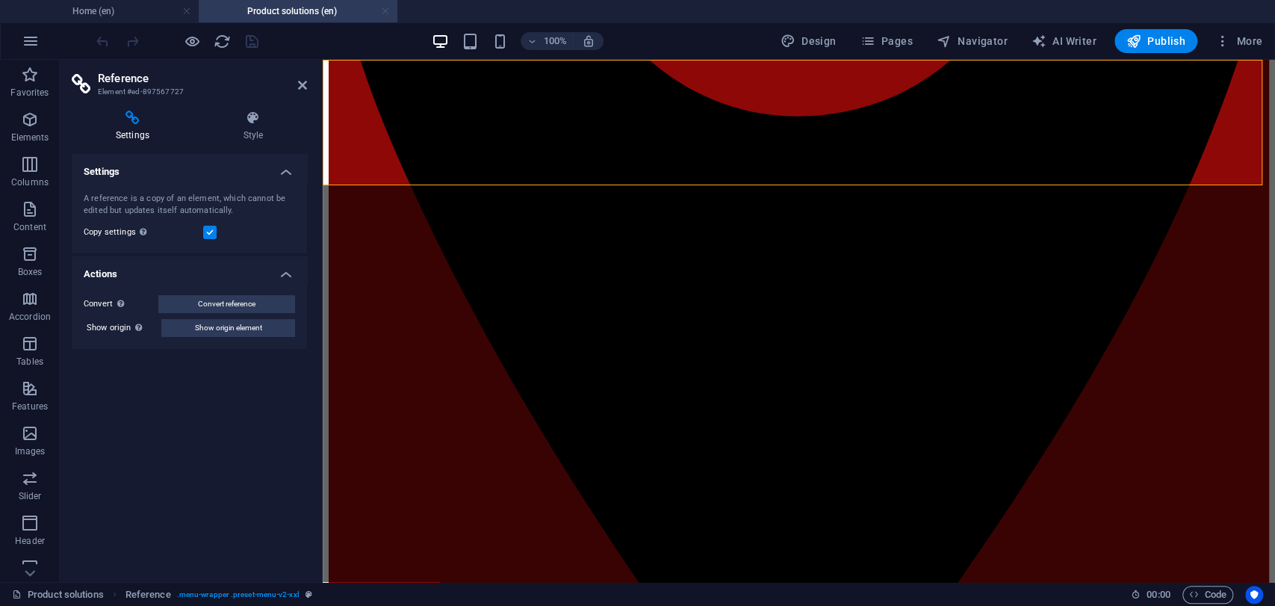
click at [382, 11] on link at bounding box center [385, 11] width 9 height 14
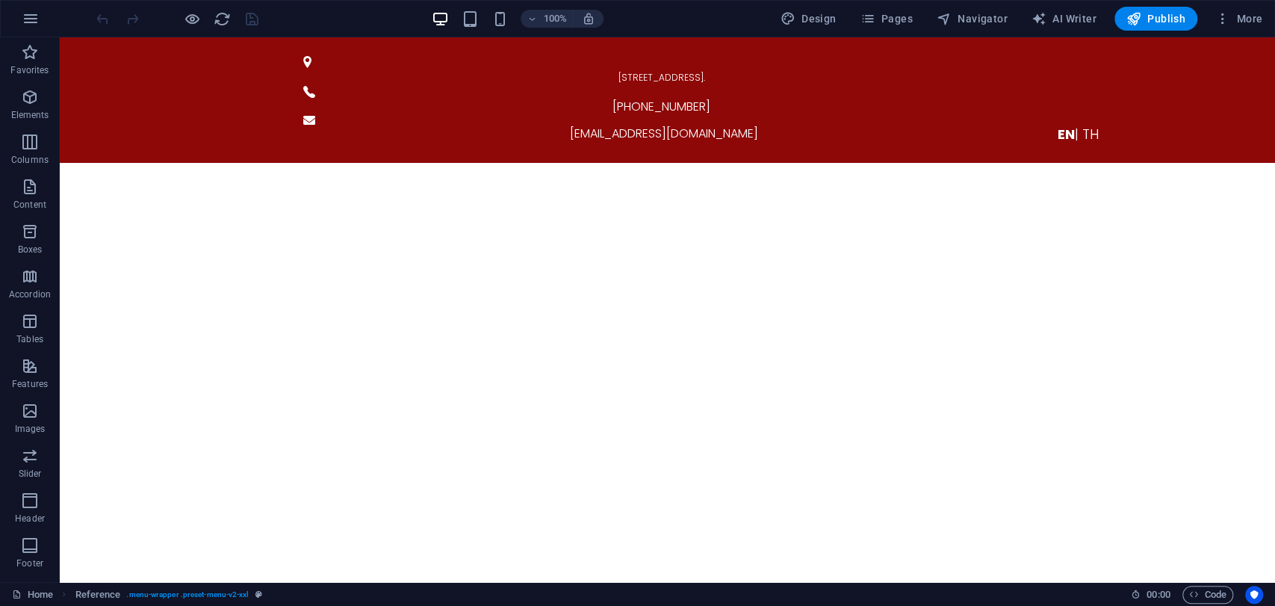
scroll to position [332, 0]
